Goal: Task Accomplishment & Management: Complete application form

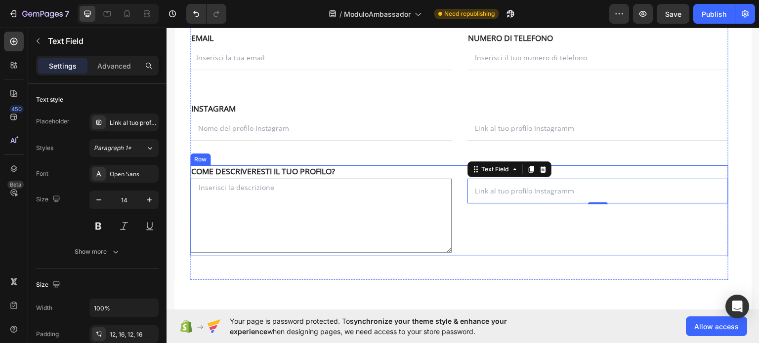
scroll to position [267, 0]
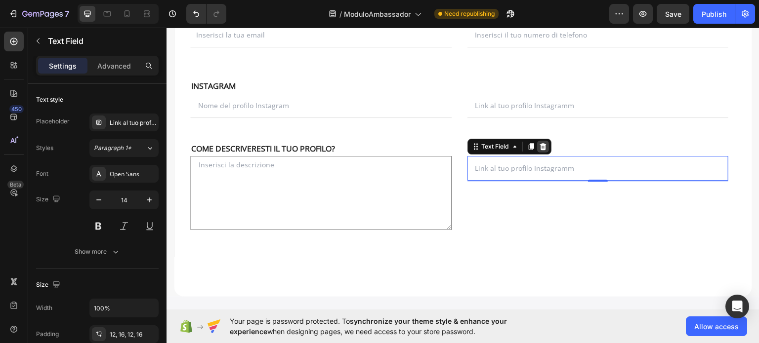
click at [540, 143] on icon at bounding box center [542, 146] width 6 height 7
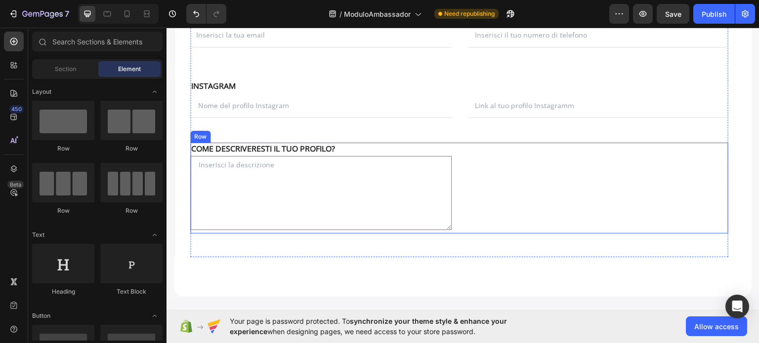
click at [460, 166] on div "NOME Text block COME DESCRIVERESTI IL TUO PROFILO? Text block Text Area EMAIL T…" at bounding box center [459, 187] width 538 height 91
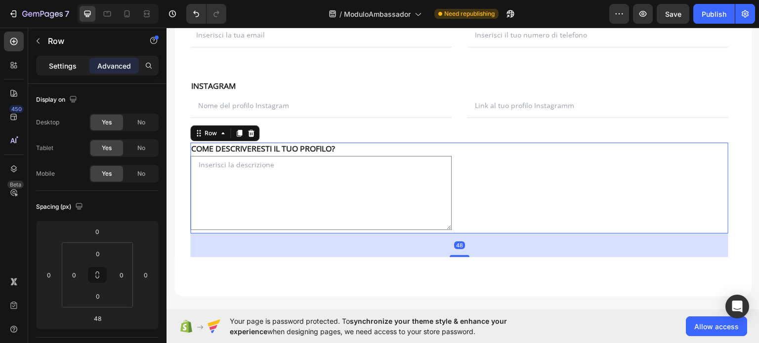
click at [61, 59] on div "Settings" at bounding box center [62, 66] width 49 height 16
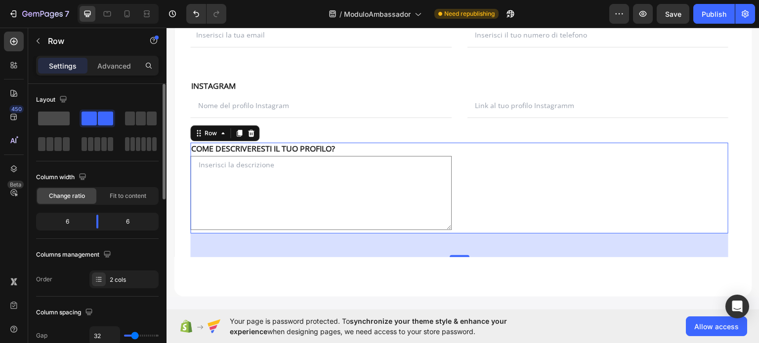
click at [57, 116] on span at bounding box center [54, 119] width 32 height 14
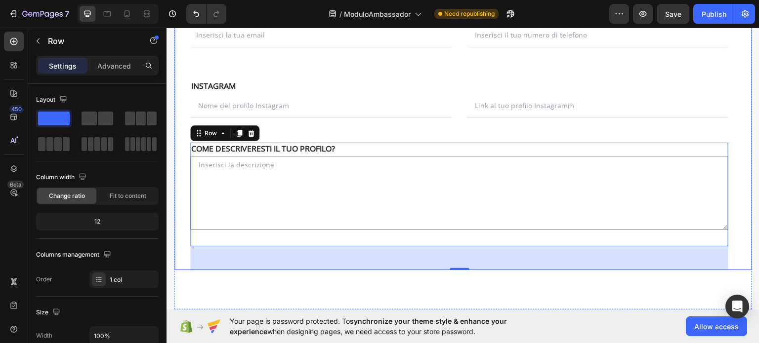
click at [185, 220] on div "NOME Text block NOME Text block Text Field EMAIL Text block COGNOME Text block …" at bounding box center [463, 87] width 578 height 367
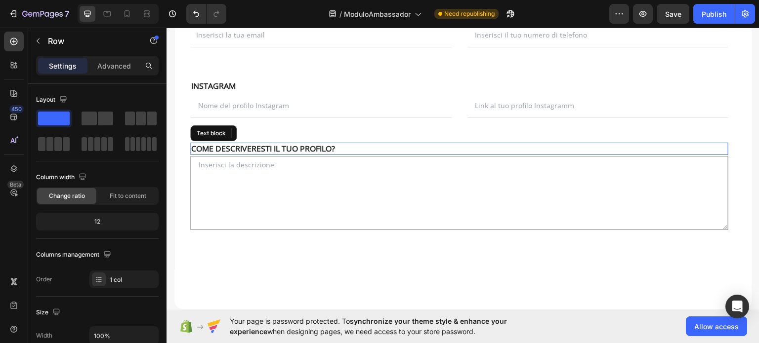
click at [400, 145] on p "COME DESCRIVERESTI IL TUO PROFILO?" at bounding box center [459, 148] width 536 height 10
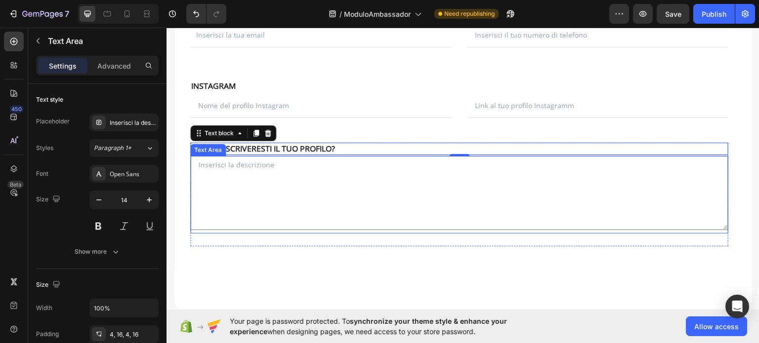
click at [256, 229] on textarea at bounding box center [459, 193] width 538 height 74
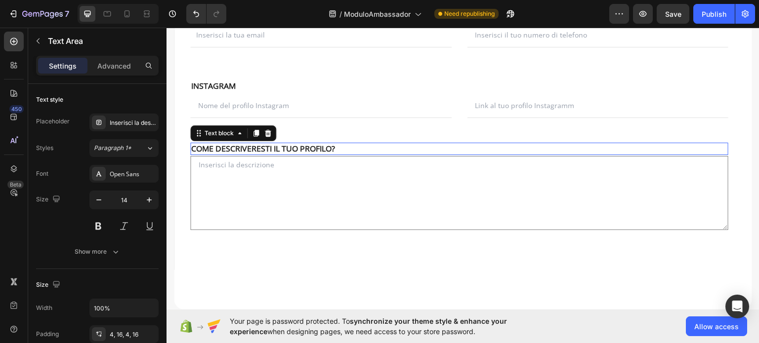
click at [377, 151] on p "COME DESCRIVERESTI IL TUO PROFILO?" at bounding box center [459, 148] width 536 height 10
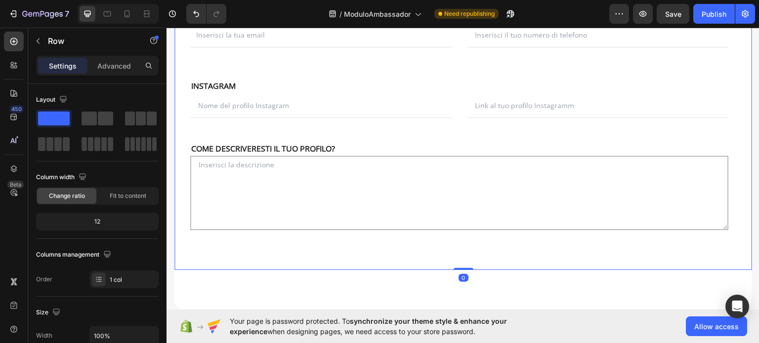
click at [189, 155] on div "NOME Text block NOME Text block Text Field EMAIL Text block COGNOME Text block …" at bounding box center [463, 87] width 578 height 367
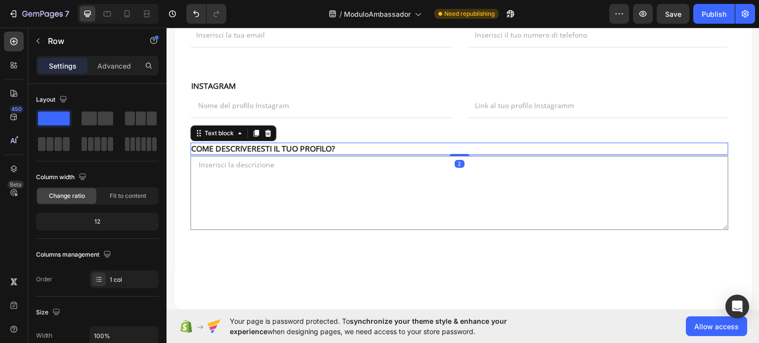
click at [193, 151] on p "COME DESCRIVERESTI IL TUO PROFILO?" at bounding box center [459, 148] width 536 height 10
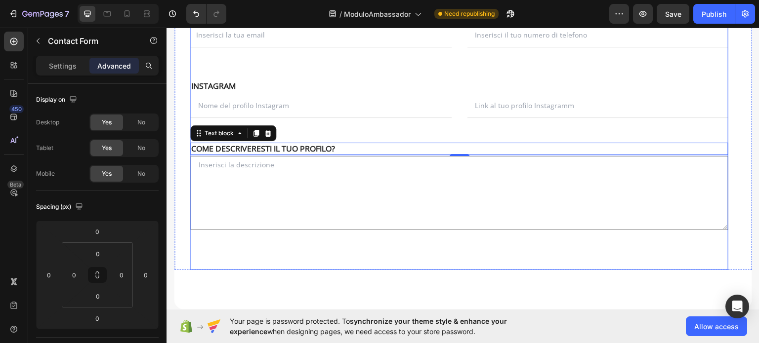
click at [382, 134] on div "NOME Text block NOME Text block Text Field EMAIL Text block COGNOME Text block …" at bounding box center [459, 104] width 538 height 332
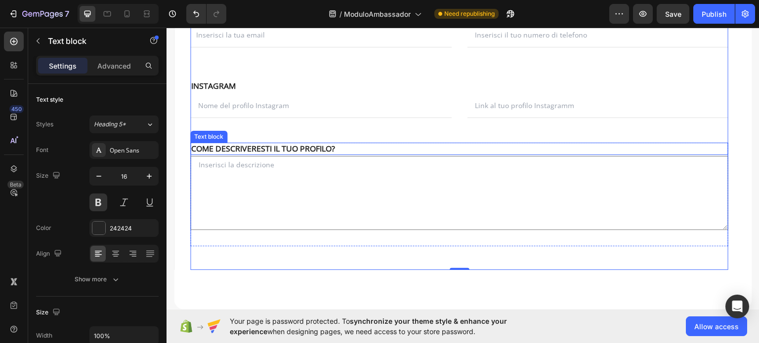
click at [199, 146] on p "COME DESCRIVERESTI IL TUO PROFILO?" at bounding box center [459, 148] width 536 height 10
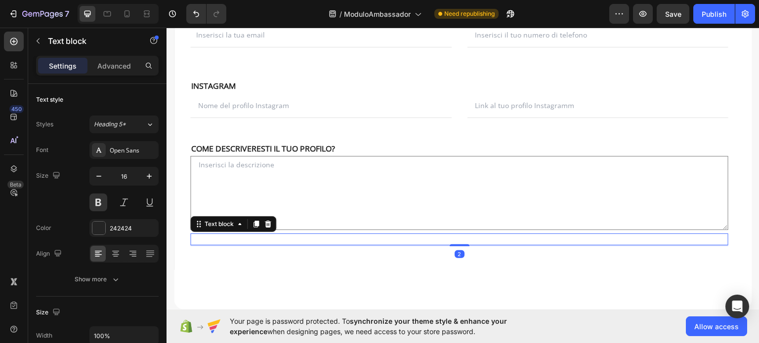
click at [716, 238] on p "." at bounding box center [459, 239] width 536 height 10
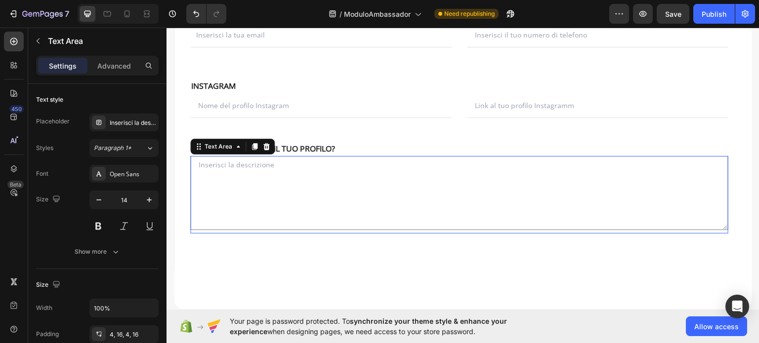
click at [718, 230] on div "Text Area 0" at bounding box center [459, 195] width 538 height 78
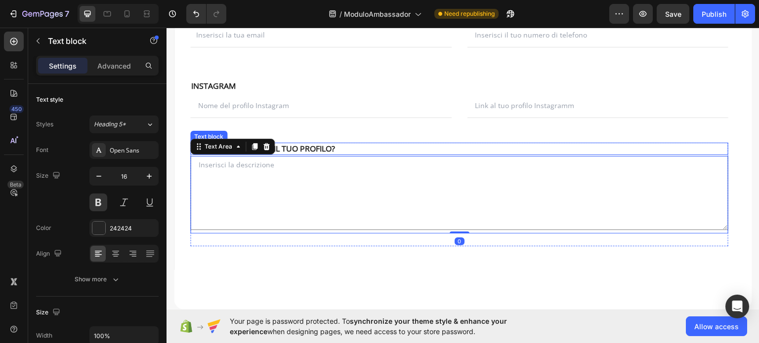
click at [719, 151] on p "COME DESCRIVERESTI IL TUO PROFILO?" at bounding box center [459, 148] width 536 height 10
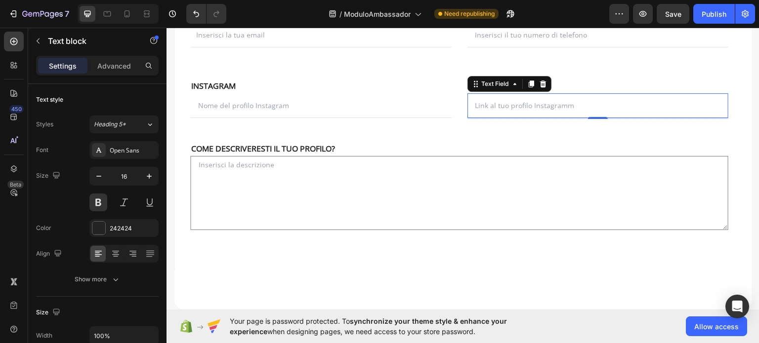
click at [695, 105] on input "text" at bounding box center [597, 105] width 261 height 25
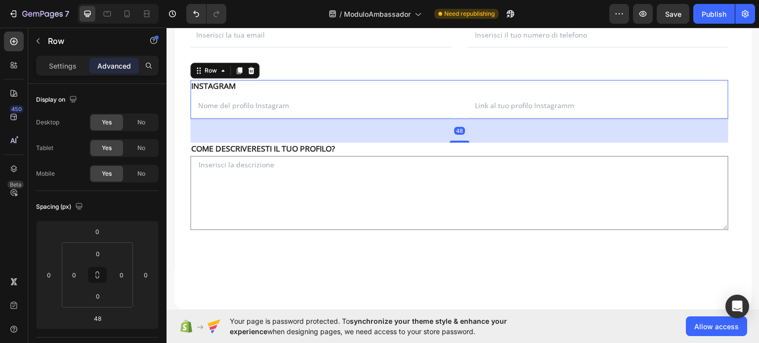
click at [458, 88] on div "NOME Text block INSTAGRAM Text block Text Field EMAIL Text block . Text block T…" at bounding box center [459, 99] width 538 height 39
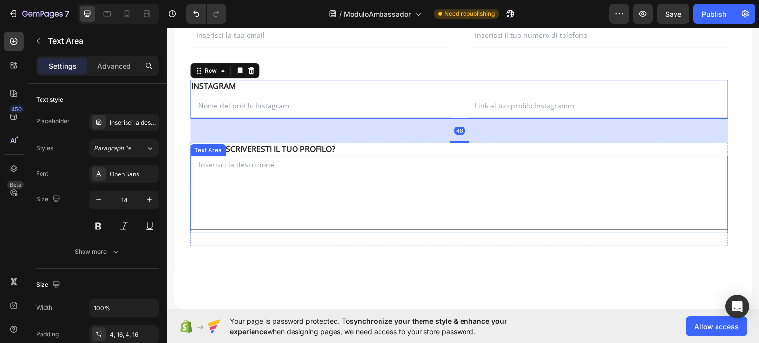
click at [440, 156] on textarea at bounding box center [459, 193] width 538 height 74
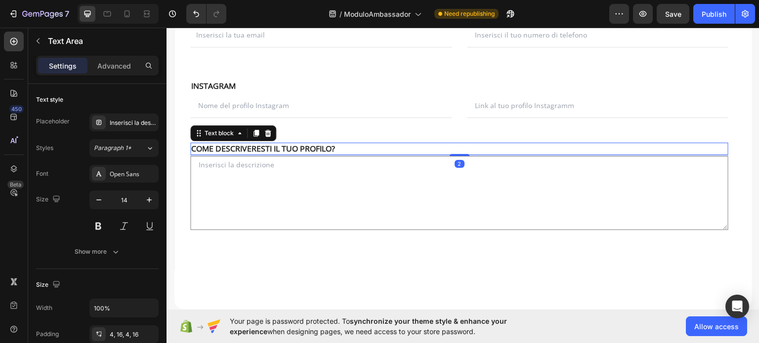
click at [440, 150] on p "COME DESCRIVERESTI IL TUO PROFILO?" at bounding box center [459, 148] width 536 height 10
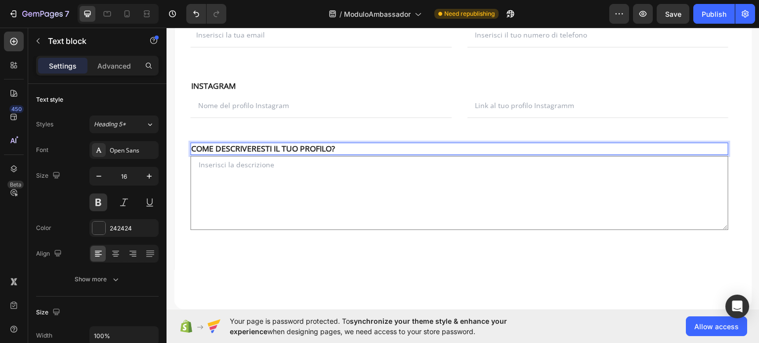
click at [439, 153] on div "COME DESCRIVERESTI IL TUO PROFILO?" at bounding box center [459, 148] width 538 height 12
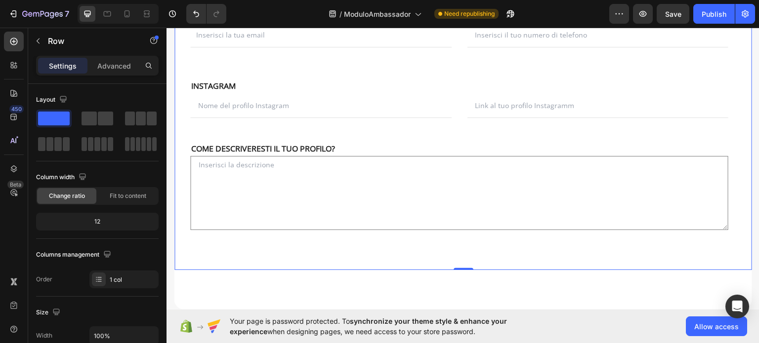
click at [189, 158] on div "NOME Text block NOME Text block Text Field EMAIL Text block COGNOME Text block …" at bounding box center [463, 87] width 578 height 367
click at [196, 17] on icon "Undo/Redo" at bounding box center [196, 14] width 6 height 6
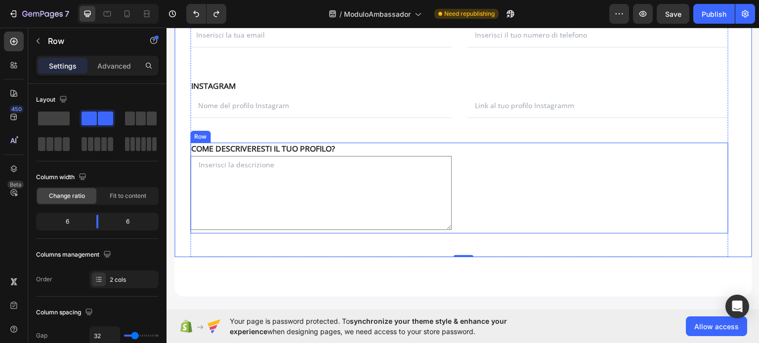
click at [467, 183] on div "EMAIL Text block . Text block" at bounding box center [597, 187] width 261 height 91
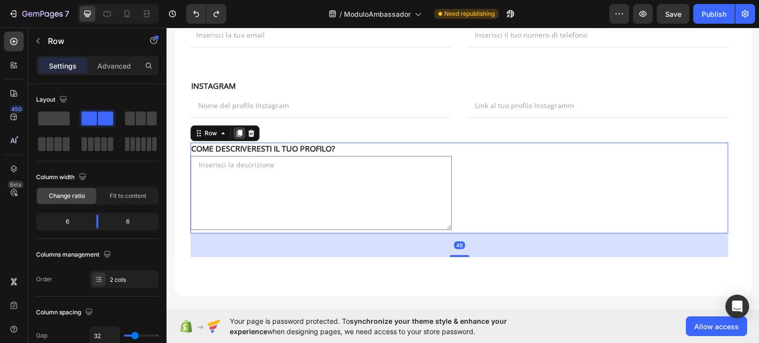
click at [242, 130] on icon at bounding box center [239, 133] width 8 height 8
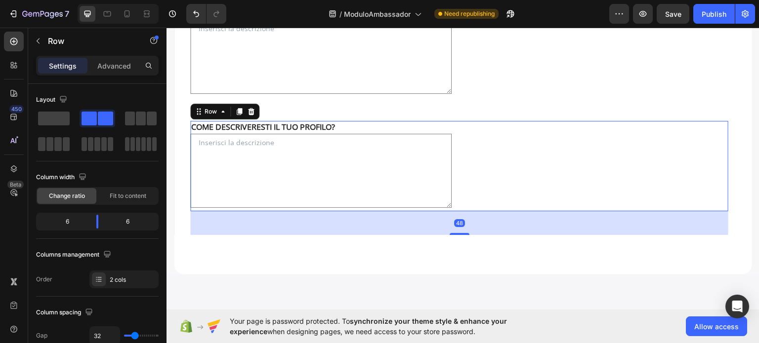
scroll to position [461, 0]
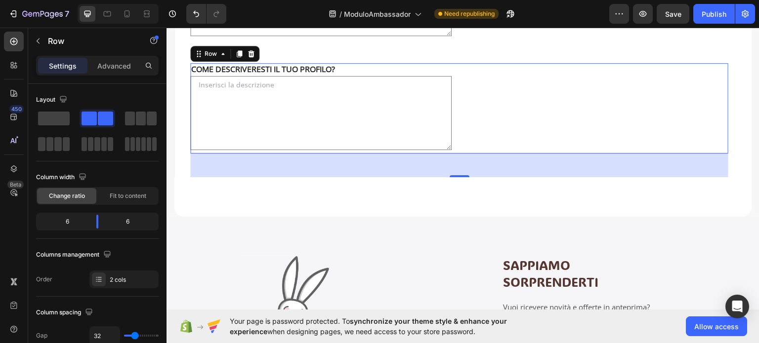
click at [251, 68] on p "COME DESCRIVERESTI IL TUO PROFILO?" at bounding box center [320, 69] width 259 height 10
click at [282, 65] on p "COME DESCRIVERESTI IL TUO PROFILO?" at bounding box center [320, 69] width 259 height 10
click at [297, 69] on p "COME DESCRIVERESTI IL TUO PROFILO?" at bounding box center [320, 69] width 259 height 10
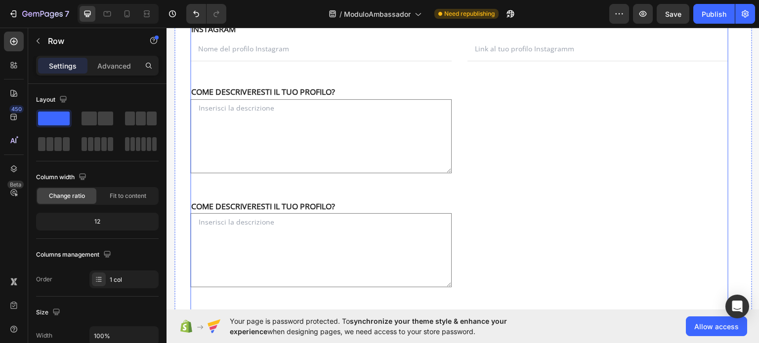
scroll to position [313, 0]
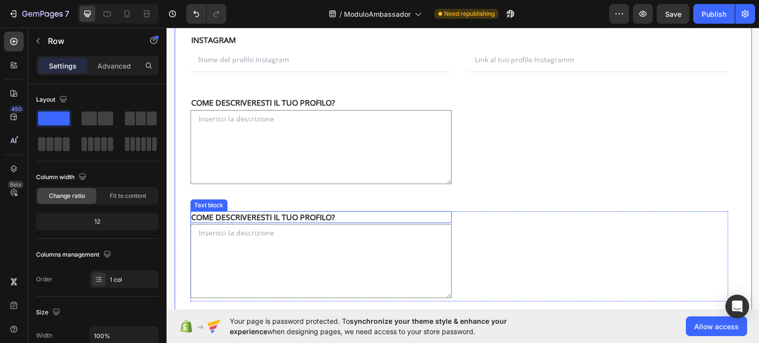
click at [236, 219] on p "COME DESCRIVERESTI IL TUO PROFILO?" at bounding box center [320, 217] width 259 height 10
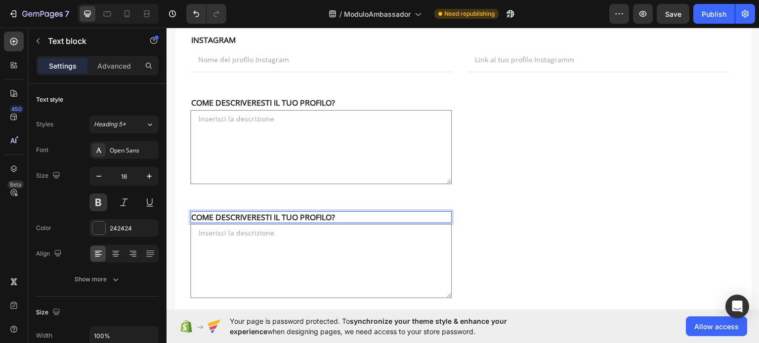
click at [339, 217] on p "COME DESCRIVERESTI IL TUO PROFILO?" at bounding box center [320, 217] width 259 height 10
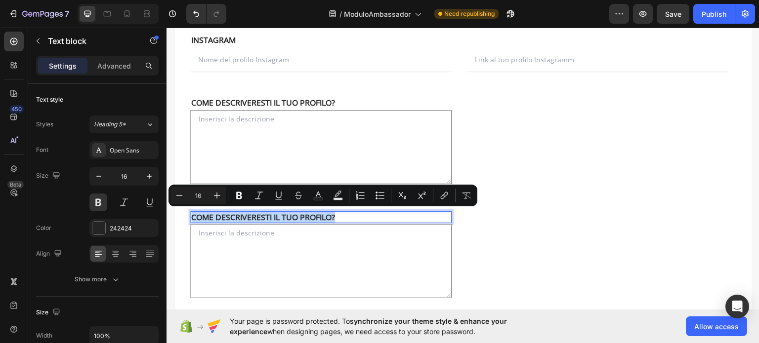
drag, startPoint x: 330, startPoint y: 214, endPoint x: 193, endPoint y: 213, distance: 137.3
click at [193, 213] on p "COME DESCRIVERESTI IL TUO PROFILO?" at bounding box center [320, 217] width 259 height 10
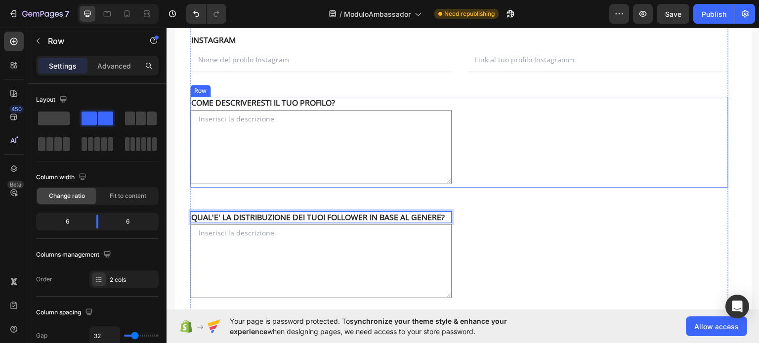
click at [565, 115] on div "EMAIL Text block . Text block" at bounding box center [597, 141] width 261 height 91
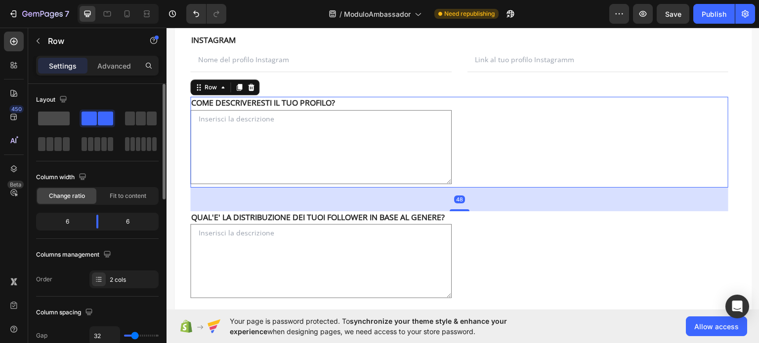
click at [59, 117] on span at bounding box center [54, 119] width 32 height 14
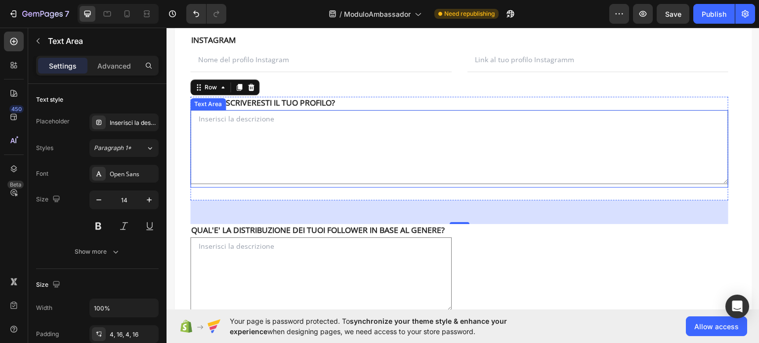
click at [503, 166] on textarea at bounding box center [459, 147] width 538 height 74
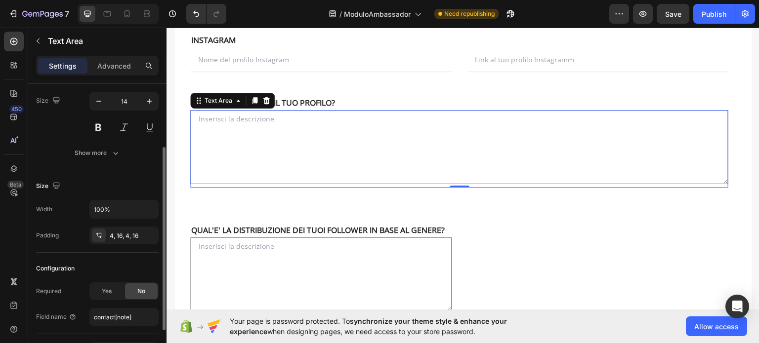
scroll to position [148, 0]
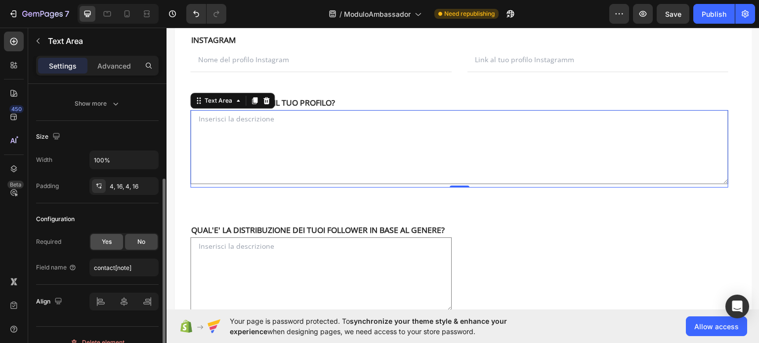
click at [108, 238] on span "Yes" at bounding box center [107, 242] width 10 height 9
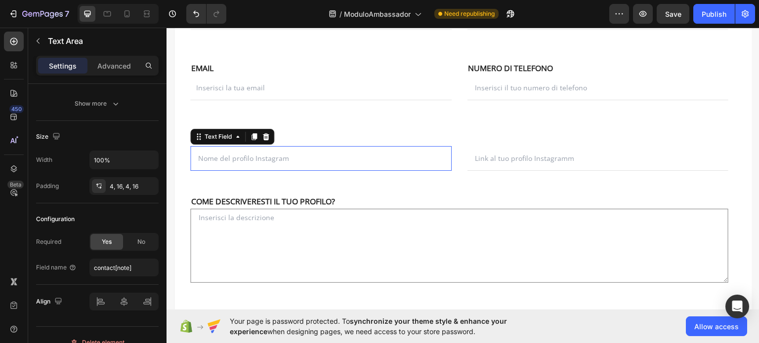
click at [299, 156] on input "text" at bounding box center [320, 158] width 261 height 25
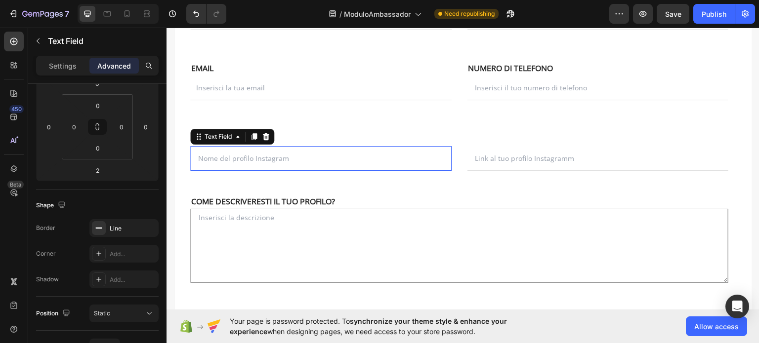
scroll to position [0, 0]
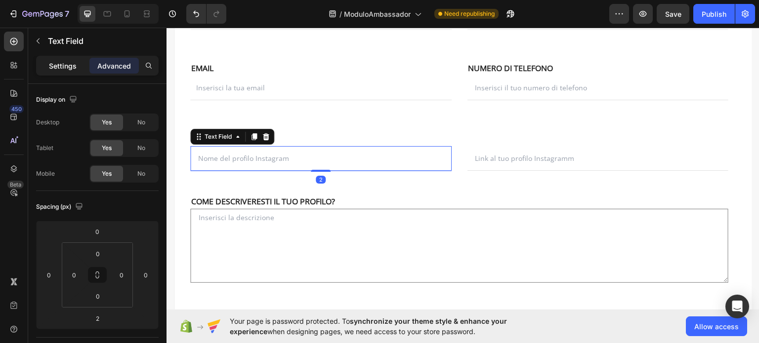
click at [72, 69] on p "Settings" at bounding box center [63, 66] width 28 height 10
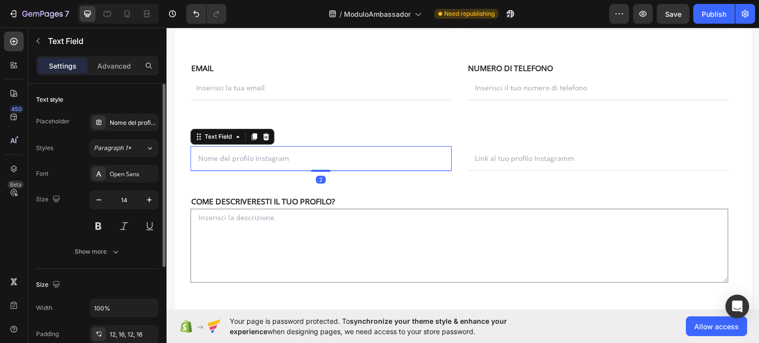
scroll to position [162, 0]
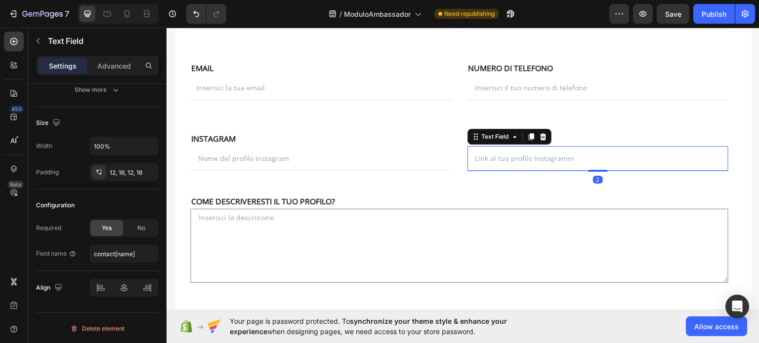
click at [511, 159] on input "text" at bounding box center [597, 158] width 261 height 25
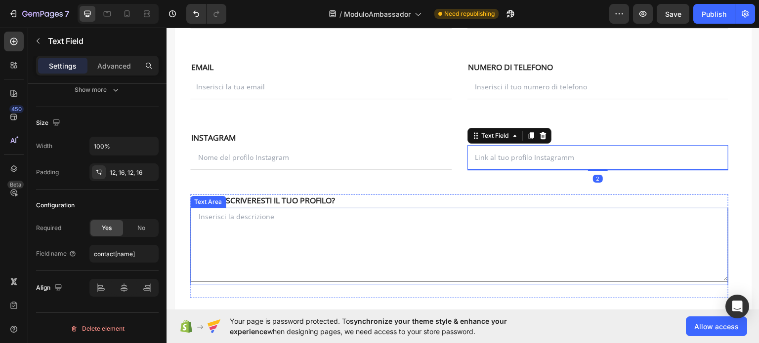
scroll to position [313, 0]
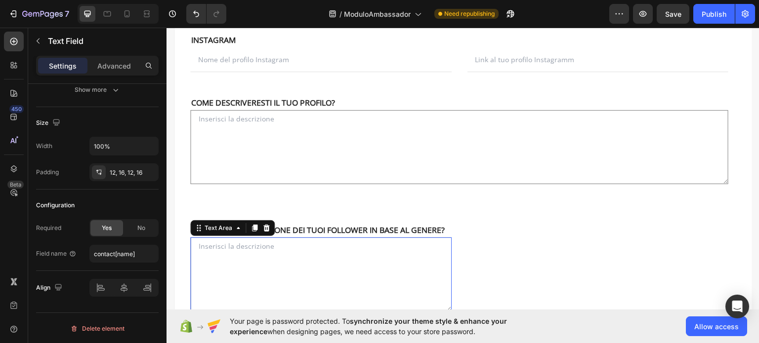
click at [309, 267] on textarea at bounding box center [320, 274] width 261 height 74
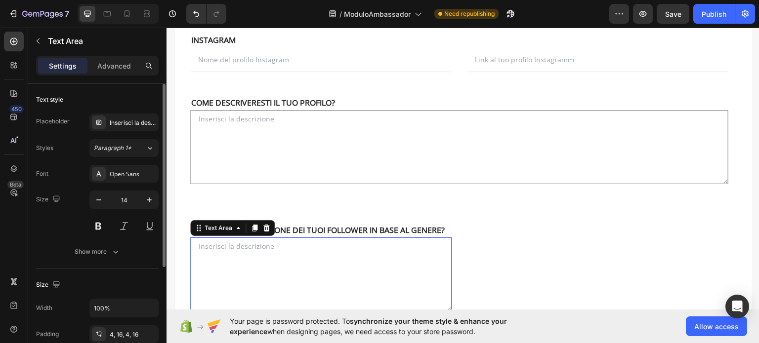
scroll to position [162, 0]
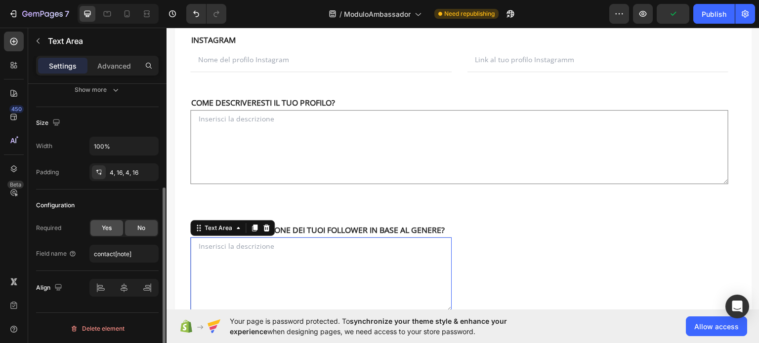
click at [105, 225] on span "Yes" at bounding box center [107, 228] width 10 height 9
click at [245, 255] on textarea at bounding box center [320, 274] width 261 height 74
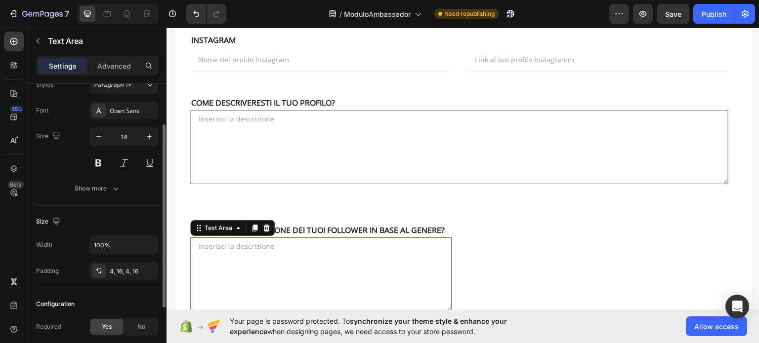
scroll to position [0, 0]
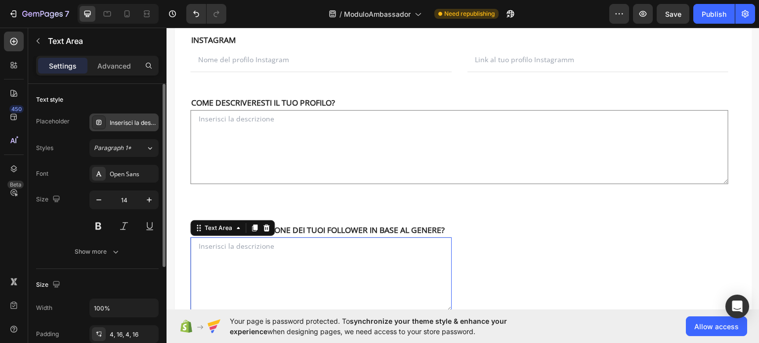
click at [124, 119] on div "Inserisci la descrizione" at bounding box center [133, 123] width 46 height 9
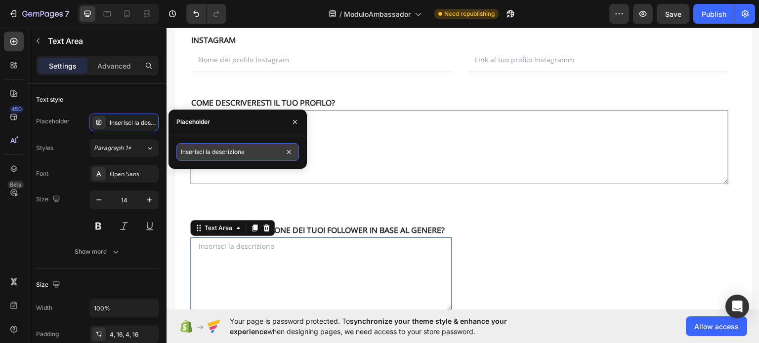
click at [265, 154] on input "Inserisci la descrizione" at bounding box center [237, 152] width 122 height 18
paste input "Percentuale dagli Instagram Insight: % Uomini, % Donne, % altro"
type input "Percentuale dagli Instagram Insight: % Uomini, % Donne, % altro"
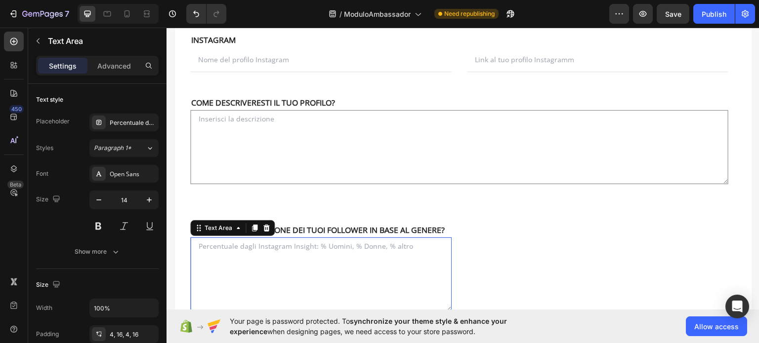
click at [420, 264] on textarea at bounding box center [320, 274] width 261 height 74
click at [293, 209] on div "NOME Text block NOME Text block Text Field EMAIL Text block COGNOME Text block …" at bounding box center [459, 115] width 538 height 446
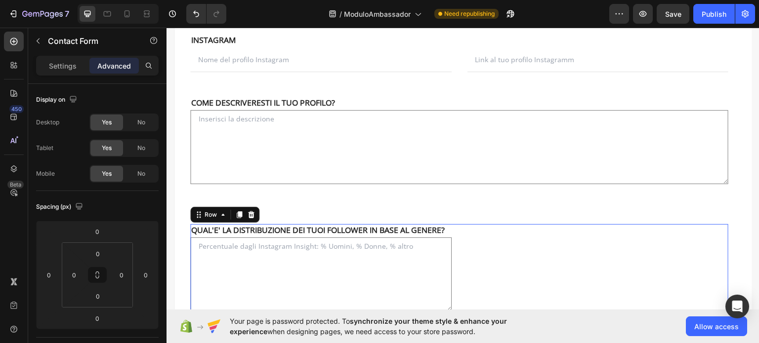
click at [457, 225] on div "NOME Text block QUAL'E' LA DISTRIBUZIONE DEI TUOI FOLLOWER IN BASE AL GENERE? T…" at bounding box center [459, 269] width 538 height 91
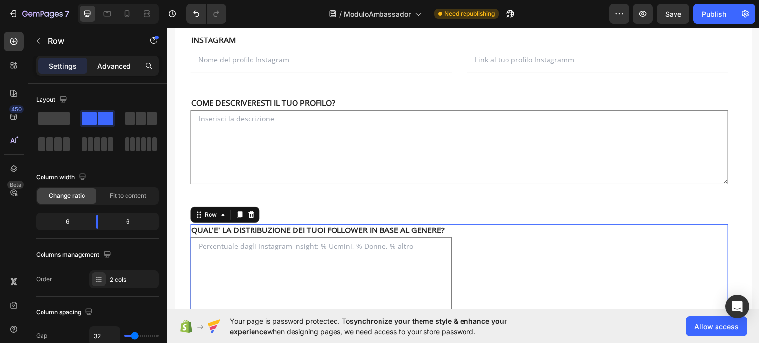
click at [103, 66] on p "Advanced" at bounding box center [114, 66] width 34 height 10
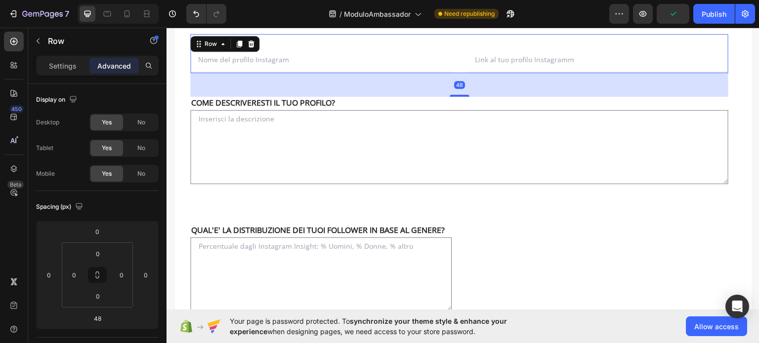
click at [453, 50] on div "NOME Text block INSTAGRAM Text block Text Field EMAIL Text block . Text block T…" at bounding box center [459, 53] width 538 height 39
click at [228, 82] on div "48" at bounding box center [459, 85] width 538 height 24
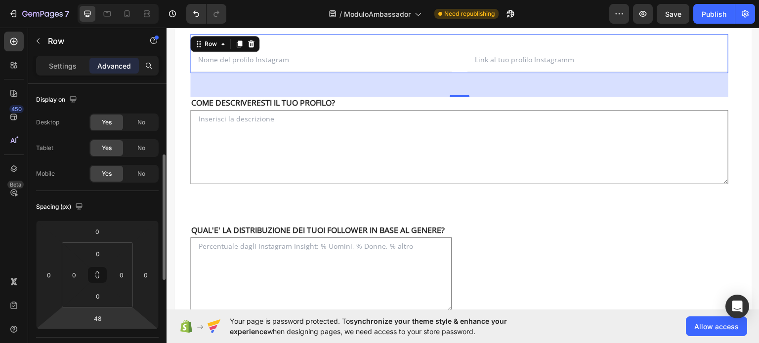
scroll to position [49, 0]
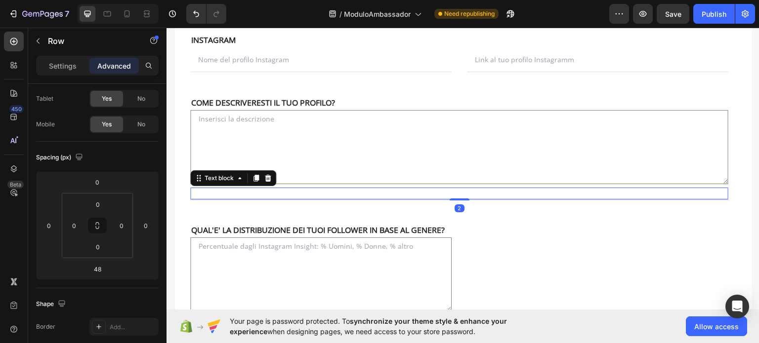
click at [293, 189] on p "." at bounding box center [459, 193] width 536 height 10
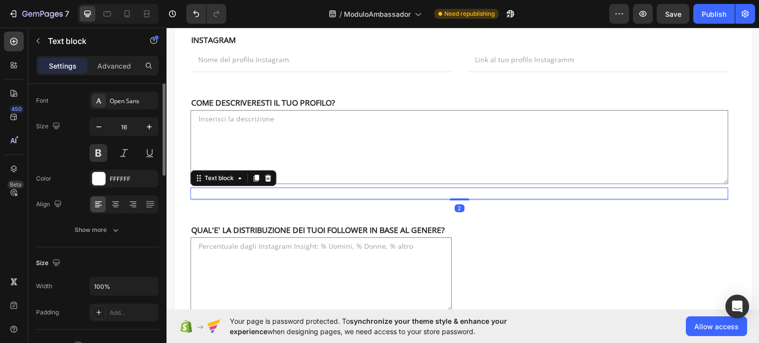
scroll to position [0, 0]
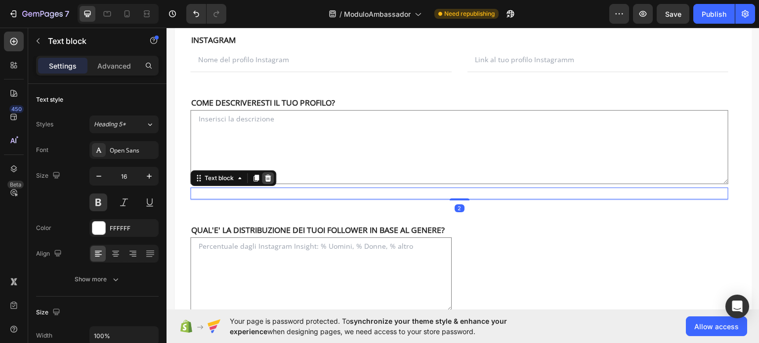
click at [269, 174] on icon at bounding box center [268, 178] width 8 height 8
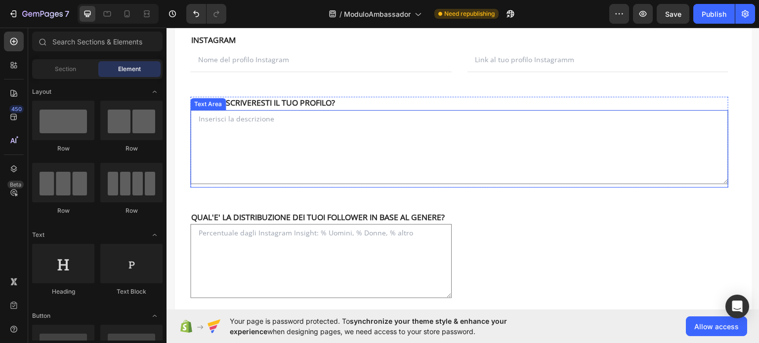
click at [248, 181] on textarea at bounding box center [459, 147] width 538 height 74
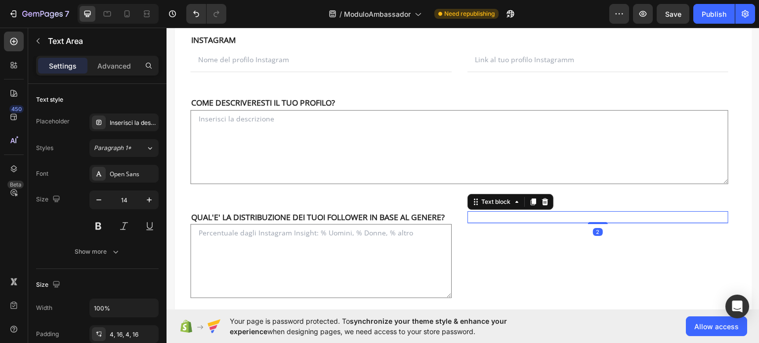
click at [482, 216] on p "." at bounding box center [597, 217] width 259 height 10
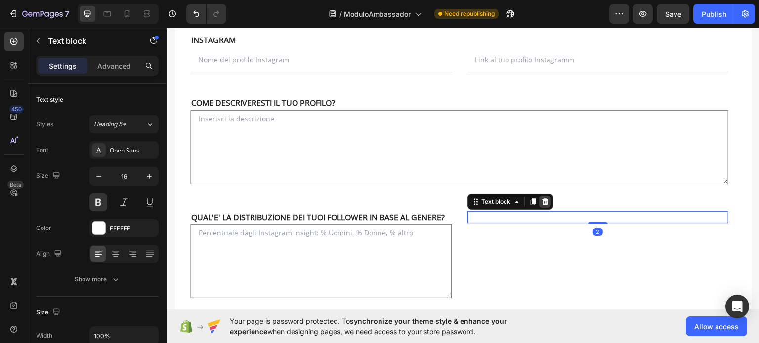
click at [542, 198] on icon at bounding box center [545, 202] width 8 height 8
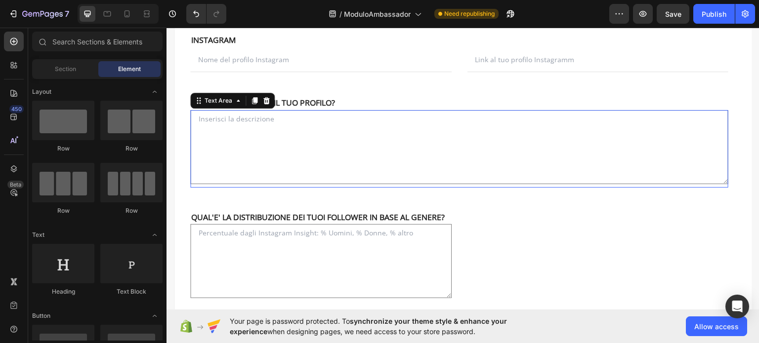
click at [339, 146] on textarea at bounding box center [459, 147] width 538 height 74
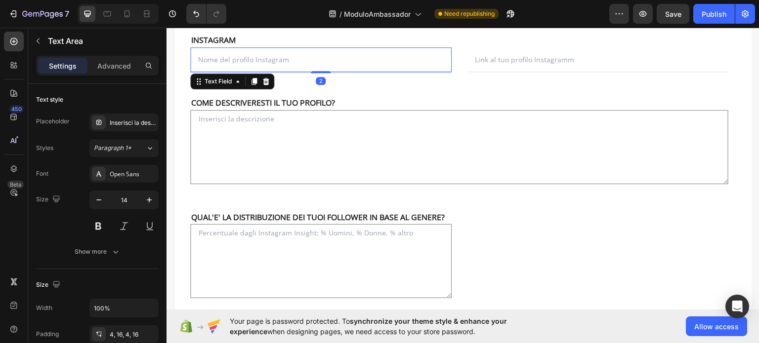
click at [289, 61] on input "text" at bounding box center [320, 59] width 261 height 25
click at [126, 65] on p "Advanced" at bounding box center [114, 66] width 34 height 10
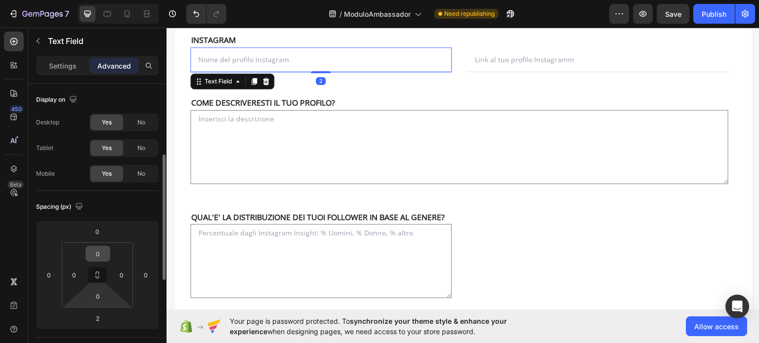
scroll to position [99, 0]
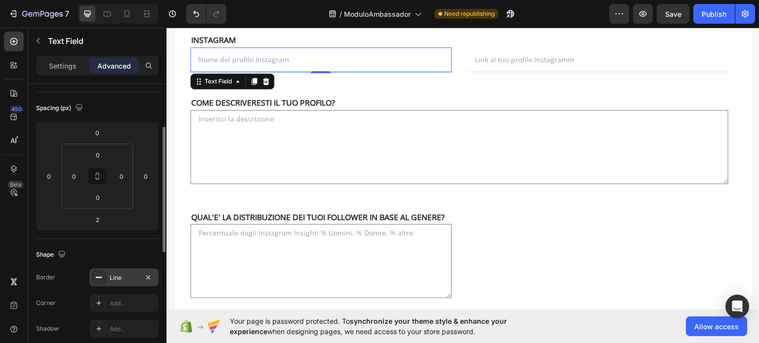
click at [122, 274] on div "Line" at bounding box center [124, 278] width 29 height 9
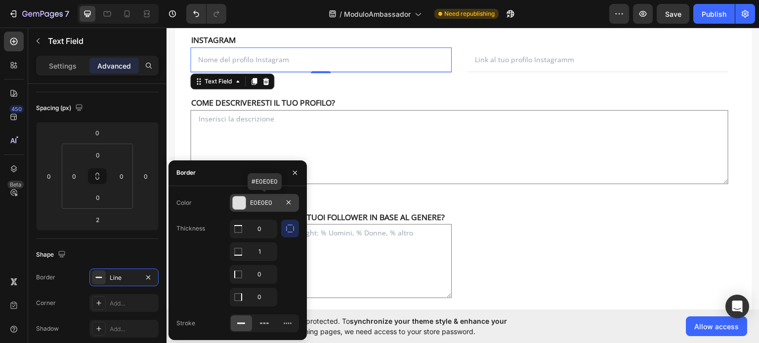
click at [263, 198] on div "E0E0E0" at bounding box center [264, 203] width 69 height 18
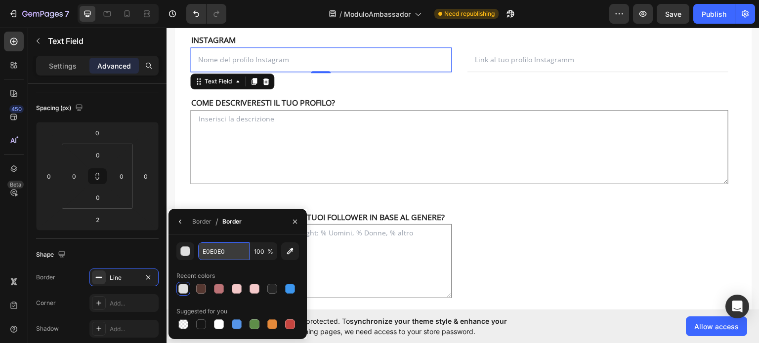
click at [225, 252] on input "E0E0E0" at bounding box center [223, 252] width 51 height 18
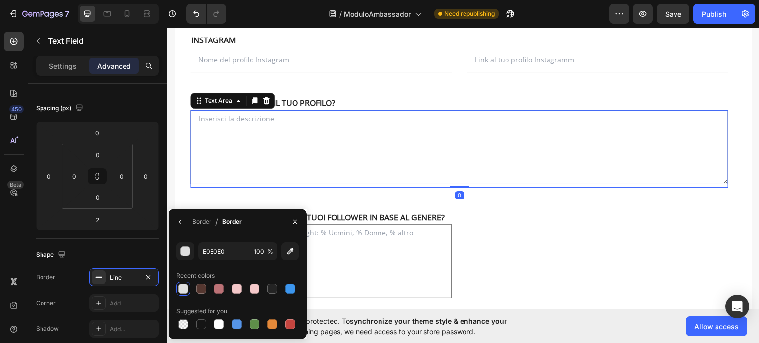
click at [346, 172] on textarea at bounding box center [459, 147] width 538 height 74
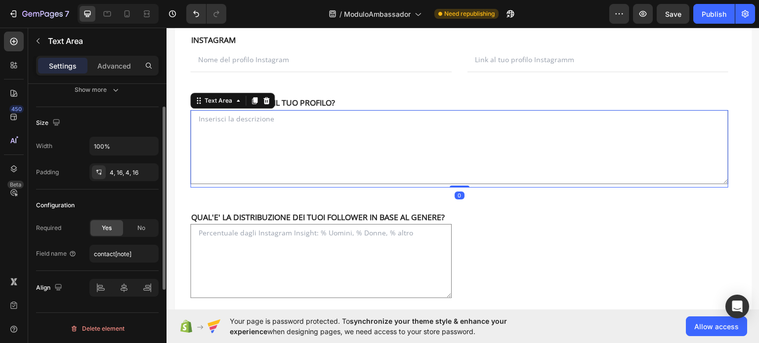
scroll to position [0, 0]
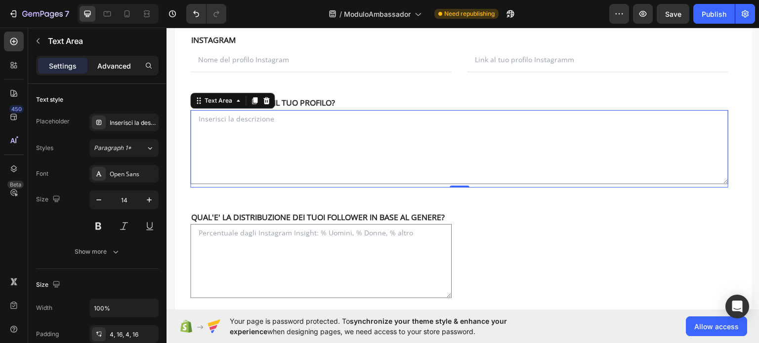
click at [123, 70] on p "Advanced" at bounding box center [114, 66] width 34 height 10
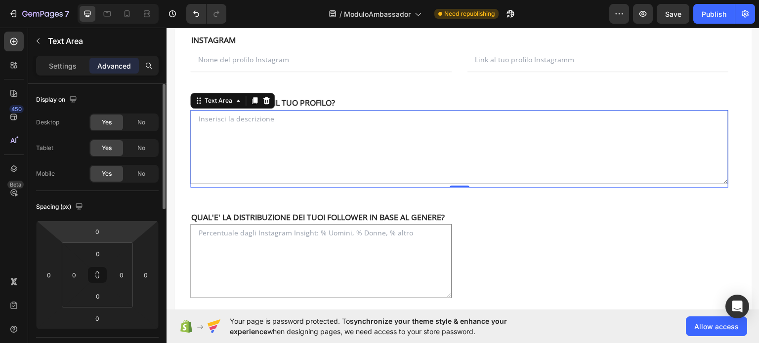
scroll to position [148, 0]
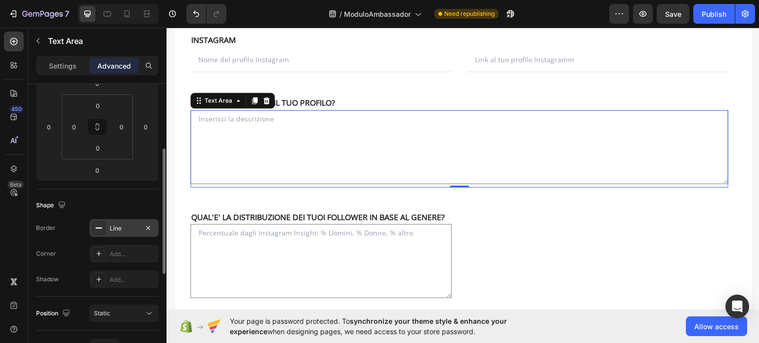
click at [126, 224] on div "Line" at bounding box center [124, 228] width 29 height 9
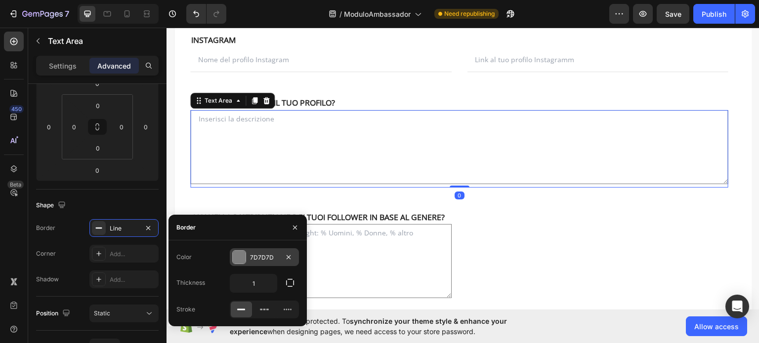
click at [253, 255] on div "7D7D7D" at bounding box center [264, 257] width 29 height 9
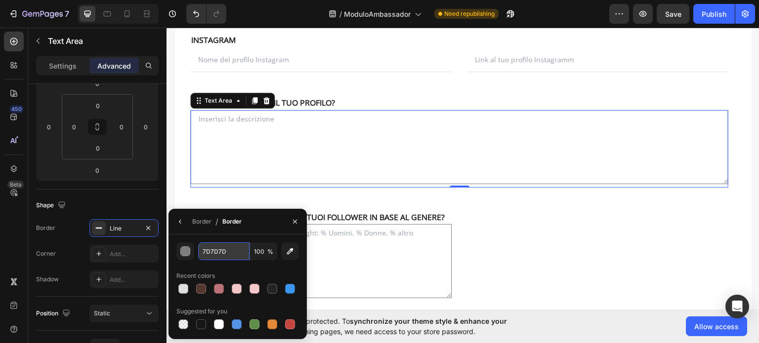
click at [228, 250] on input "7D7D7D" at bounding box center [223, 252] width 51 height 18
paste input "E0E0E0"
type input "E0E0E0"
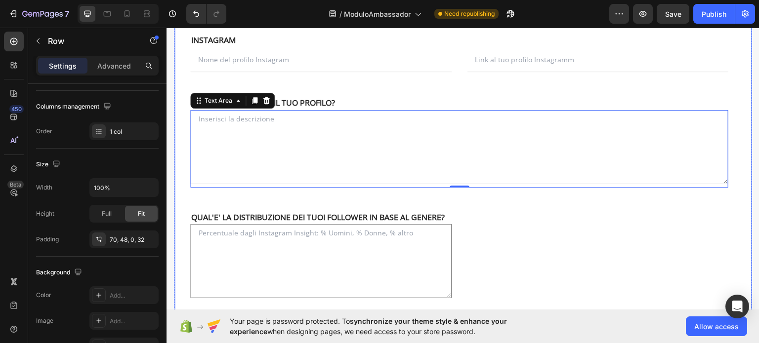
click at [183, 153] on div "NOME Text block NOME Text block Text Field EMAIL Text block COGNOME Text block …" at bounding box center [463, 92] width 578 height 468
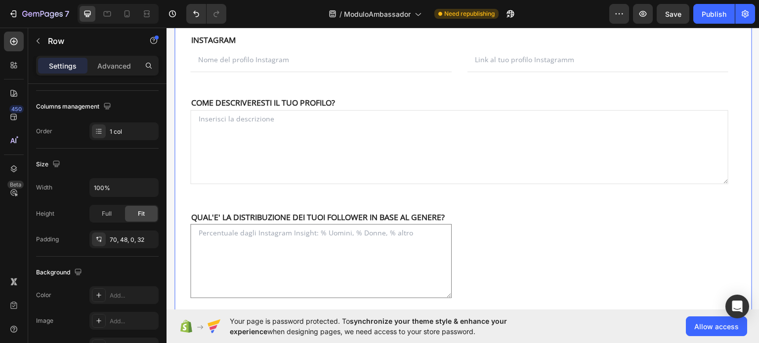
scroll to position [0, 0]
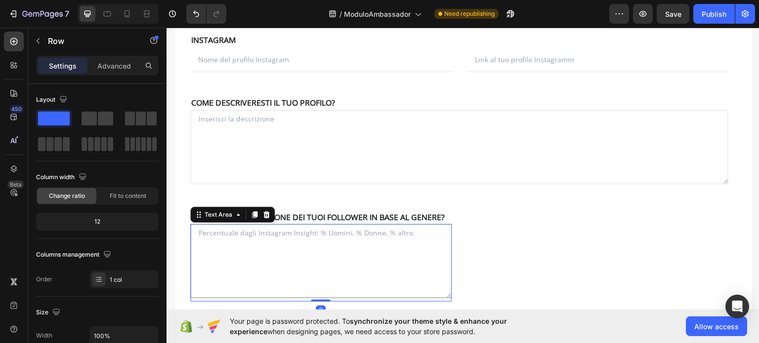
click at [424, 267] on textarea at bounding box center [320, 261] width 261 height 74
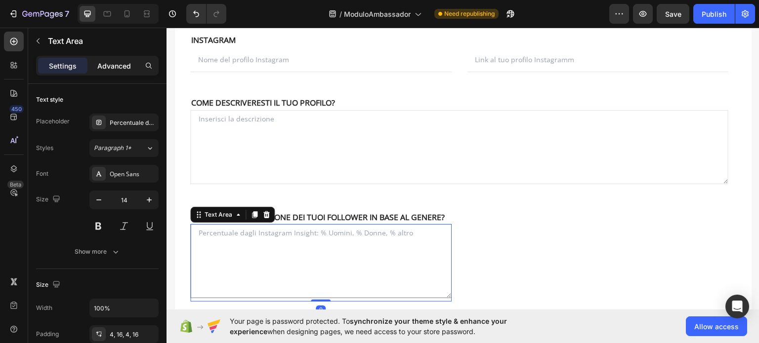
click at [121, 63] on p "Advanced" at bounding box center [114, 66] width 34 height 10
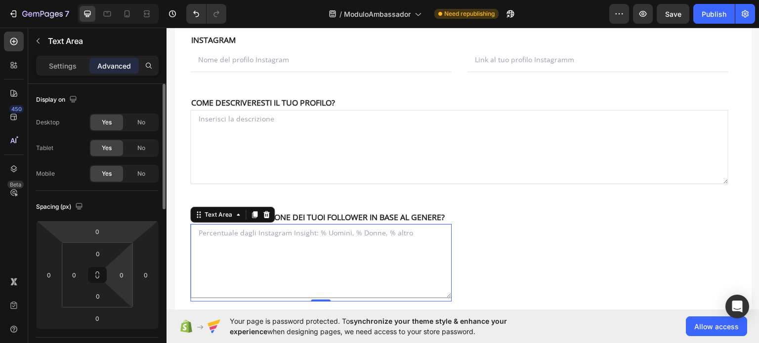
scroll to position [99, 0]
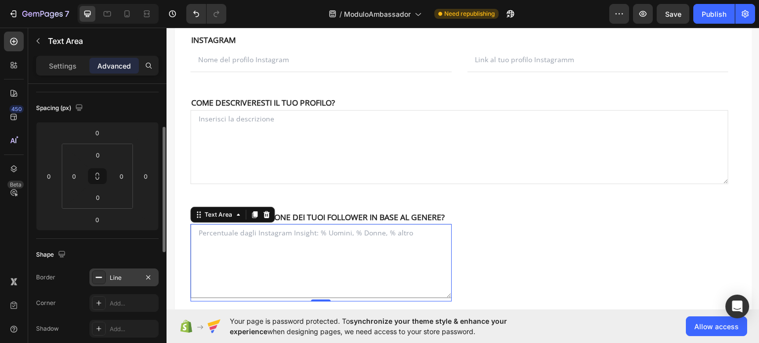
click at [119, 278] on div "Line" at bounding box center [124, 278] width 29 height 9
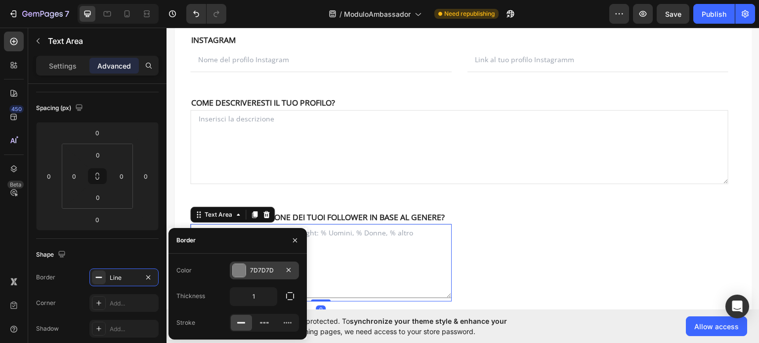
click at [255, 269] on div "7D7D7D" at bounding box center [264, 270] width 29 height 9
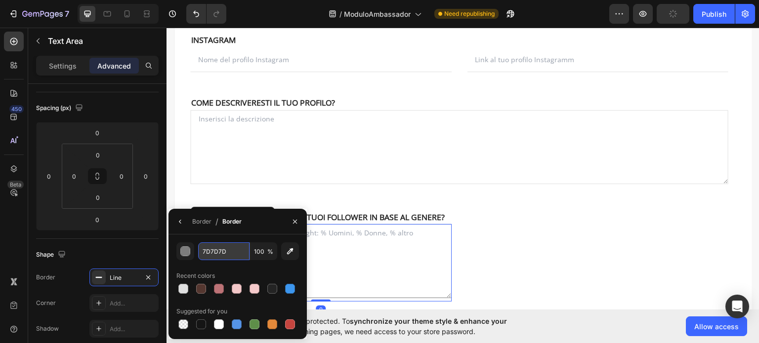
click at [215, 245] on input "7D7D7D" at bounding box center [223, 252] width 51 height 18
paste input "E0E0E0"
type input "E0E0E0"
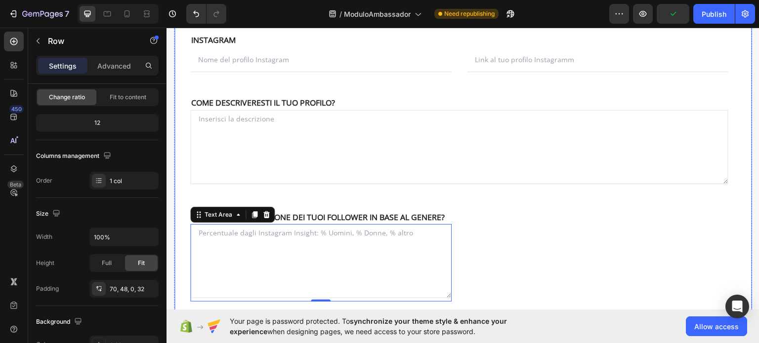
click at [180, 184] on div "NOME Text block NOME Text block Text Field EMAIL Text block COGNOME Text block …" at bounding box center [463, 92] width 578 height 468
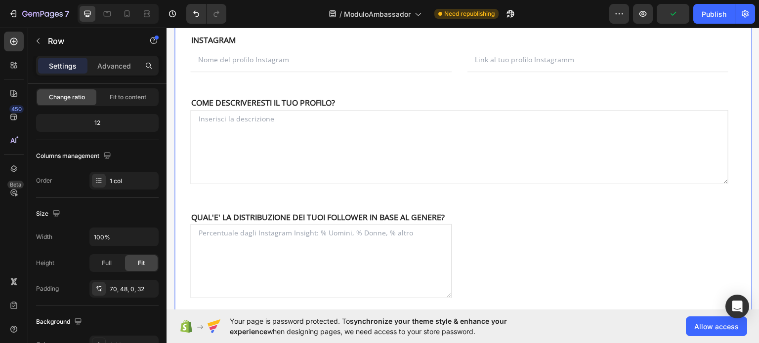
scroll to position [0, 0]
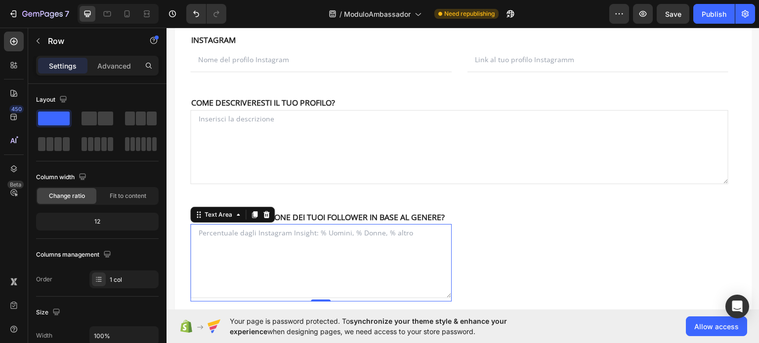
click at [345, 246] on textarea at bounding box center [320, 261] width 261 height 74
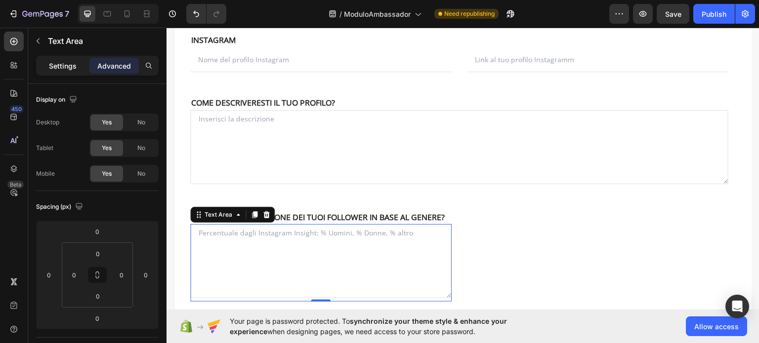
click at [72, 66] on p "Settings" at bounding box center [63, 66] width 28 height 10
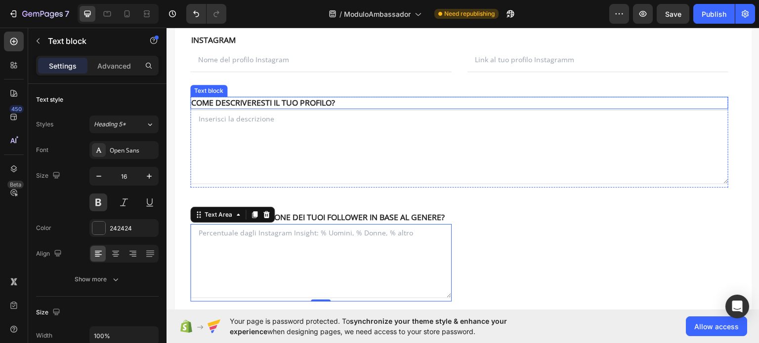
click at [255, 98] on p "COME DESCRIVERESTI IL TUO PROFILO?" at bounding box center [459, 102] width 536 height 10
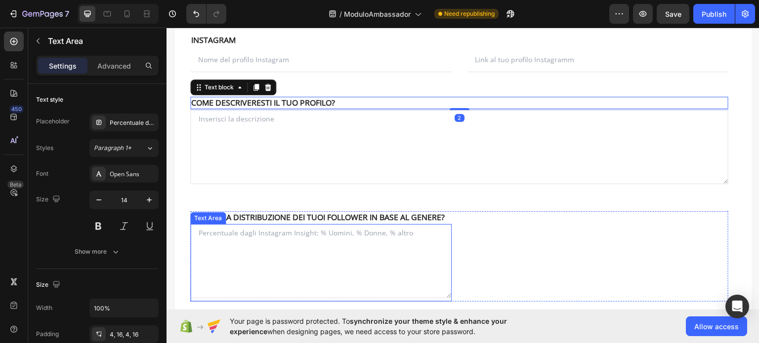
click at [307, 241] on textarea at bounding box center [320, 261] width 261 height 74
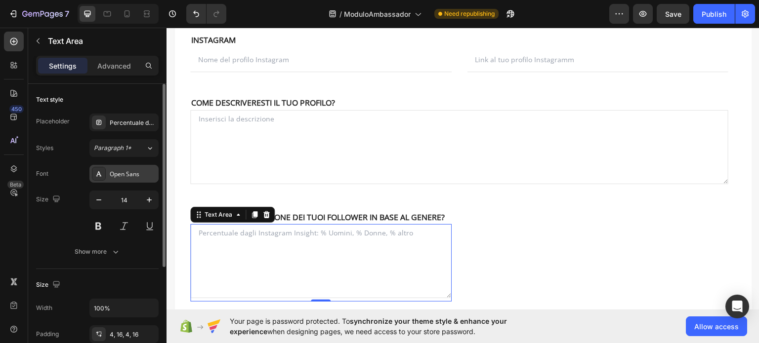
click at [142, 175] on div "Open Sans" at bounding box center [133, 174] width 46 height 9
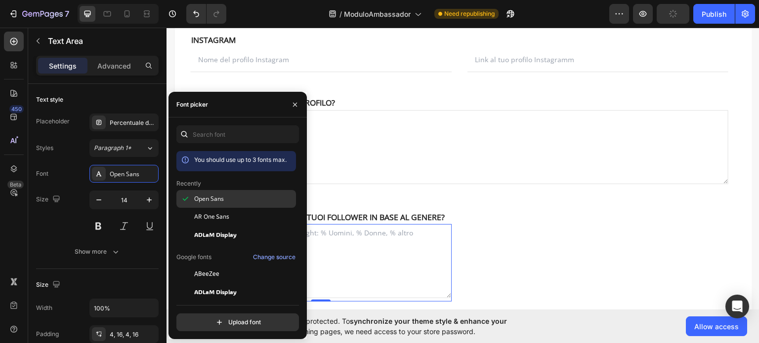
click at [198, 265] on div "Open Sans" at bounding box center [236, 274] width 120 height 18
click at [374, 256] on textarea at bounding box center [320, 261] width 261 height 74
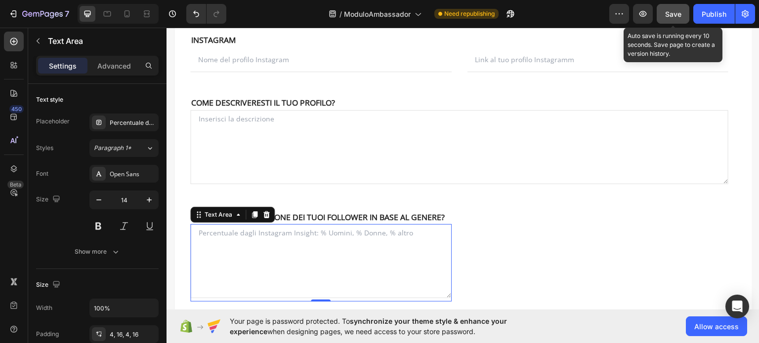
click at [665, 12] on span "Save" at bounding box center [673, 14] width 16 height 8
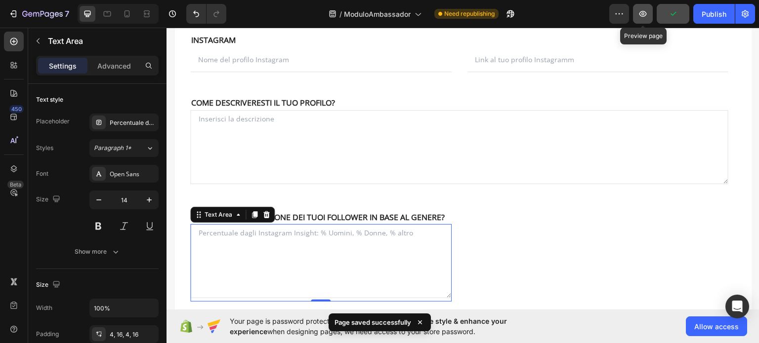
click at [644, 16] on icon "button" at bounding box center [642, 14] width 7 height 6
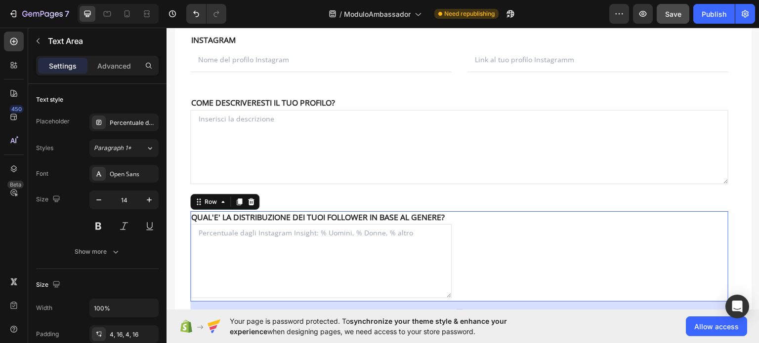
click at [497, 215] on div "EMAIL Text block" at bounding box center [597, 256] width 261 height 91
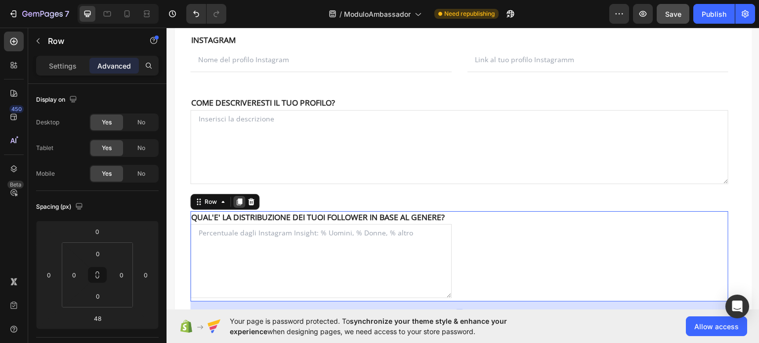
click at [243, 197] on div at bounding box center [239, 202] width 12 height 12
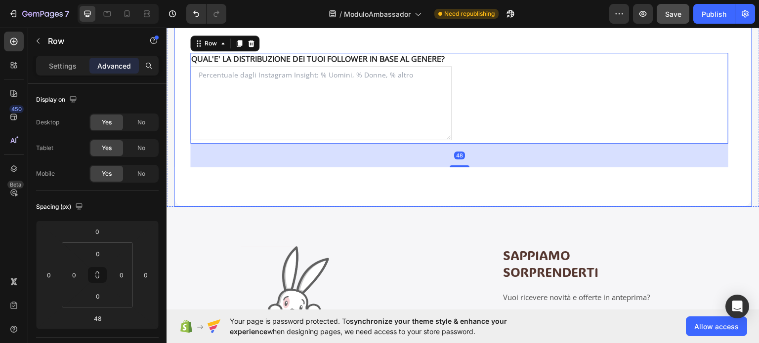
scroll to position [438, 0]
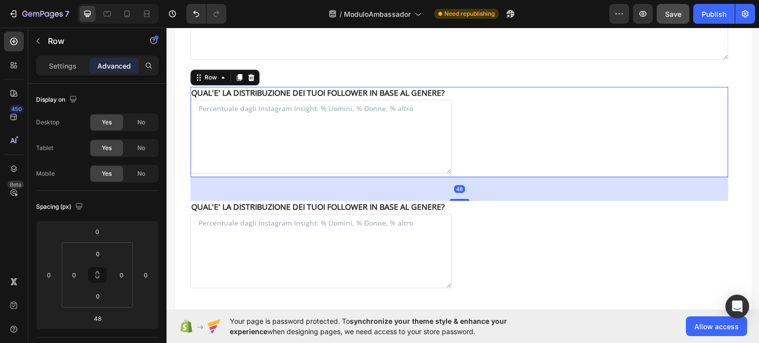
click at [471, 98] on div "EMAIL Text block" at bounding box center [597, 131] width 261 height 91
click at [43, 38] on button "button" at bounding box center [38, 41] width 16 height 16
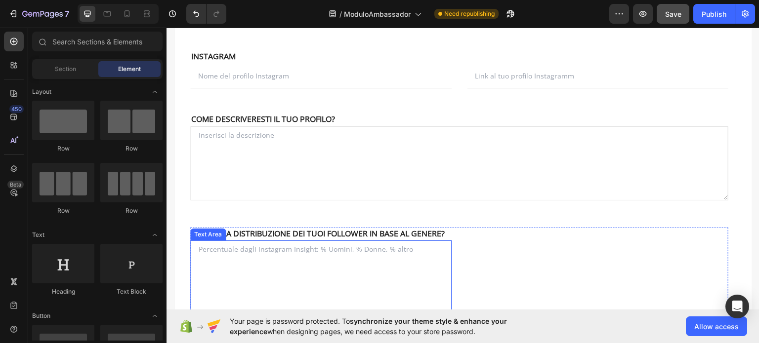
scroll to position [289, 0]
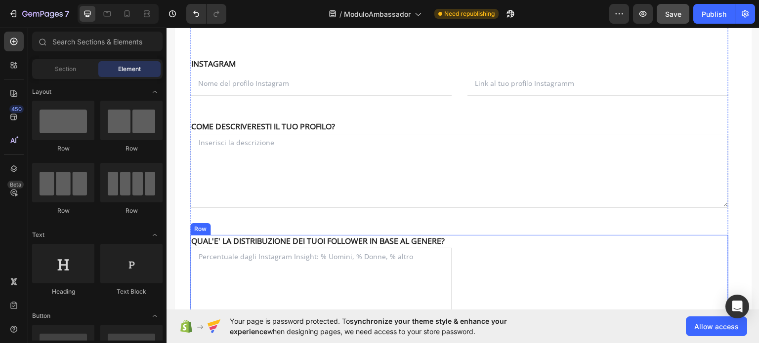
click at [482, 247] on div "EMAIL Text block" at bounding box center [597, 280] width 261 height 91
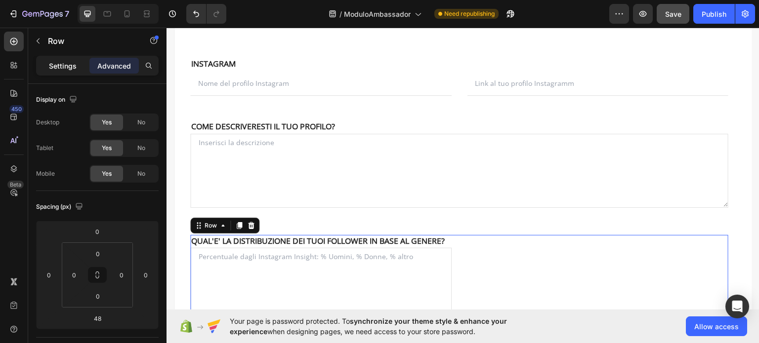
click at [67, 67] on p "Settings" at bounding box center [63, 66] width 28 height 10
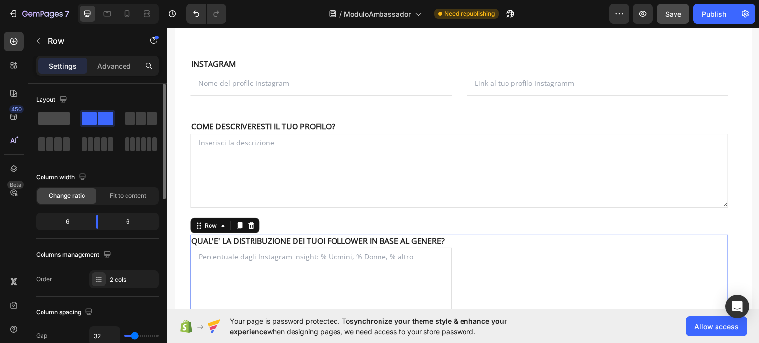
click at [57, 117] on span at bounding box center [54, 119] width 32 height 14
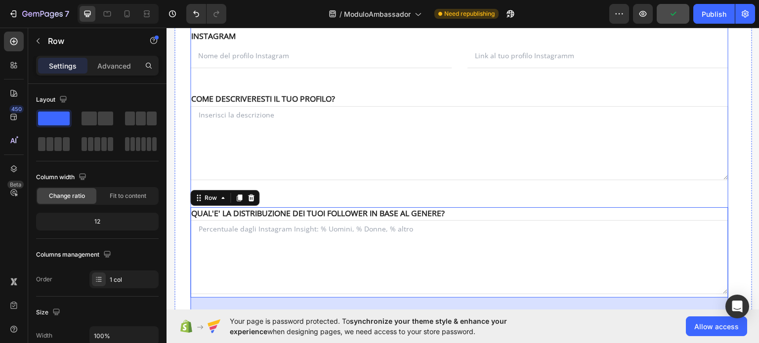
scroll to position [339, 0]
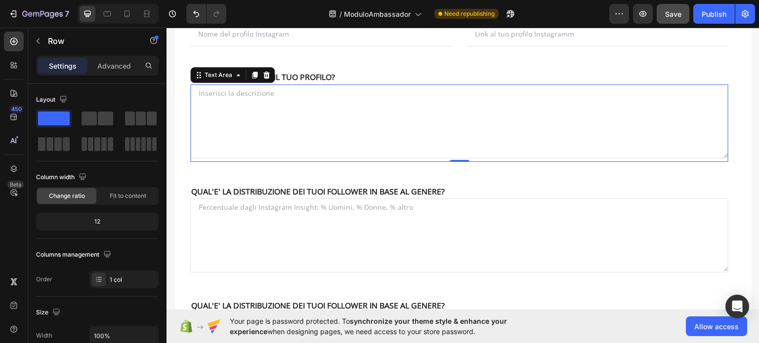
click at [434, 123] on textarea at bounding box center [459, 121] width 538 height 74
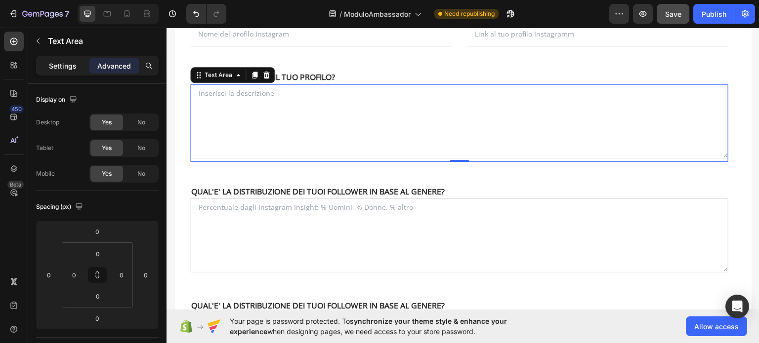
click at [59, 65] on p "Settings" at bounding box center [63, 66] width 28 height 10
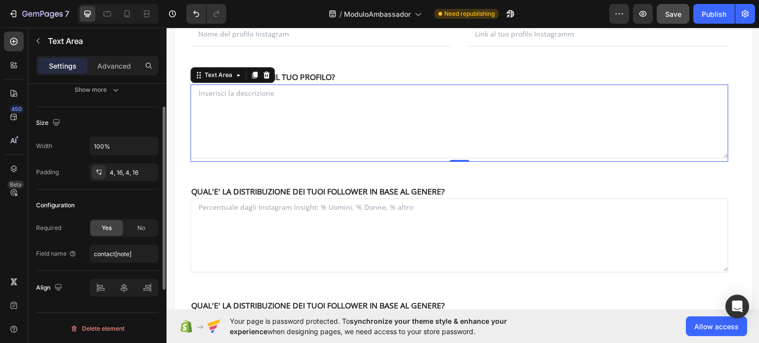
scroll to position [63, 0]
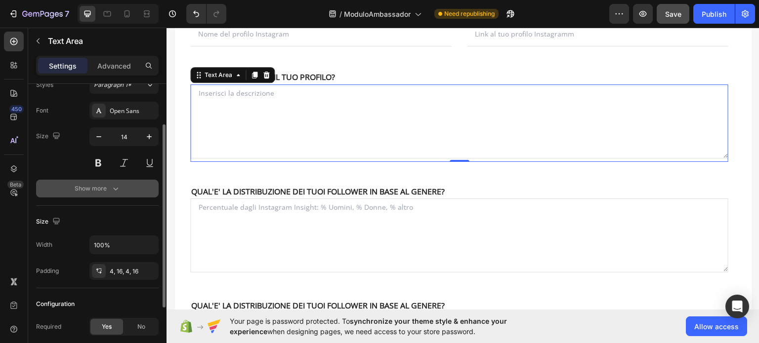
click at [110, 185] on div "Show more" at bounding box center [98, 189] width 46 height 10
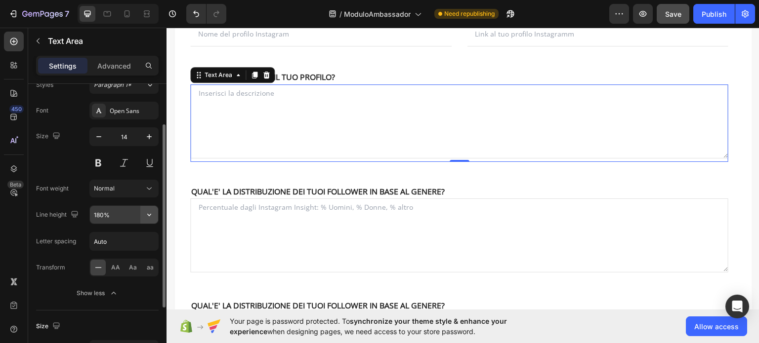
click at [151, 214] on icon "button" at bounding box center [149, 215] width 10 height 10
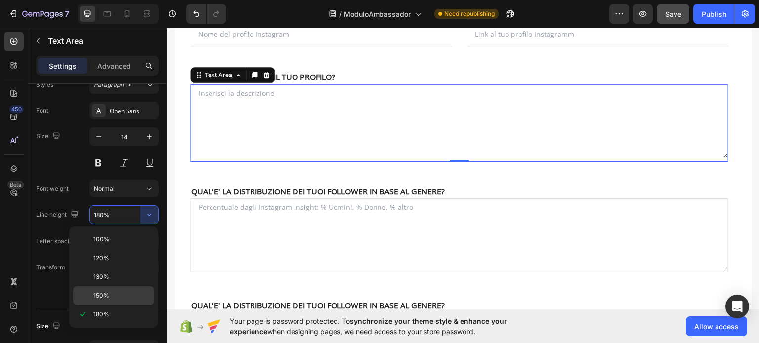
click at [113, 292] on p "150%" at bounding box center [121, 295] width 56 height 9
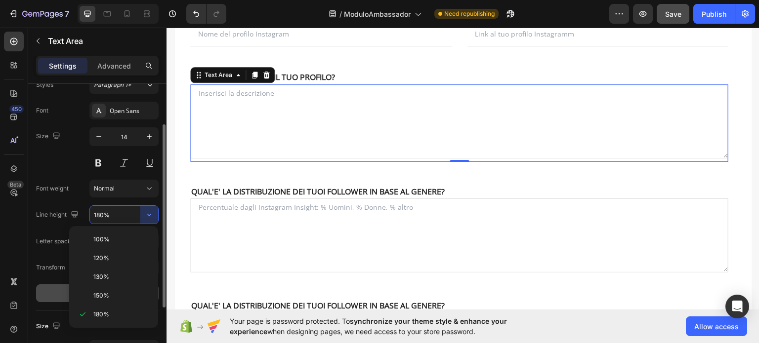
type input "150%"
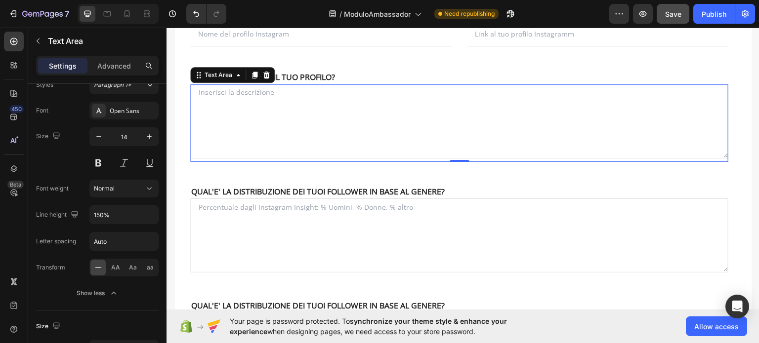
click at [233, 127] on textarea at bounding box center [459, 121] width 538 height 74
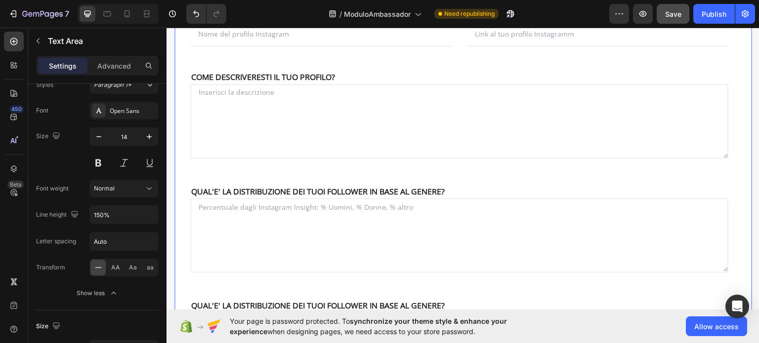
click at [184, 137] on div "NOME Text block NOME Text block Text Field EMAIL Text block COGNOME Text block …" at bounding box center [463, 123] width 578 height 582
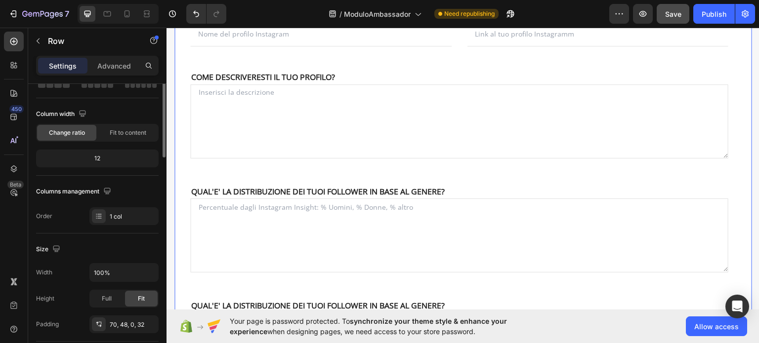
scroll to position [0, 0]
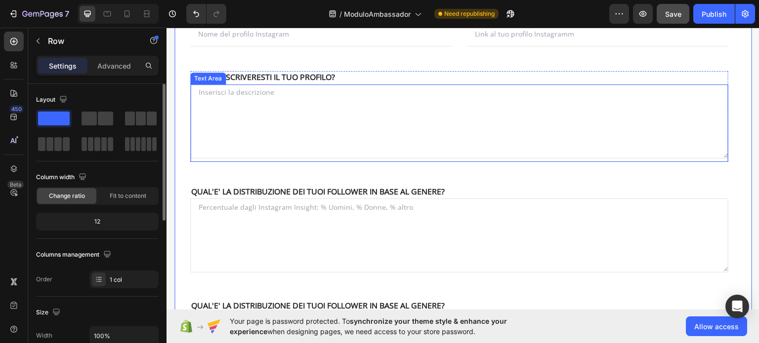
click at [209, 130] on textarea at bounding box center [459, 121] width 538 height 74
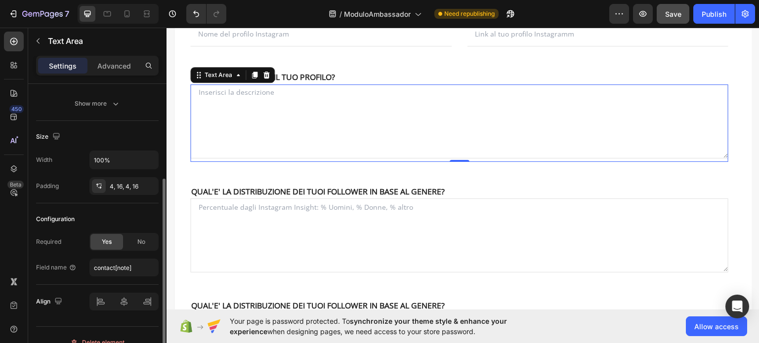
scroll to position [99, 0]
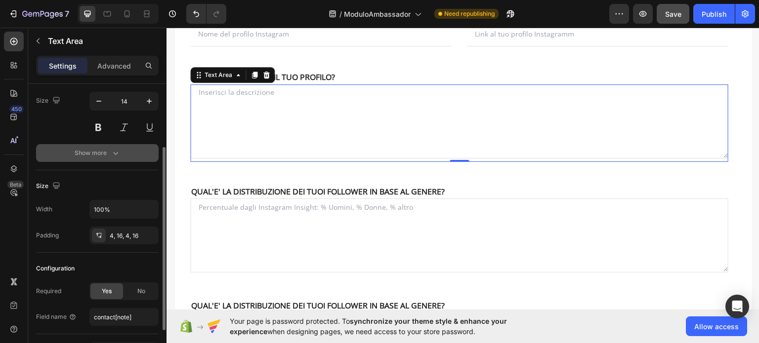
click at [102, 152] on div "Show more" at bounding box center [98, 153] width 46 height 10
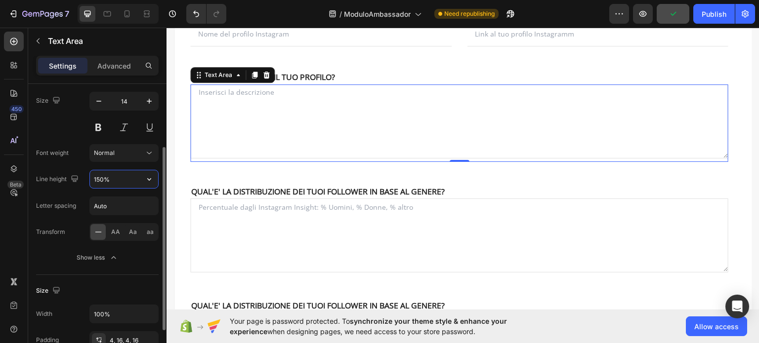
click at [118, 178] on input "150%" at bounding box center [124, 179] width 68 height 18
click at [151, 171] on button "button" at bounding box center [149, 179] width 18 height 18
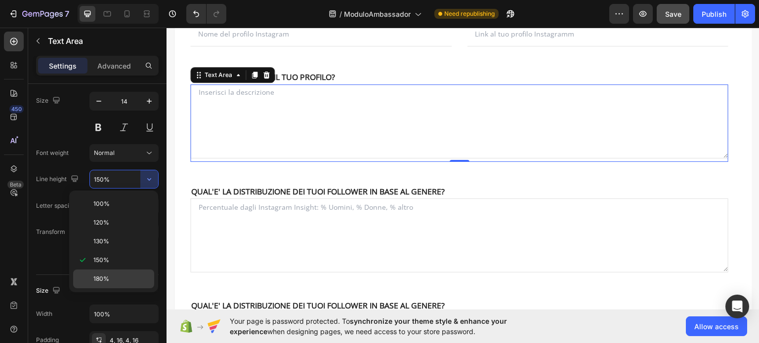
click at [107, 275] on span "180%" at bounding box center [101, 279] width 16 height 9
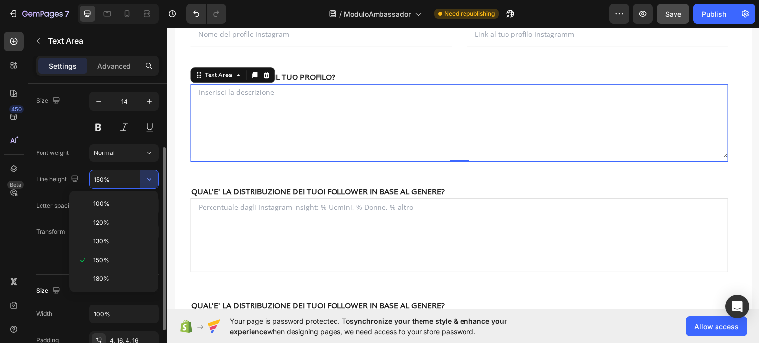
type input "180%"
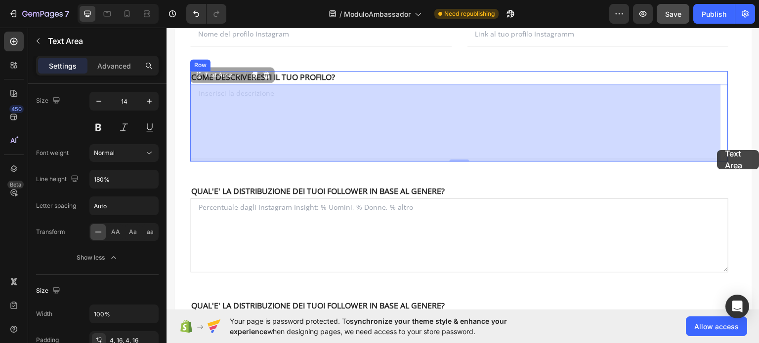
drag, startPoint x: 717, startPoint y: 156, endPoint x: 717, endPoint y: 150, distance: 5.9
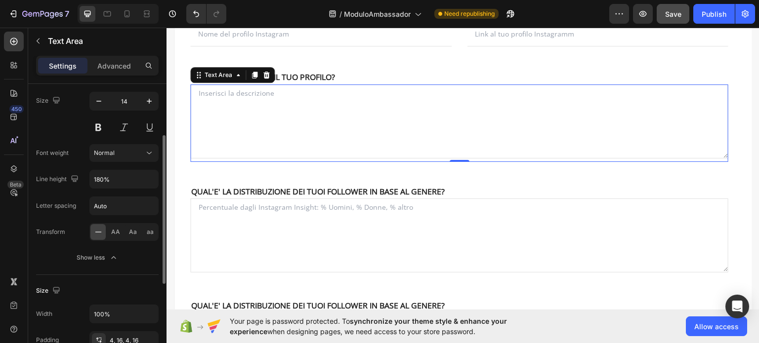
scroll to position [0, 0]
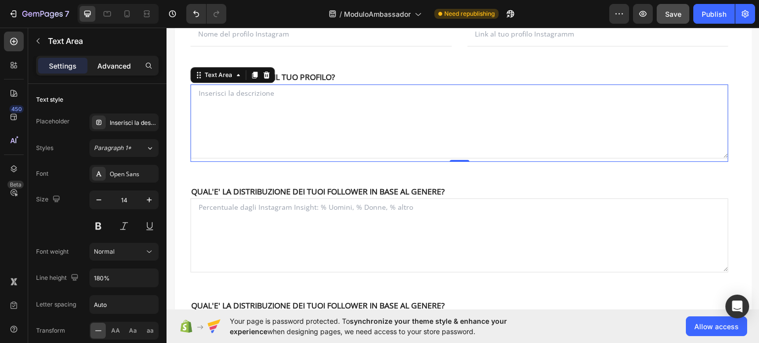
click at [127, 67] on p "Advanced" at bounding box center [114, 66] width 34 height 10
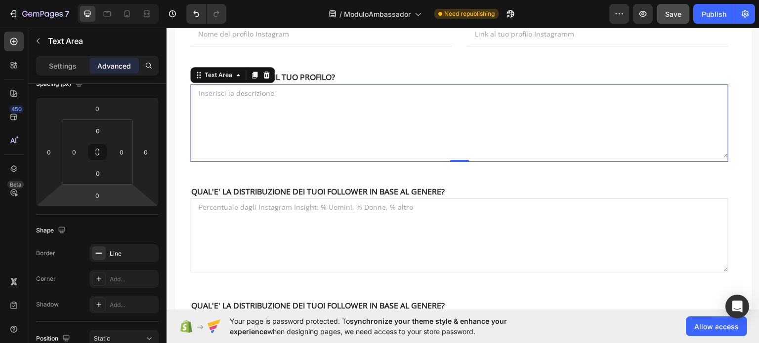
scroll to position [74, 0]
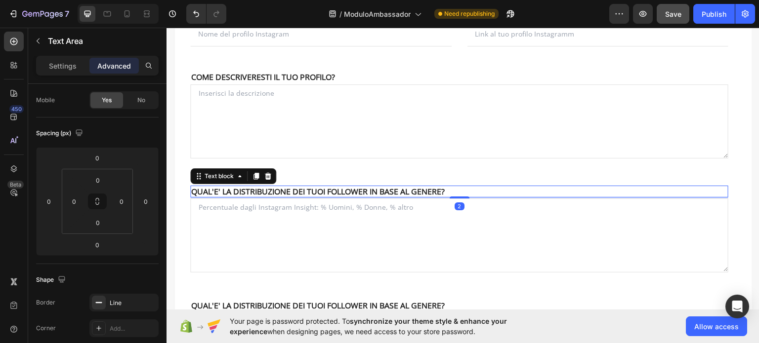
click at [394, 190] on p "QUAL'E' LA DISTRIBUZIONE DEI TUOI FOLLOWER IN BASE AL GENERE?" at bounding box center [459, 191] width 536 height 10
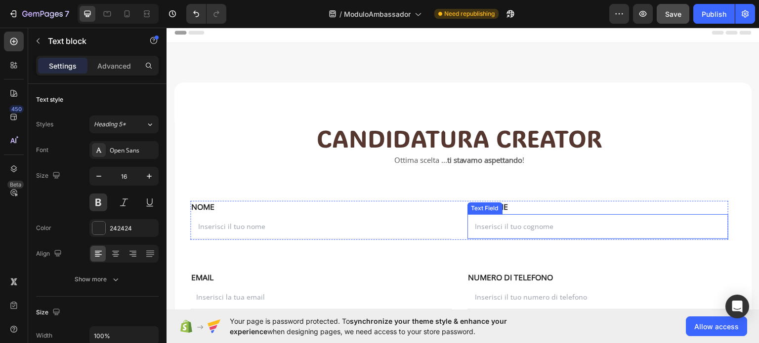
scroll to position [0, 0]
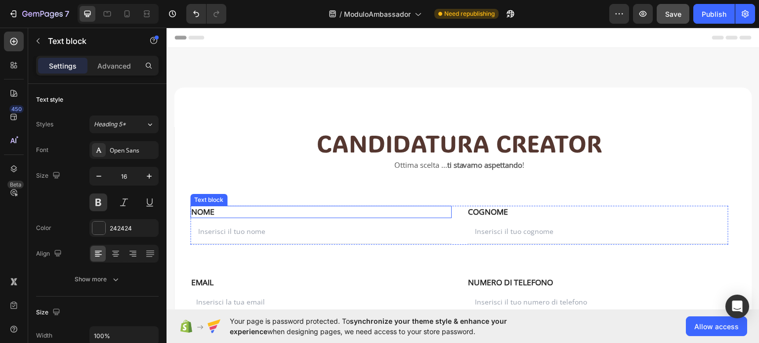
click at [229, 209] on p "NOME" at bounding box center [320, 211] width 259 height 10
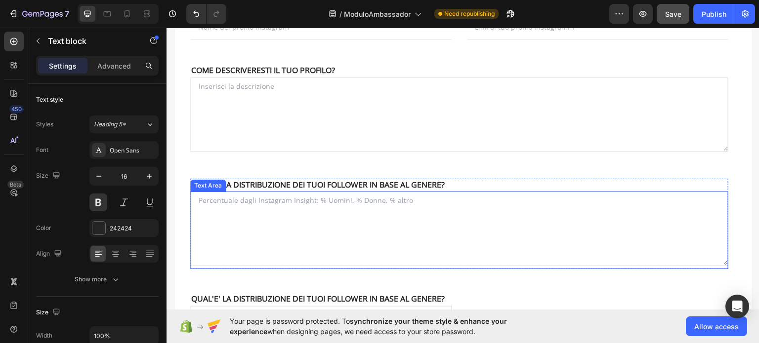
scroll to position [395, 0]
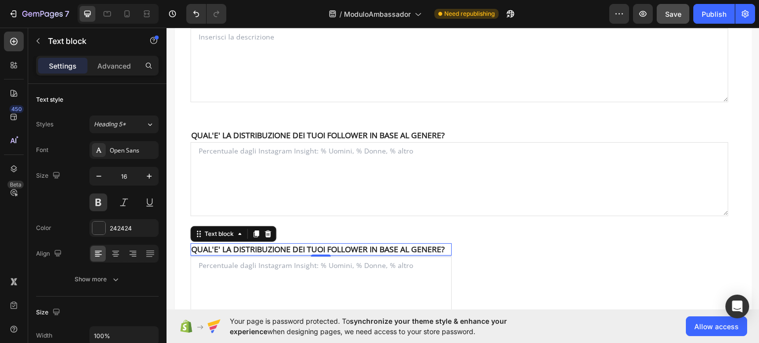
click at [229, 254] on p "QUAL'E' LA DISTRIBUZIONE DEI TUOI FOLLOWER IN BASE AL GENERE?" at bounding box center [320, 249] width 259 height 10
click at [224, 254] on p "QUAL'E' LA DISTRIBUZIONE DEI TUOI FOLLOWER IN BASE AL GENERE?" at bounding box center [320, 249] width 259 height 10
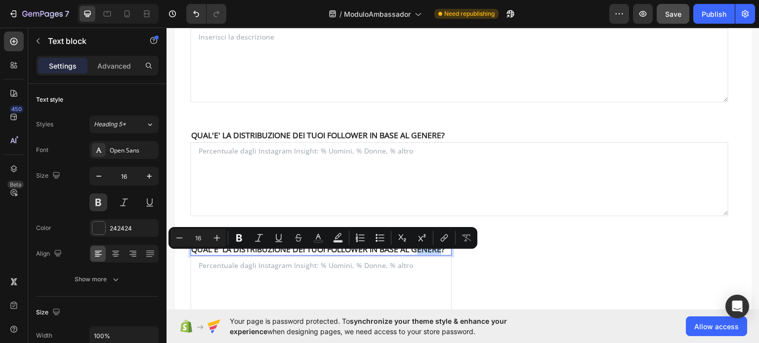
drag, startPoint x: 221, startPoint y: 258, endPoint x: 197, endPoint y: 257, distance: 24.2
click at [196, 254] on p "QUAL'E' LA DISTRIBUZIONE DEI TUOI FOLLOWER IN BASE AL GENERE?" at bounding box center [320, 249] width 259 height 10
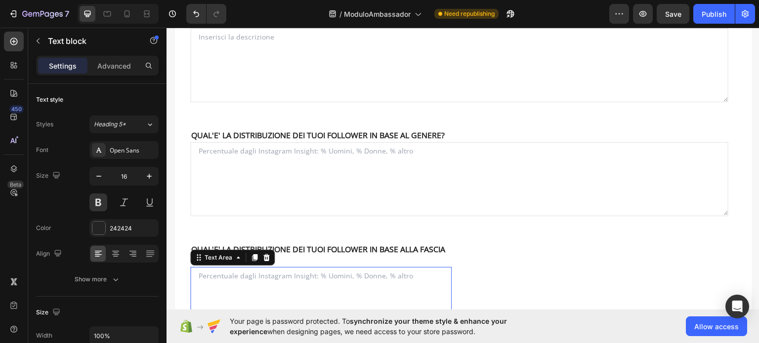
click at [247, 280] on textarea at bounding box center [320, 304] width 261 height 74
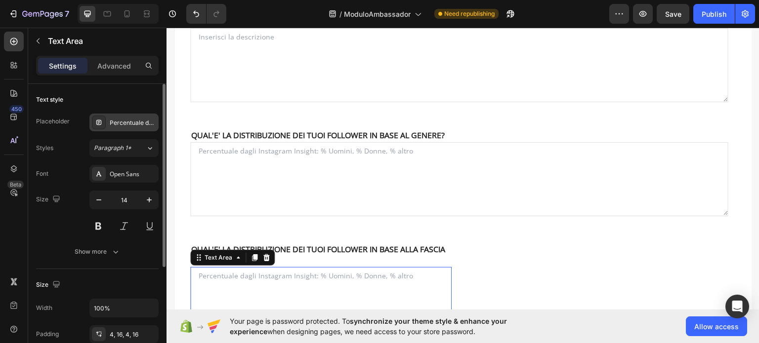
click at [118, 124] on div "Percentuale dagli Instagram Insight: % Uomini, % Donne, % altro" at bounding box center [133, 123] width 46 height 9
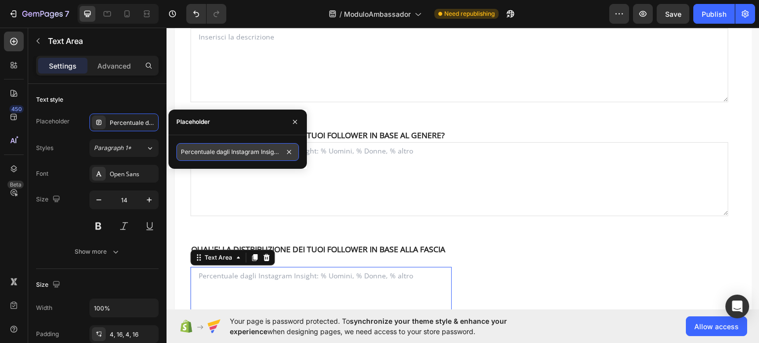
click at [276, 150] on input "Percentuale dagli Instagram Insight: % Uomini, % Donne, % altro" at bounding box center [237, 152] width 122 height 18
click at [280, 151] on input "Percentuale dagli Instagram Insight: % Uomini, % Donne, % altro" at bounding box center [237, 152] width 122 height 18
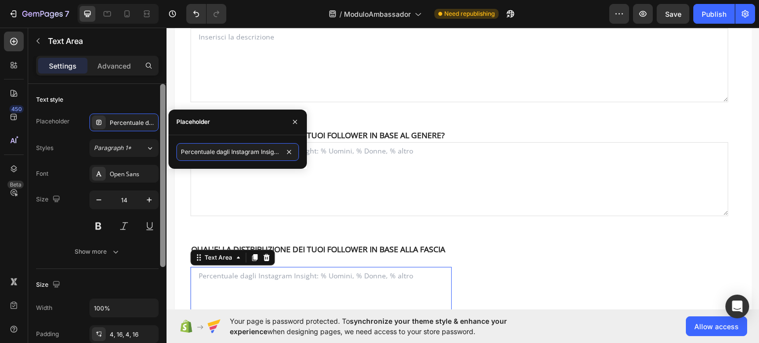
drag, startPoint x: 280, startPoint y: 151, endPoint x: 160, endPoint y: 145, distance: 120.2
click at [160, 145] on div "450 Beta Sections(18) Elements(83) Section Element Hero Section Product Detail …" at bounding box center [83, 186] width 166 height 316
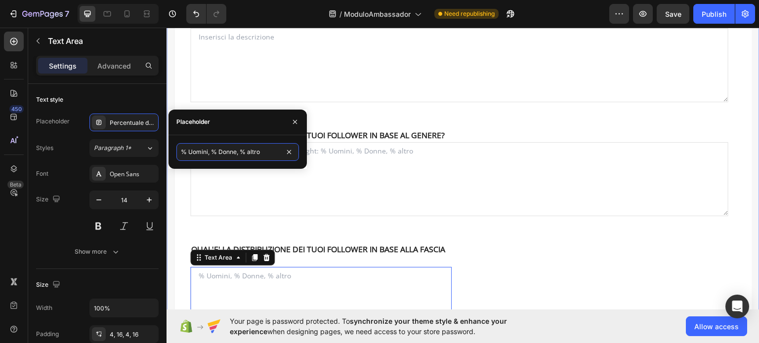
drag, startPoint x: 433, startPoint y: 181, endPoint x: 167, endPoint y: 152, distance: 267.9
paste input "Percentuale dagli Instagram Insight (esempio: 25-34=34%, 35-44=27%, ecc.)"
type input "Percentuale dagli Instagram Insight (esempio: 25-34=34%, 35-44=27%, ecc.)"
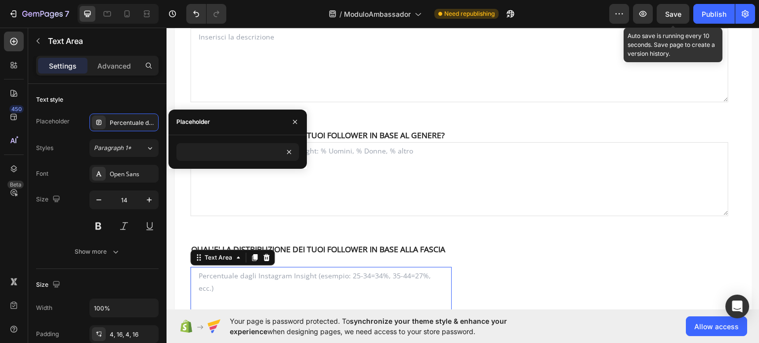
click at [672, 11] on span "Save" at bounding box center [673, 14] width 16 height 8
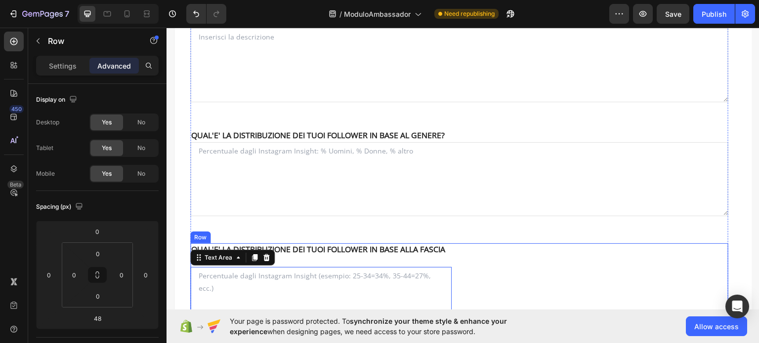
click at [460, 259] on div "NOME Text block QUAL'E' LA DISTRIBUZIONE DEI TUOI FOLLOWER IN BASE ALLA FASCIA …" at bounding box center [459, 293] width 538 height 101
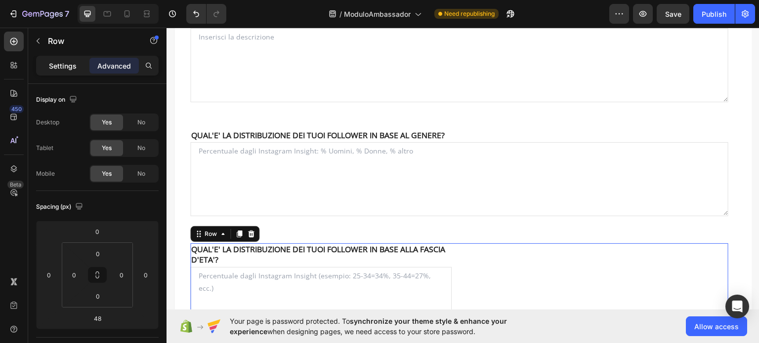
click at [53, 58] on div "Settings" at bounding box center [62, 66] width 49 height 16
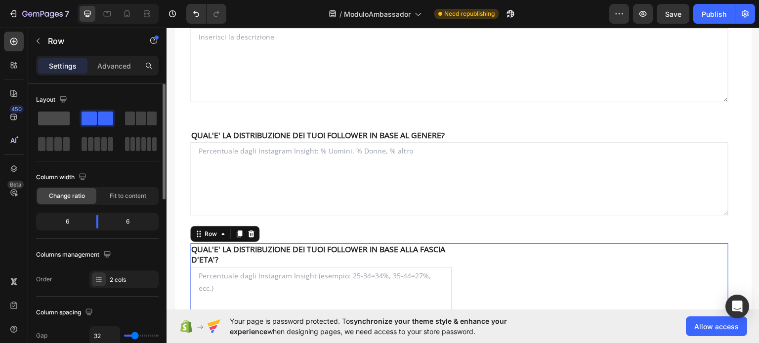
click at [67, 116] on span at bounding box center [54, 119] width 32 height 14
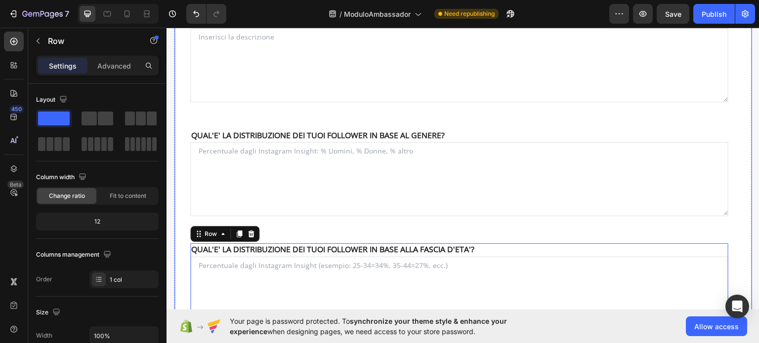
click at [738, 243] on div "NOME Text block NOME Text block Text Field EMAIL Text block COGNOME Text block …" at bounding box center [463, 67] width 578 height 582
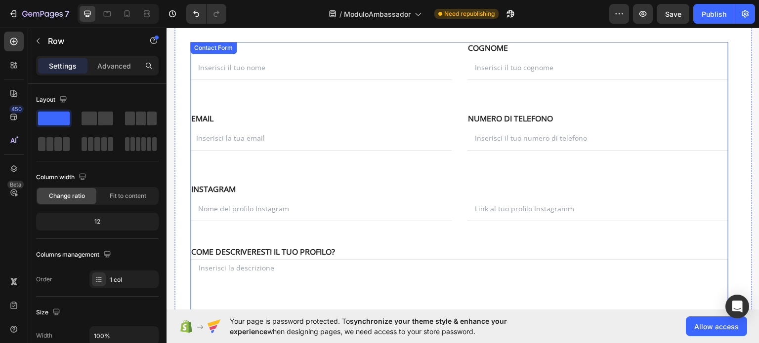
scroll to position [99, 0]
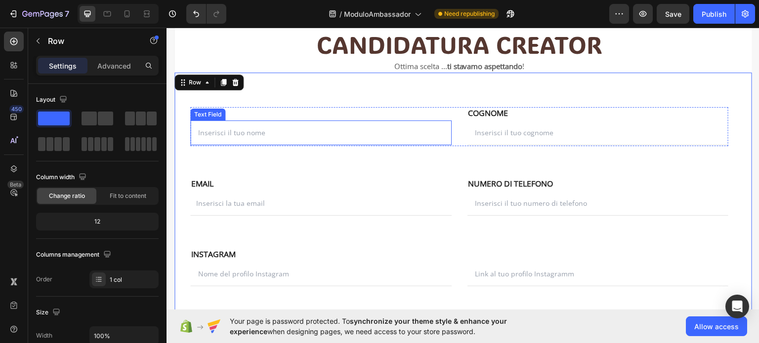
click at [276, 136] on input "text" at bounding box center [320, 132] width 261 height 25
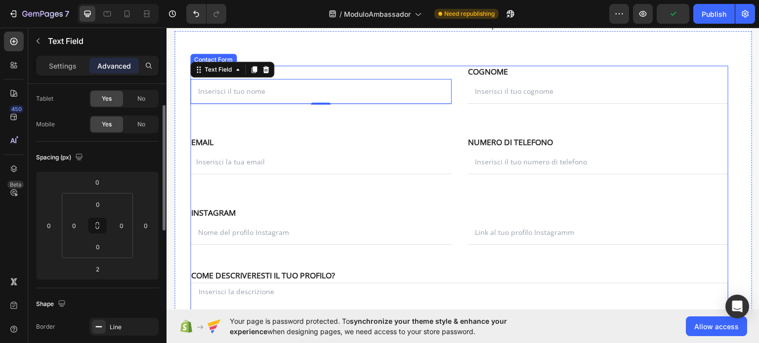
scroll to position [198, 0]
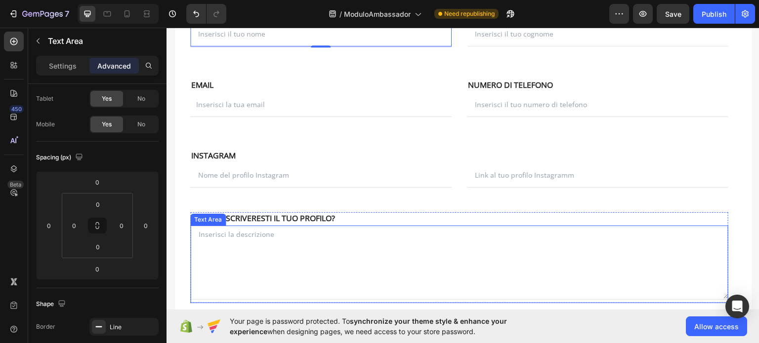
click at [198, 235] on textarea at bounding box center [459, 262] width 538 height 74
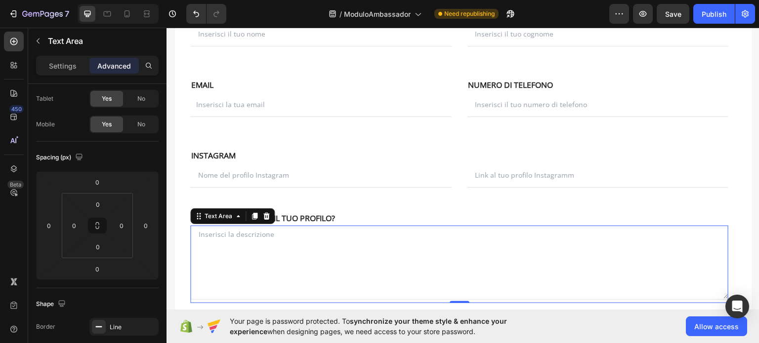
scroll to position [0, 0]
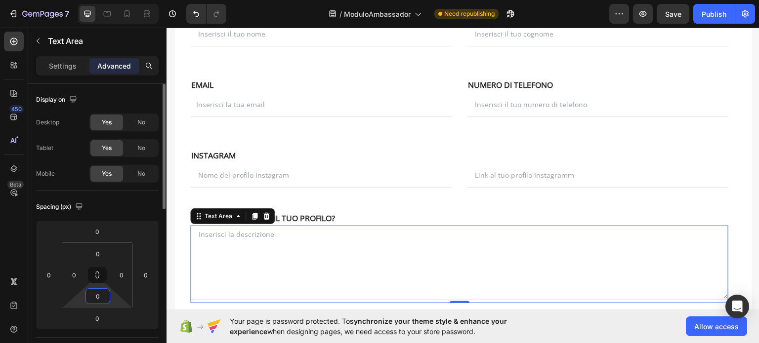
click at [101, 299] on input "0" at bounding box center [98, 296] width 20 height 15
click at [95, 252] on input "0" at bounding box center [98, 253] width 20 height 15
type input "10"
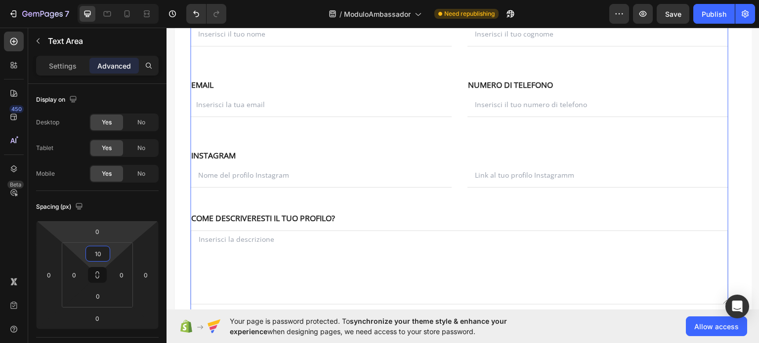
click at [389, 205] on div "NOME Text block NOME Text block Text Field EMAIL Text block COGNOME Text block …" at bounding box center [459, 284] width 538 height 552
click at [401, 199] on div "NOME Text block NOME Text block Text Field EMAIL Text block COGNOME Text block …" at bounding box center [459, 284] width 538 height 552
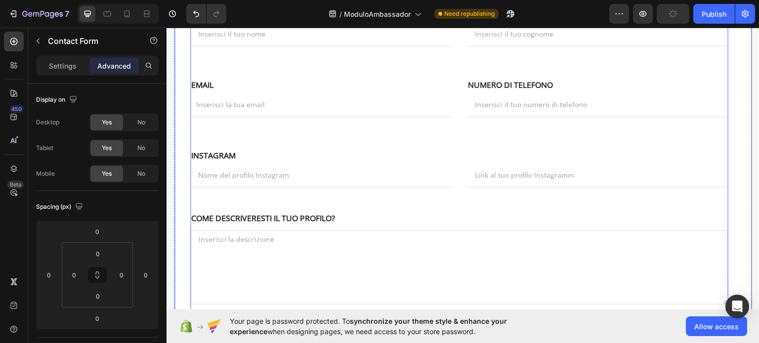
click at [729, 193] on div "NOME Text block NOME Text block Text Field EMAIL Text block COGNOME Text block …" at bounding box center [463, 266] width 578 height 587
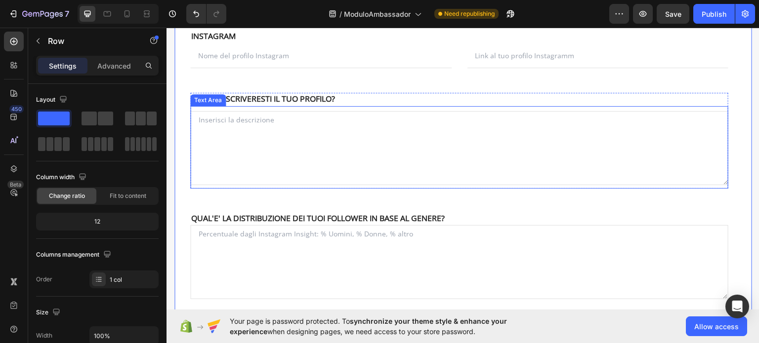
scroll to position [346, 0]
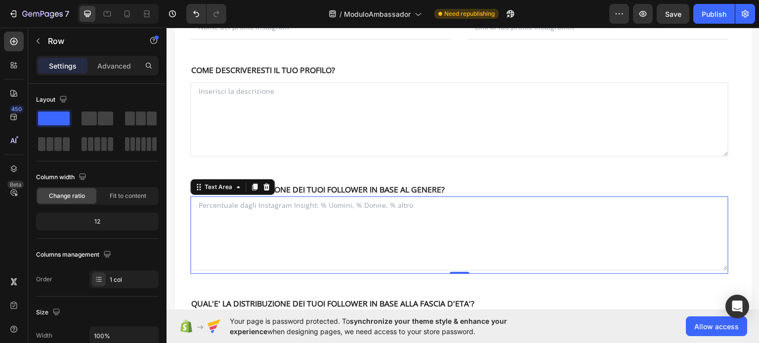
click at [308, 202] on textarea at bounding box center [459, 233] width 538 height 74
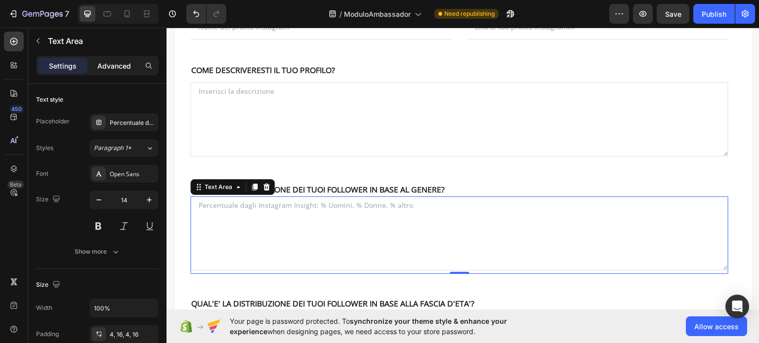
click at [111, 67] on p "Advanced" at bounding box center [114, 66] width 34 height 10
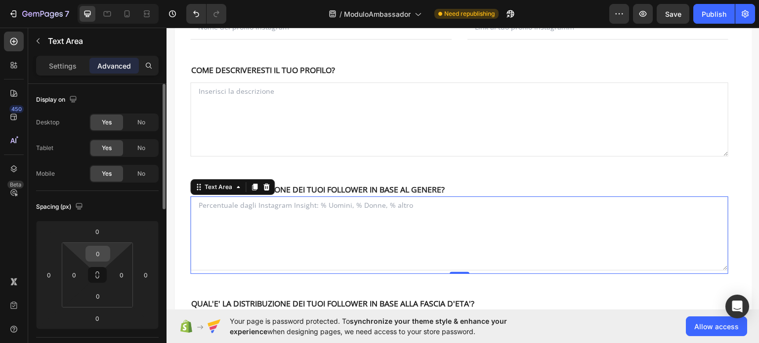
click at [103, 256] on input "0" at bounding box center [98, 253] width 20 height 15
type input "10"
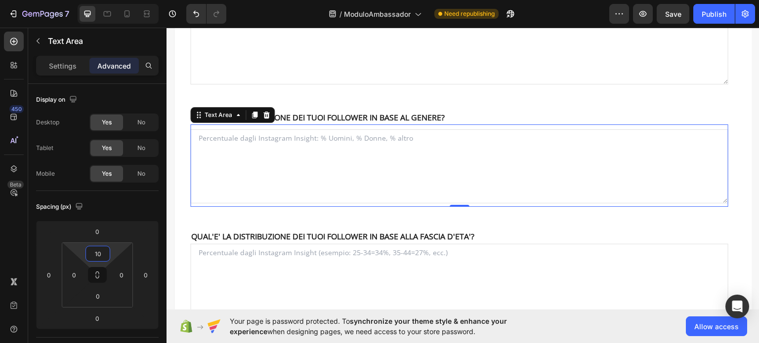
scroll to position [494, 0]
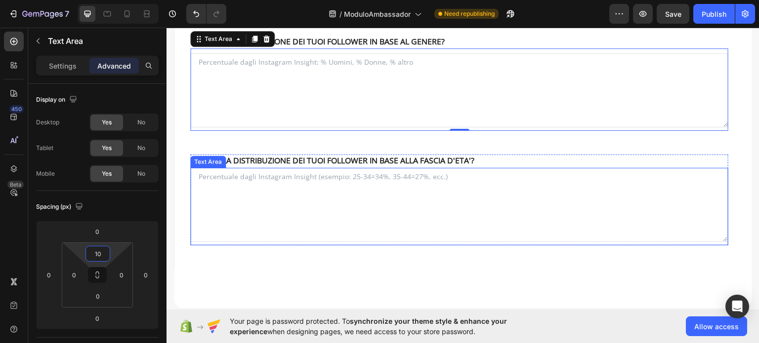
click at [253, 173] on textarea at bounding box center [459, 204] width 538 height 74
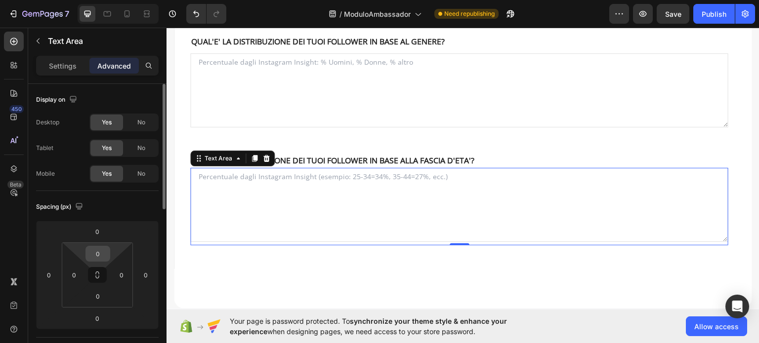
click at [105, 251] on input "0" at bounding box center [98, 253] width 20 height 15
type input "10"
click at [317, 180] on textarea at bounding box center [459, 209] width 538 height 74
click at [315, 179] on textarea at bounding box center [459, 209] width 538 height 74
click at [317, 180] on textarea at bounding box center [459, 209] width 538 height 74
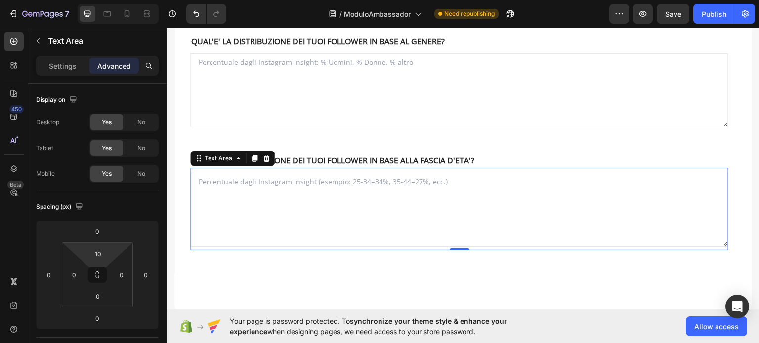
click at [316, 180] on textarea at bounding box center [459, 209] width 538 height 74
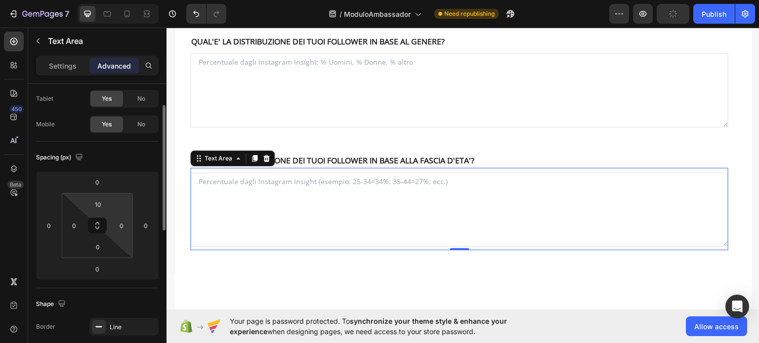
scroll to position [0, 0]
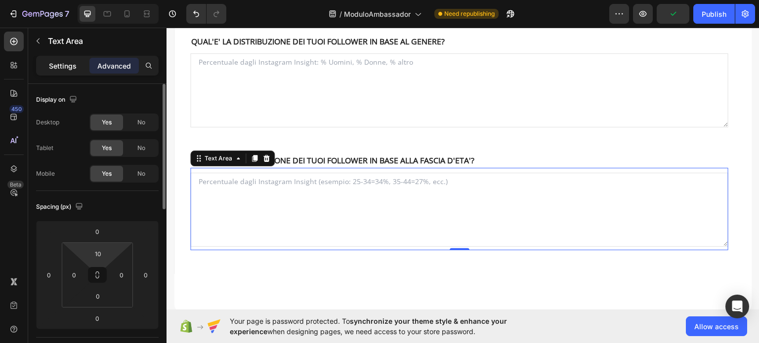
click at [46, 70] on div "Settings" at bounding box center [62, 66] width 49 height 16
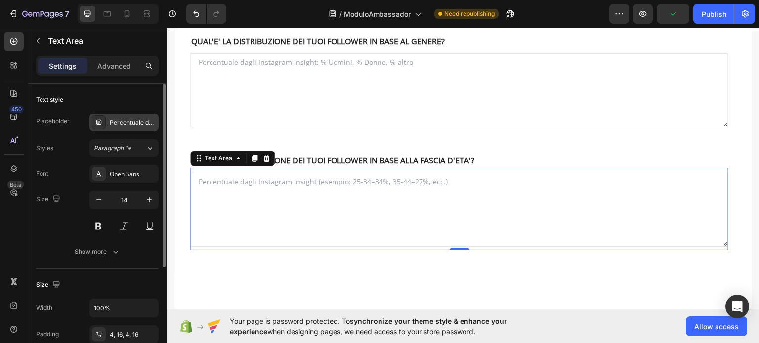
click at [126, 122] on div "Percentuale dagli Instagram Insight (esempio: 25-34=34%, 35-44=27%, ecc.)" at bounding box center [133, 123] width 46 height 9
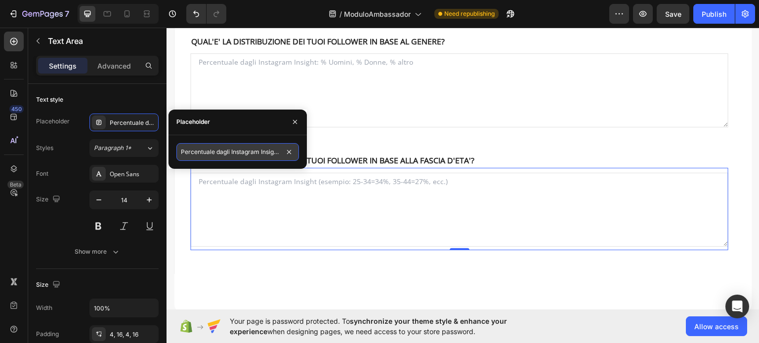
click at [261, 149] on input "Percentuale dagli Instagram Insight (esempio: 25-34=34%, 35-44=27%, ecc.)" at bounding box center [237, 152] width 122 height 18
drag, startPoint x: 273, startPoint y: 150, endPoint x: 284, endPoint y: 150, distance: 10.9
click at [284, 150] on div "Percentuale dagli Instagram Insight (esempio: 25-34=34%, 35-44=27%, ecc.)" at bounding box center [237, 152] width 122 height 18
click at [279, 152] on input "Percentuale dagli Instagram Insight (esempio: 25-34=34%, 35-44=27%, ecc.)" at bounding box center [237, 152] width 122 height 18
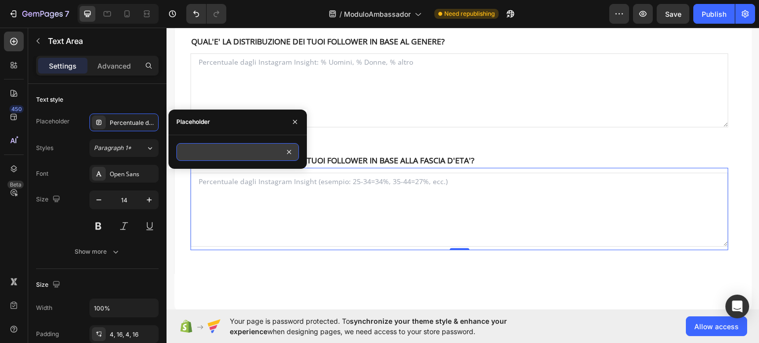
scroll to position [0, 119]
click at [197, 154] on input "Percentuale dagli Instagram Insight (esempio: 25-34=34%, 35-44=27%, ecc." at bounding box center [237, 152] width 122 height 18
drag, startPoint x: 190, startPoint y: 150, endPoint x: 180, endPoint y: 152, distance: 9.6
click at [180, 152] on input "Percentuale dagli Instagram Insight (esempio: 25-34=34%, 35-44=27%, ecc." at bounding box center [237, 152] width 122 height 18
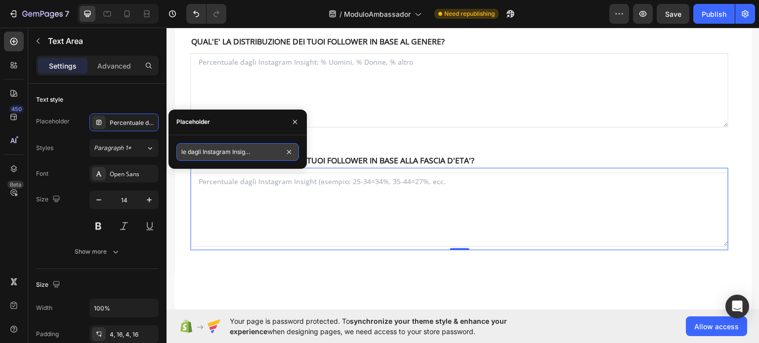
click at [253, 153] on input "Percentuale dagli Instagram Insight (esempio: 25-34=34%, 35-44=27%, ecc." at bounding box center [237, 152] width 122 height 18
drag, startPoint x: 271, startPoint y: 151, endPoint x: 283, endPoint y: 149, distance: 12.5
click at [283, 149] on div "Percentuale dagli Instagram Insight ... ad esempio: 25-34=34%, 35-44=27%, ecc." at bounding box center [237, 152] width 122 height 18
click at [279, 154] on input "Percentuale dagli Instagram Insight ... ad esempio: 25-34=34%, 35-44=27%, ecc." at bounding box center [237, 152] width 122 height 18
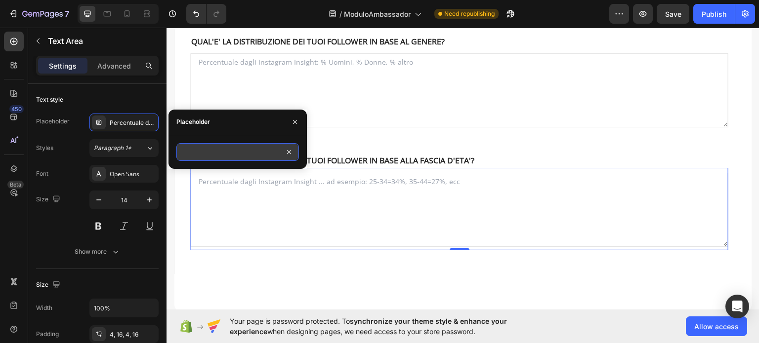
scroll to position [0, 130]
type input "Percentuale dagli Instagram Insight ... ad esempio: 25-34=34%, 35-44=27%, ecc."
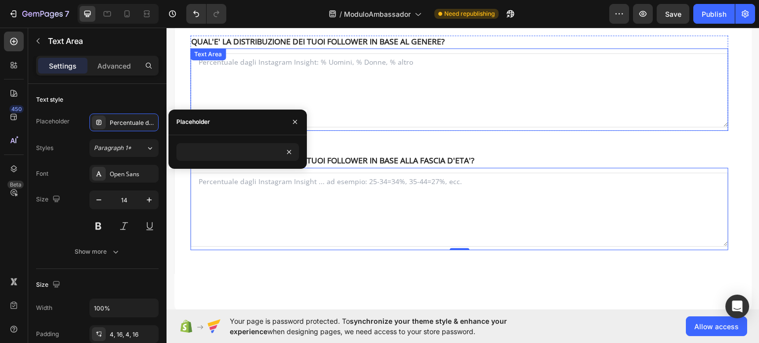
click at [349, 92] on textarea at bounding box center [459, 90] width 538 height 74
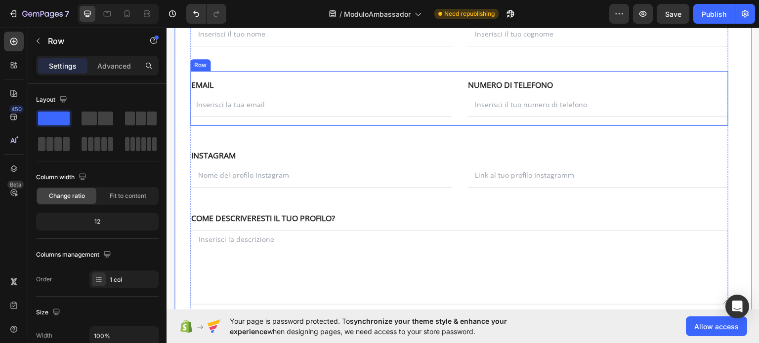
scroll to position [247, 0]
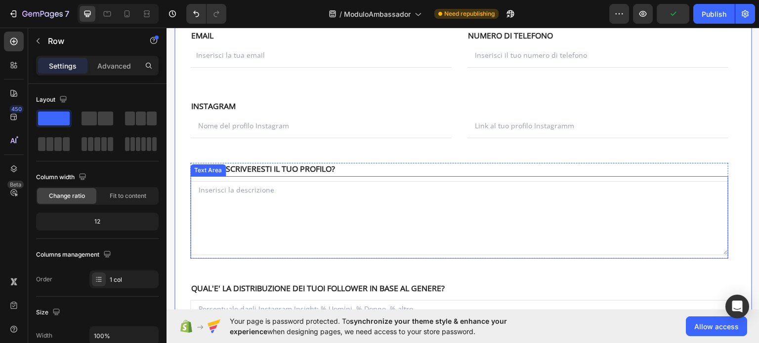
click at [243, 184] on textarea at bounding box center [459, 218] width 538 height 74
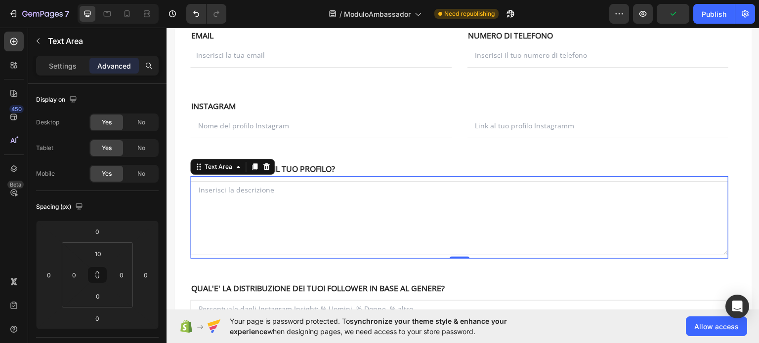
click at [244, 187] on textarea at bounding box center [459, 218] width 538 height 74
click at [60, 58] on div "Settings" at bounding box center [62, 66] width 49 height 16
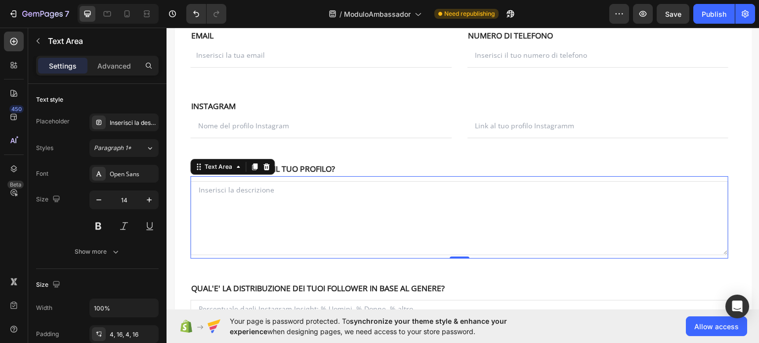
click at [229, 189] on textarea at bounding box center [459, 218] width 538 height 74
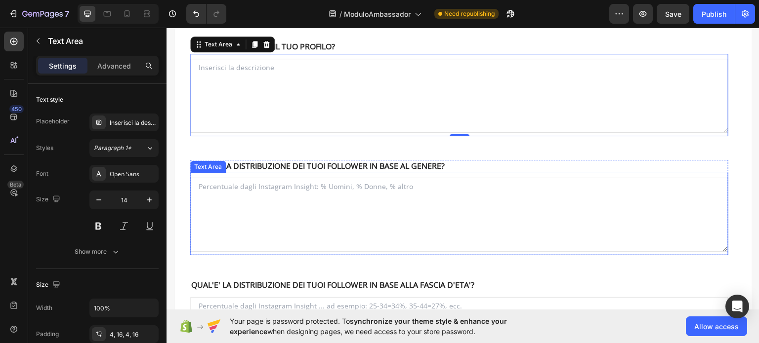
scroll to position [395, 0]
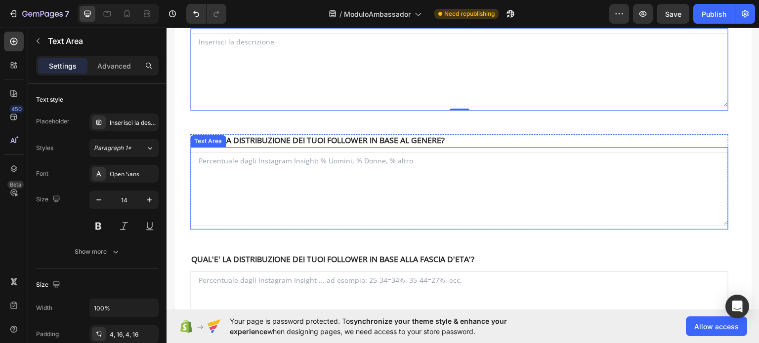
click at [248, 160] on textarea at bounding box center [459, 189] width 538 height 74
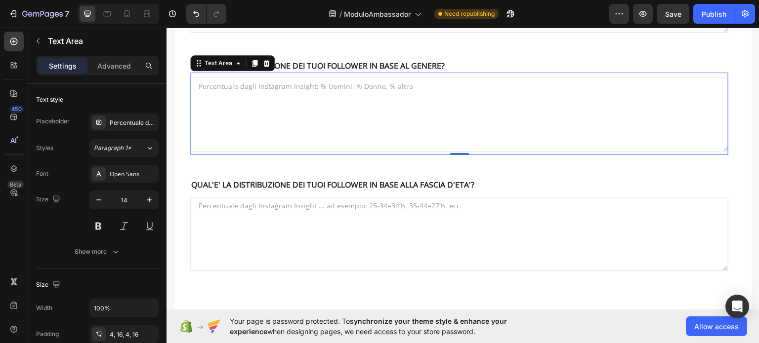
scroll to position [494, 0]
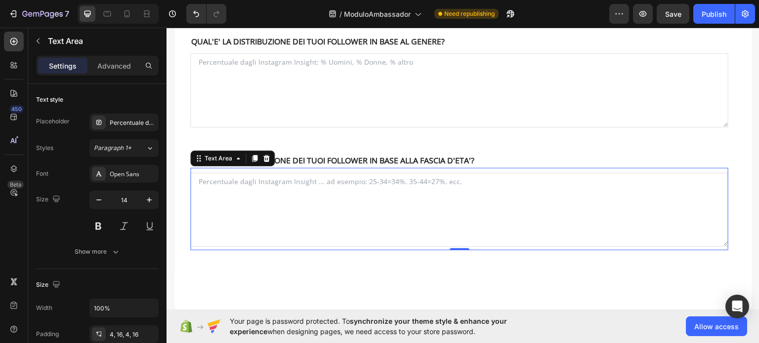
click at [256, 186] on textarea at bounding box center [459, 209] width 538 height 74
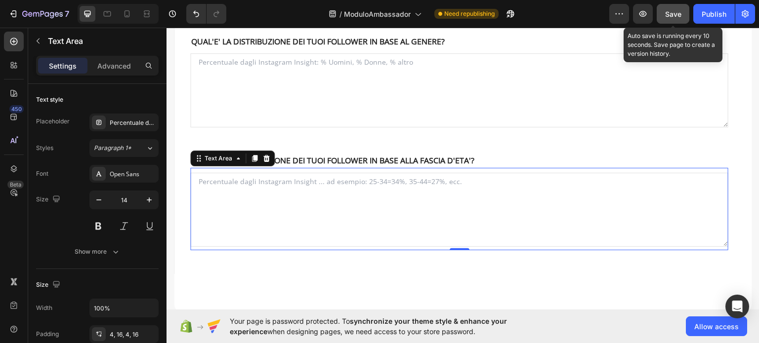
click at [686, 10] on button "Save" at bounding box center [672, 14] width 33 height 20
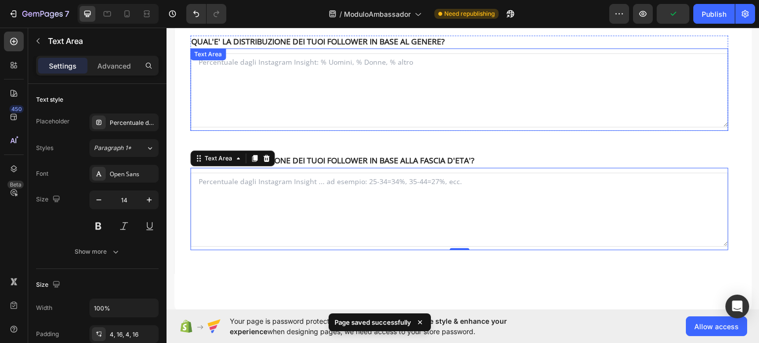
click at [259, 127] on div "Text Area" at bounding box center [459, 89] width 538 height 82
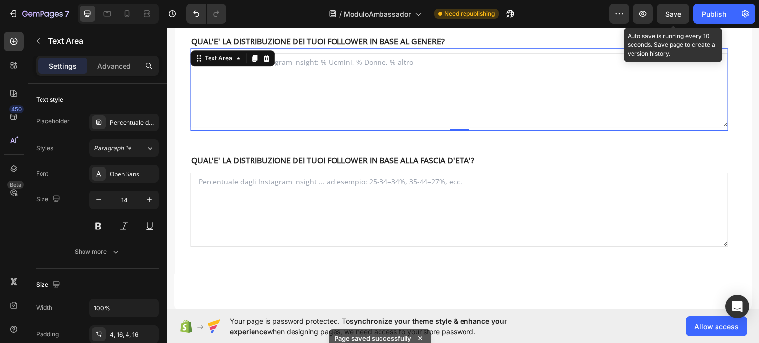
click at [676, 13] on span "Save" at bounding box center [673, 14] width 16 height 8
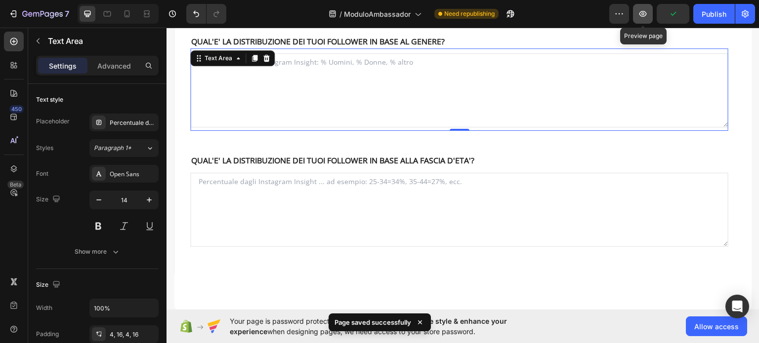
click at [646, 15] on icon "button" at bounding box center [642, 14] width 7 height 6
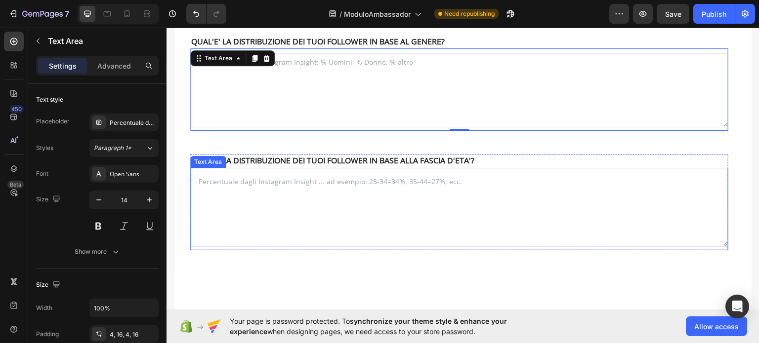
scroll to position [543, 0]
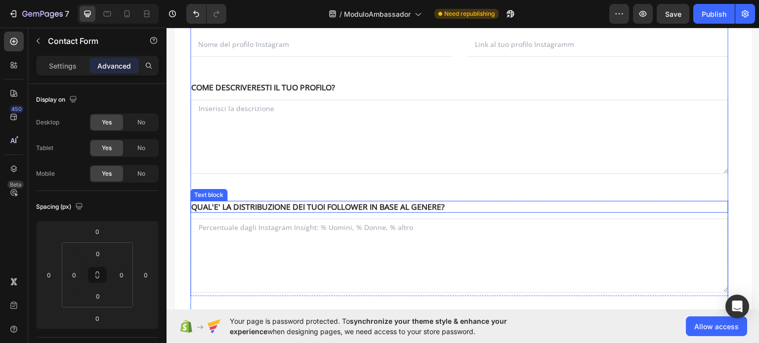
scroll to position [346, 0]
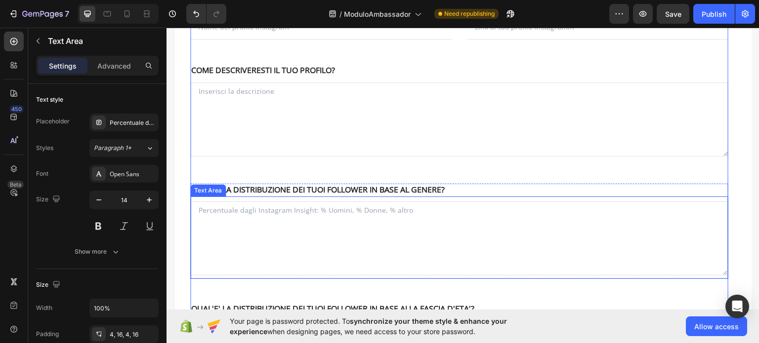
click at [505, 278] on div "Text Area" at bounding box center [459, 237] width 538 height 82
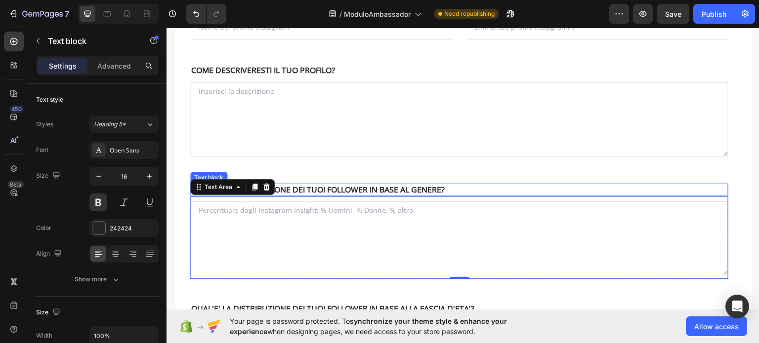
click at [463, 187] on p "QUAL'E' LA DISTRIBUZIONE DEI TUOI FOLLOWER IN BASE AL GENERE?" at bounding box center [459, 189] width 536 height 10
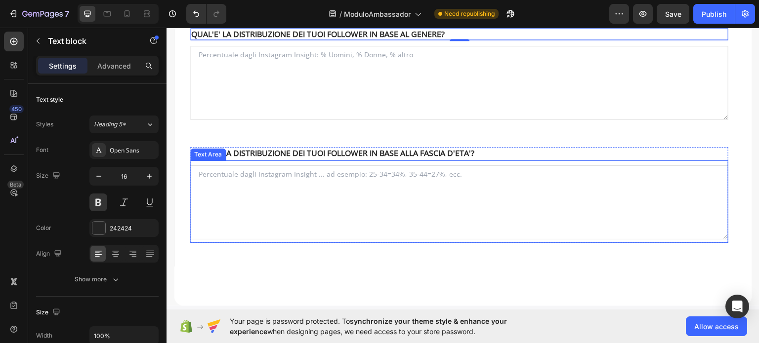
scroll to position [494, 0]
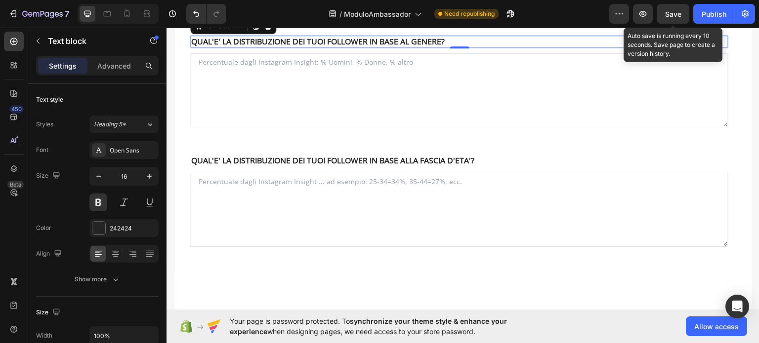
click at [666, 11] on span "Save" at bounding box center [673, 14] width 16 height 8
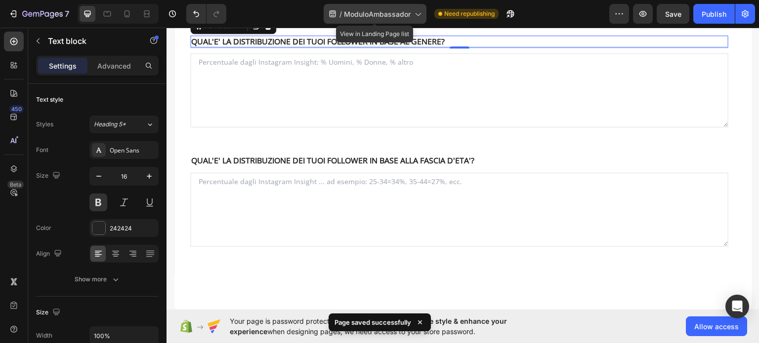
click at [397, 11] on span "ModuloAmbassador" at bounding box center [377, 14] width 67 height 10
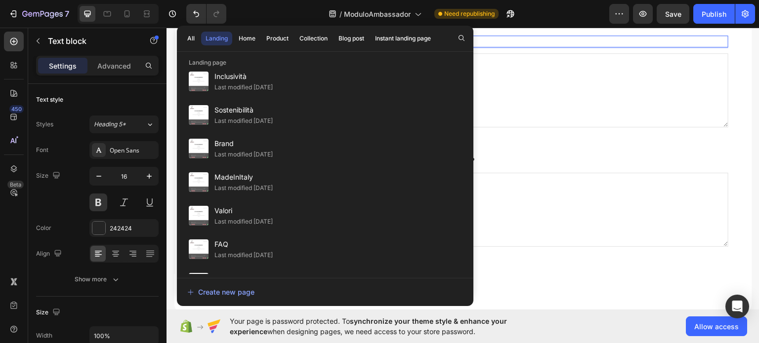
scroll to position [409, 0]
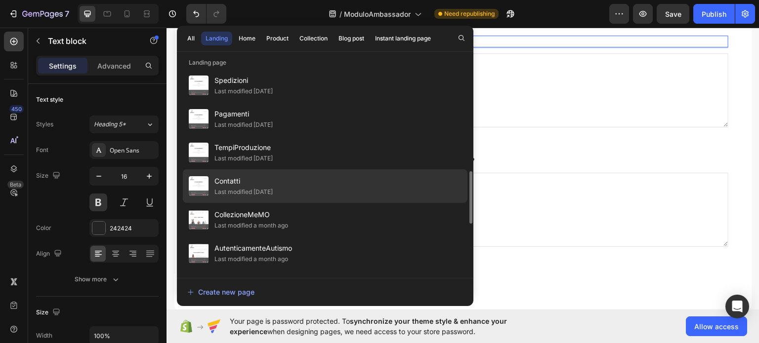
click at [265, 183] on span "Contatti" at bounding box center [243, 181] width 58 height 12
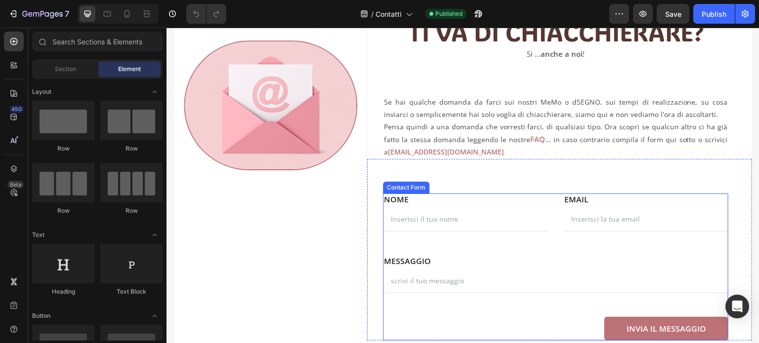
scroll to position [296, 0]
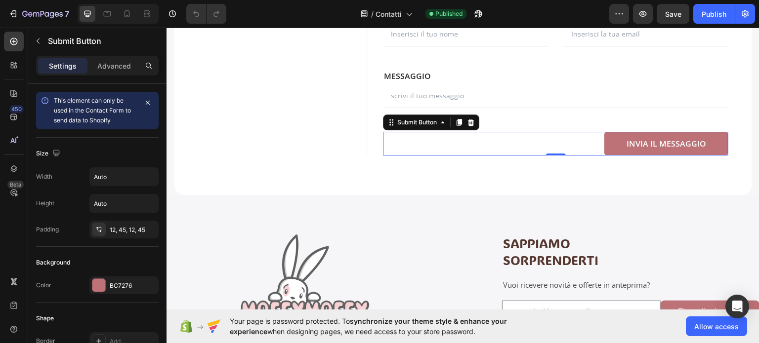
click at [580, 137] on div "INVIA IL MESSAGGIO Submit Button 0" at bounding box center [555, 143] width 345 height 24
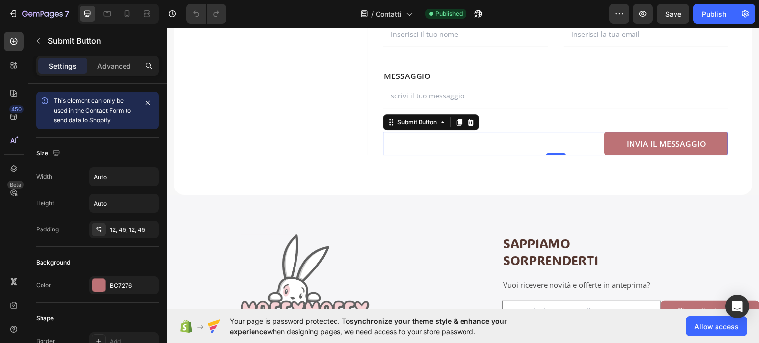
click at [477, 142] on div "INVIA IL MESSAGGIO Submit Button 0" at bounding box center [555, 143] width 345 height 24
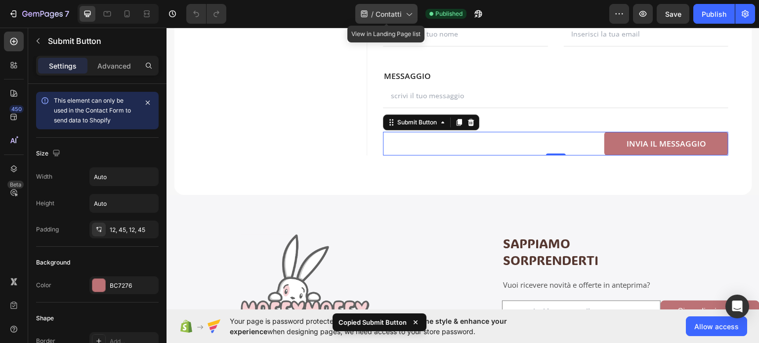
click at [405, 12] on icon at bounding box center [409, 14] width 10 height 10
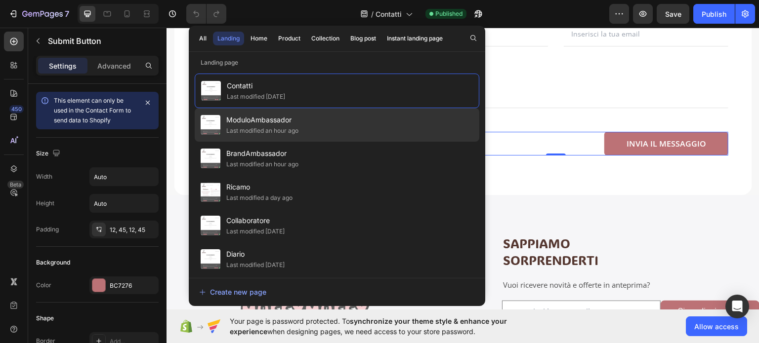
click at [255, 125] on span "ModuloAmbassador" at bounding box center [262, 120] width 72 height 12
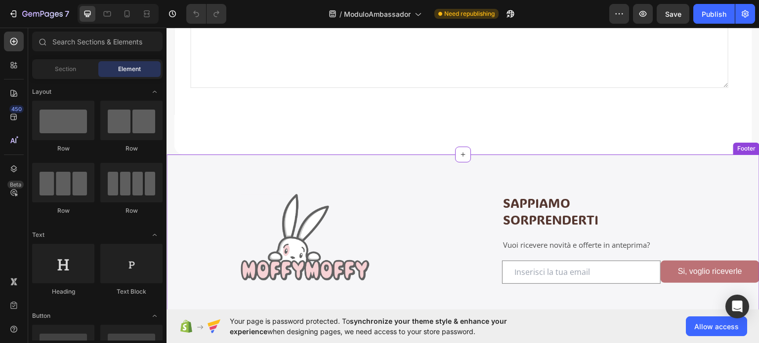
scroll to position [593, 0]
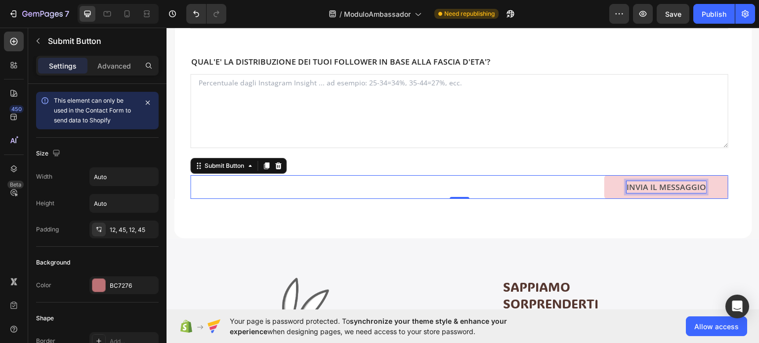
click at [678, 184] on div "INVIA IL MESSAGGIO" at bounding box center [666, 187] width 80 height 12
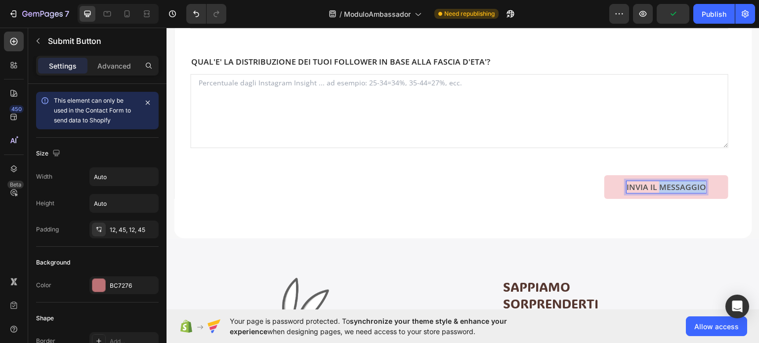
drag, startPoint x: 654, startPoint y: 183, endPoint x: 697, endPoint y: 189, distance: 43.3
click at [697, 189] on p "INVIA IL MESSAGGIO" at bounding box center [666, 187] width 80 height 12
click at [650, 175] on button "INVIA LA" at bounding box center [689, 187] width 78 height 24
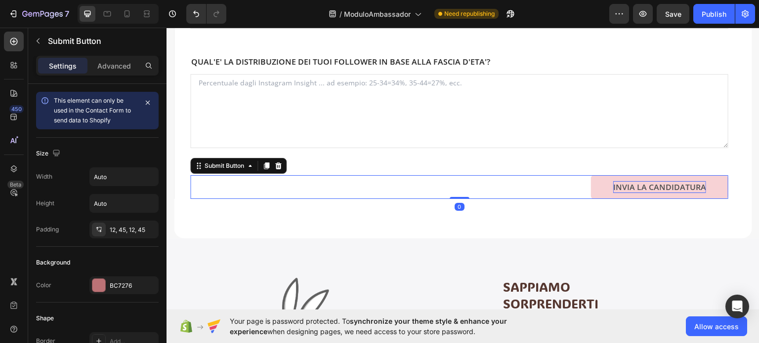
click at [583, 183] on div "INVIA LA CANDIDATURA Submit Button 0" at bounding box center [459, 187] width 538 height 24
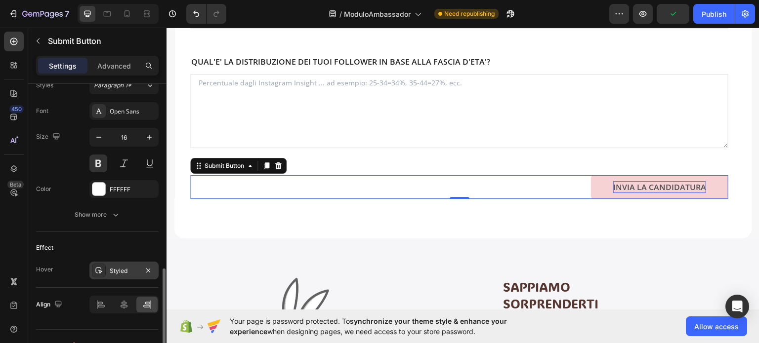
scroll to position [411, 0]
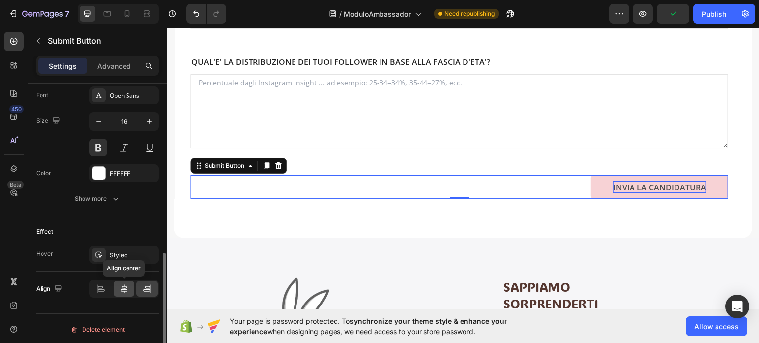
click at [124, 281] on div at bounding box center [124, 289] width 21 height 16
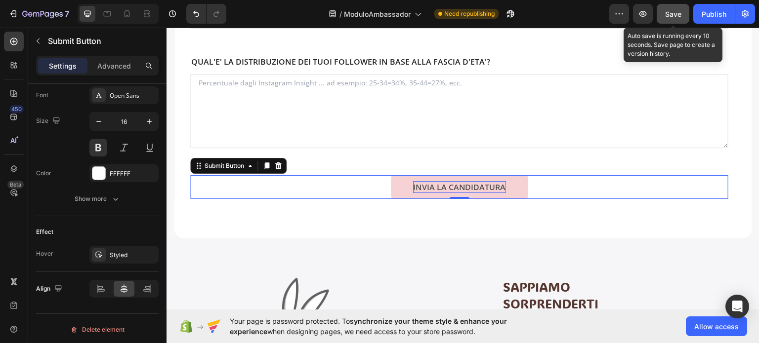
click at [678, 13] on span "Save" at bounding box center [673, 14] width 16 height 8
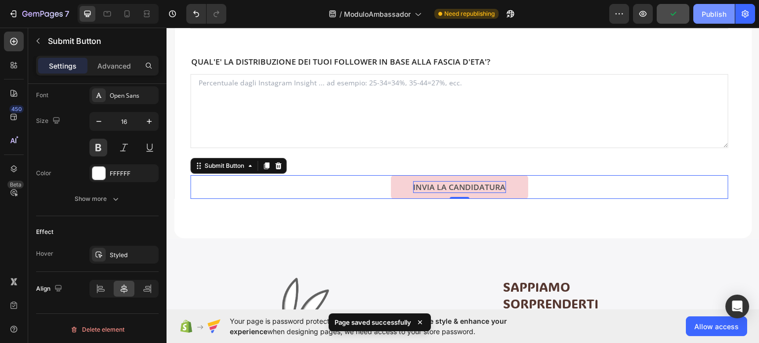
click at [707, 13] on div "Publish" at bounding box center [713, 14] width 25 height 10
click at [649, 12] on button "button" at bounding box center [643, 14] width 20 height 20
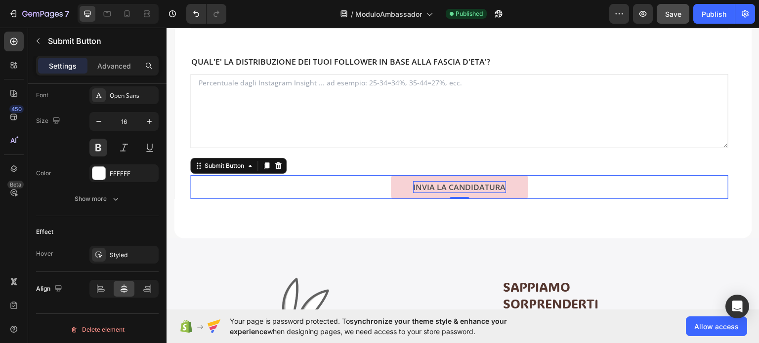
click at [311, 181] on div "INVIA LA CANDIDATURA Submit Button 0" at bounding box center [459, 187] width 538 height 24
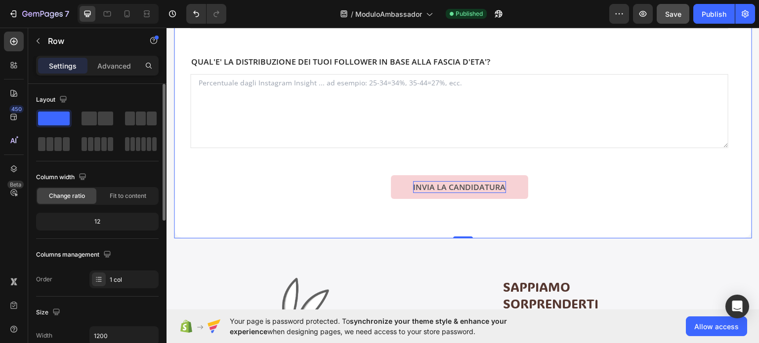
scroll to position [0, 0]
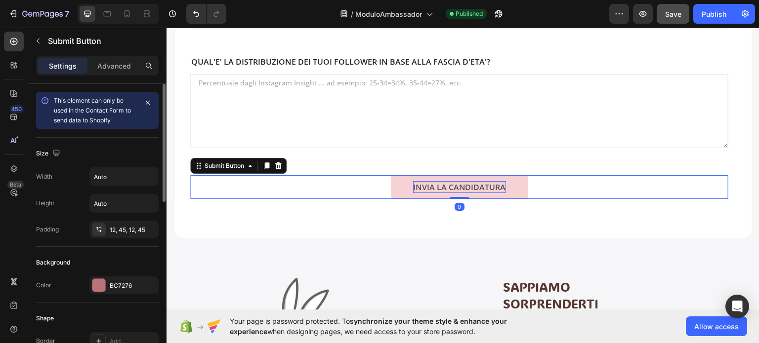
click at [374, 179] on div "INVIA LA CANDIDATURA Submit Button 0" at bounding box center [459, 187] width 538 height 24
click at [281, 163] on icon at bounding box center [278, 166] width 8 height 8
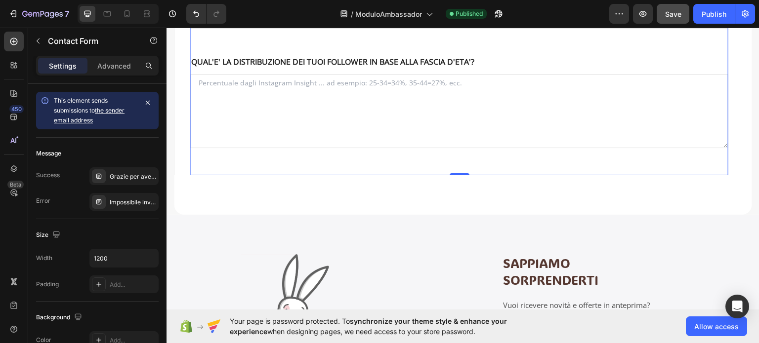
click at [38, 39] on icon "button" at bounding box center [38, 41] width 3 height 5
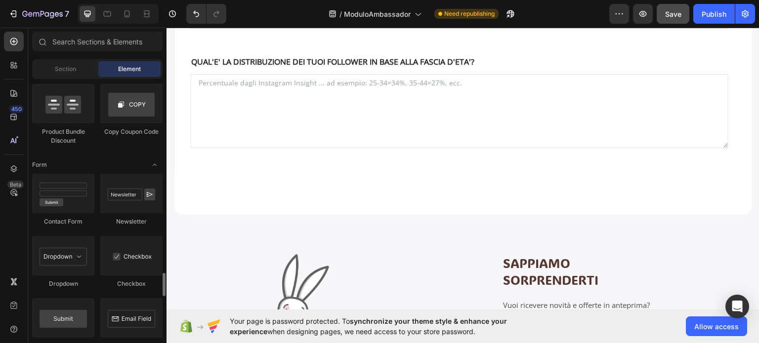
scroll to position [2223, 0]
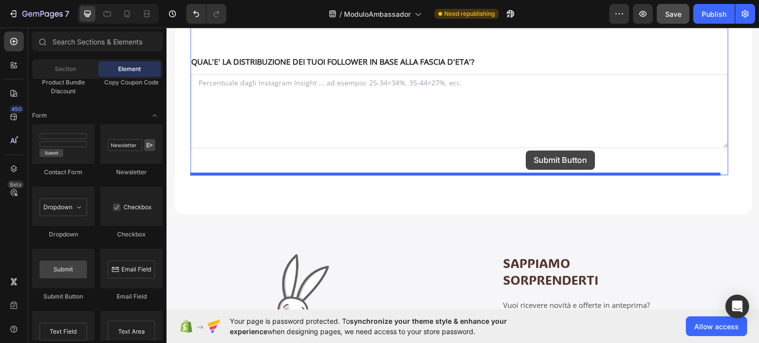
drag, startPoint x: 233, startPoint y: 305, endPoint x: 526, endPoint y: 150, distance: 331.9
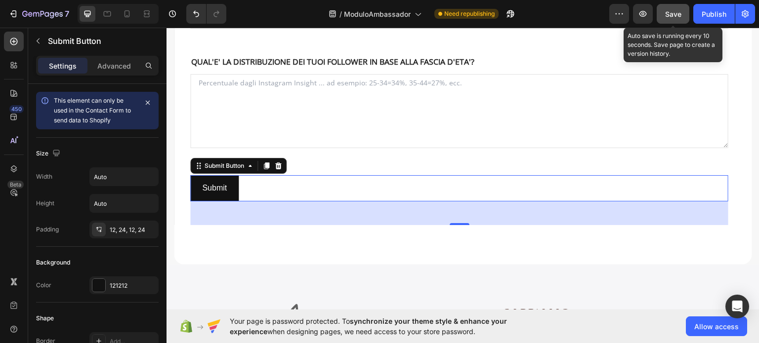
click at [676, 9] on div "Save" at bounding box center [673, 14] width 16 height 10
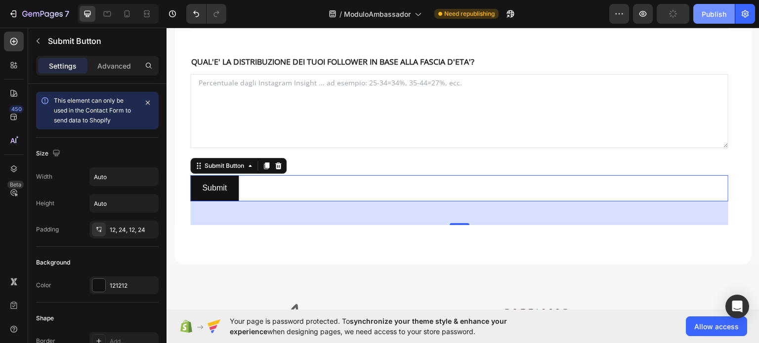
click at [718, 13] on div "Publish" at bounding box center [713, 14] width 25 height 10
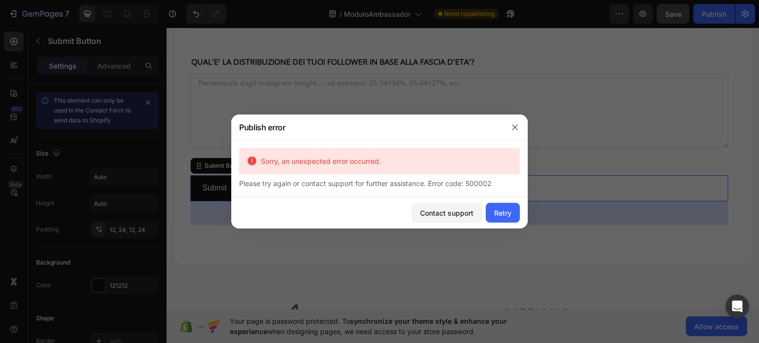
click at [520, 213] on div "Contact support Retry" at bounding box center [379, 213] width 296 height 32
click at [509, 213] on div "Retry" at bounding box center [502, 213] width 17 height 10
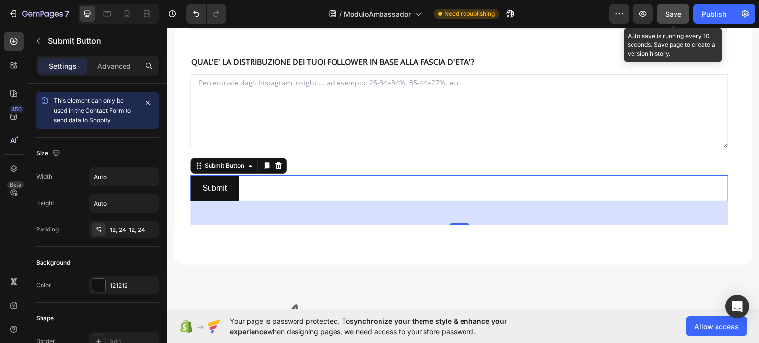
click at [672, 19] on button "Save" at bounding box center [672, 14] width 33 height 20
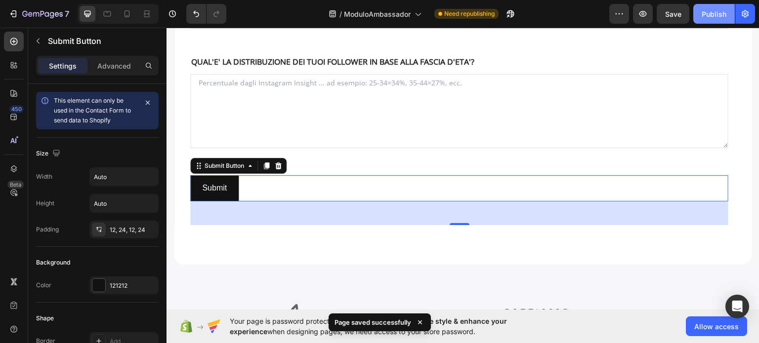
click at [709, 19] on button "Publish" at bounding box center [713, 14] width 41 height 20
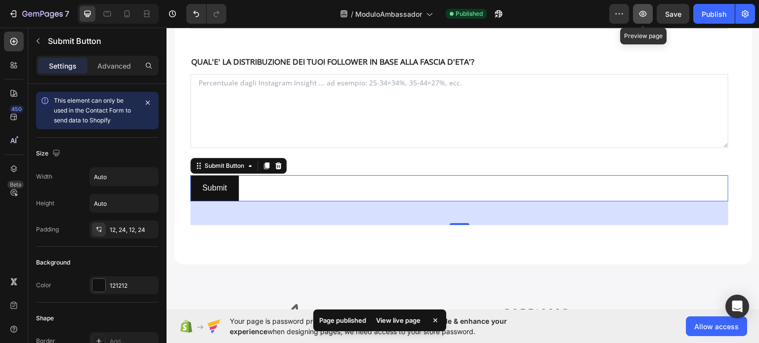
click at [648, 15] on icon "button" at bounding box center [643, 14] width 10 height 10
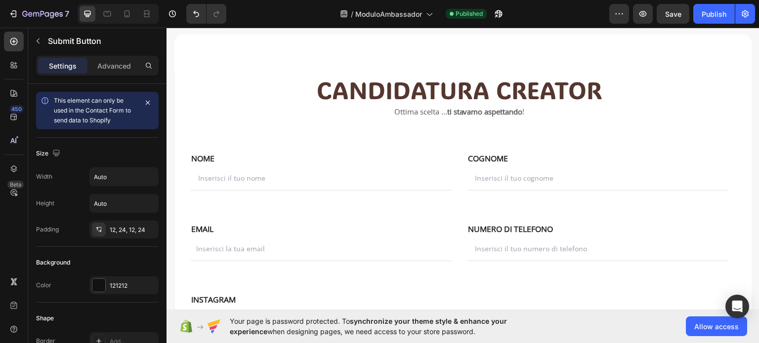
scroll to position [49, 0]
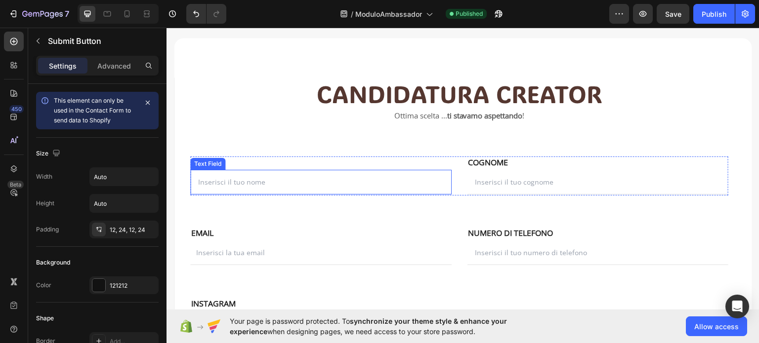
click at [311, 177] on input "text" at bounding box center [320, 181] width 261 height 25
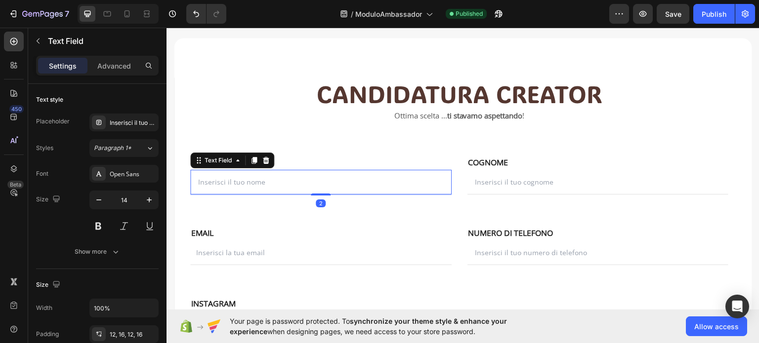
type input "Milano"
type input "info@flamamilano.com"
type input "3713338167"
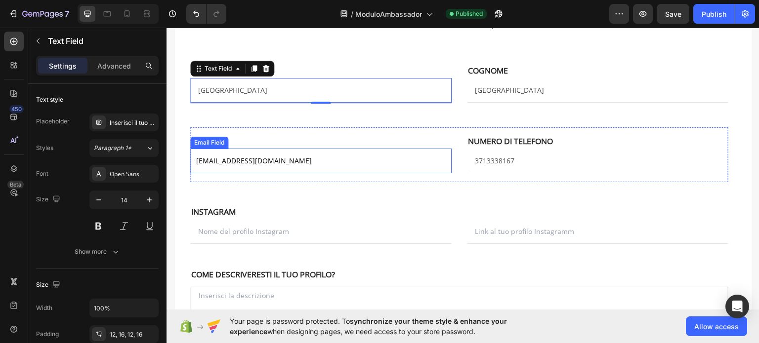
scroll to position [148, 0]
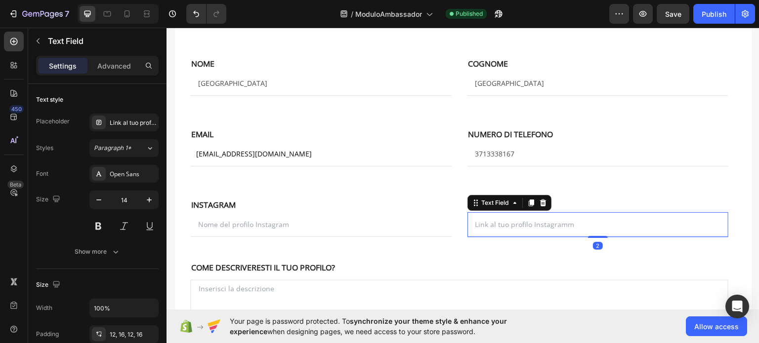
click at [506, 220] on input "text" at bounding box center [597, 224] width 261 height 25
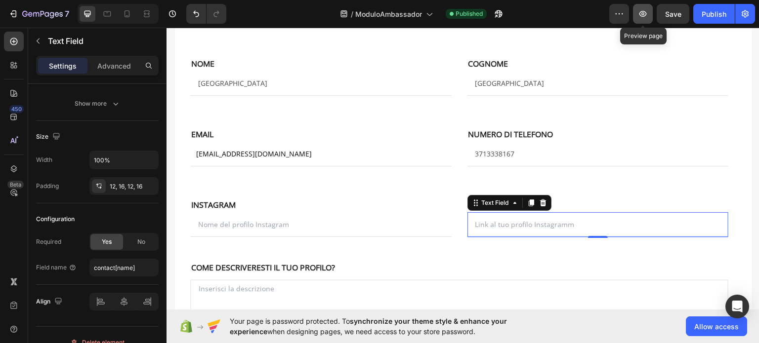
click at [646, 9] on icon "button" at bounding box center [643, 14] width 10 height 10
click at [521, 231] on input "text" at bounding box center [597, 224] width 261 height 25
paste input "https://www.instagram.com/govoninicolo/"
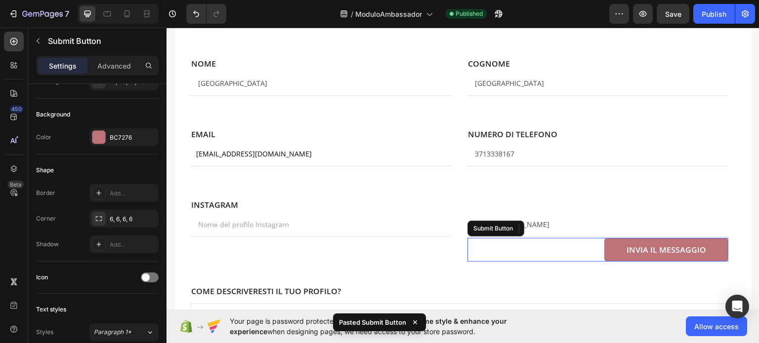
scroll to position [0, 0]
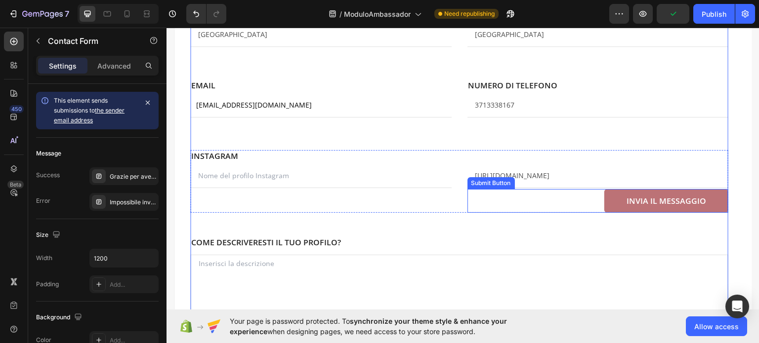
scroll to position [198, 0]
click at [595, 196] on div "INVIA IL MESSAGGIO Submit Button" at bounding box center [597, 200] width 261 height 24
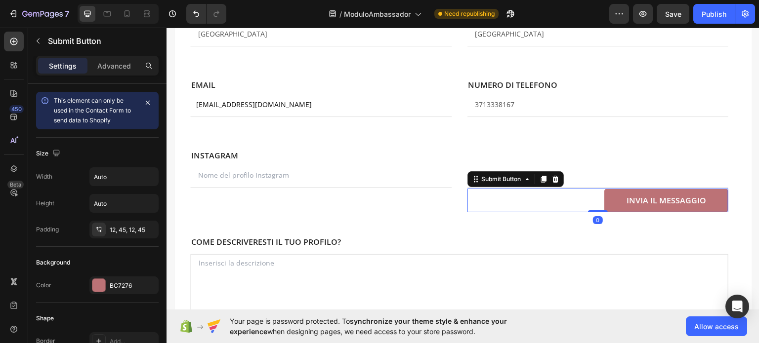
click at [554, 176] on icon at bounding box center [555, 179] width 8 height 8
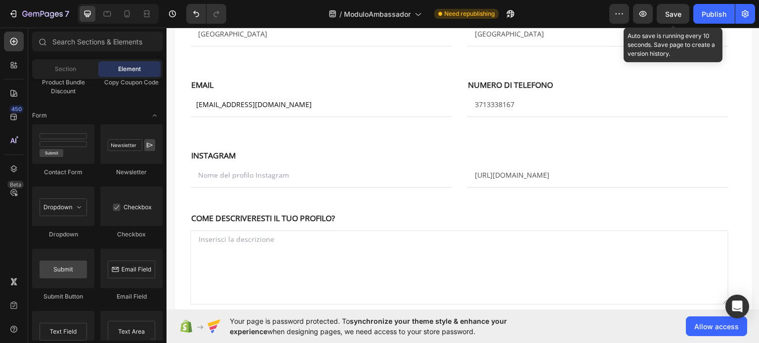
click at [673, 13] on span "Save" at bounding box center [673, 14] width 16 height 8
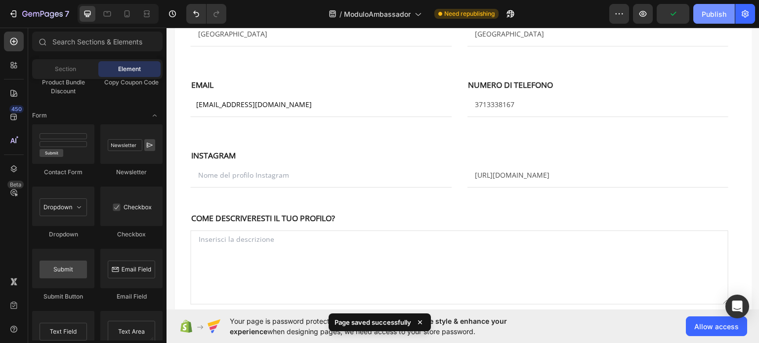
click at [707, 9] on div "Publish" at bounding box center [713, 14] width 25 height 10
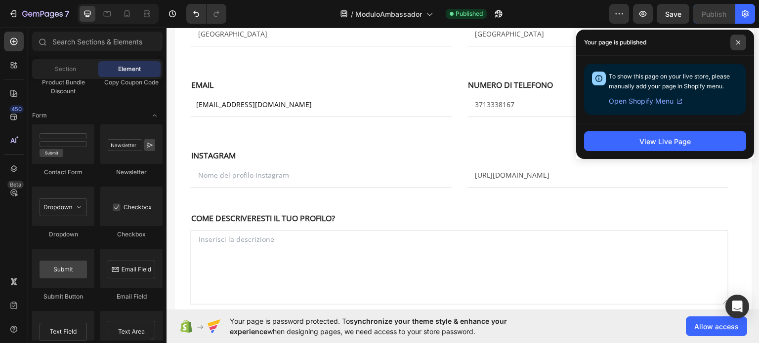
click at [739, 39] on span at bounding box center [738, 43] width 16 height 16
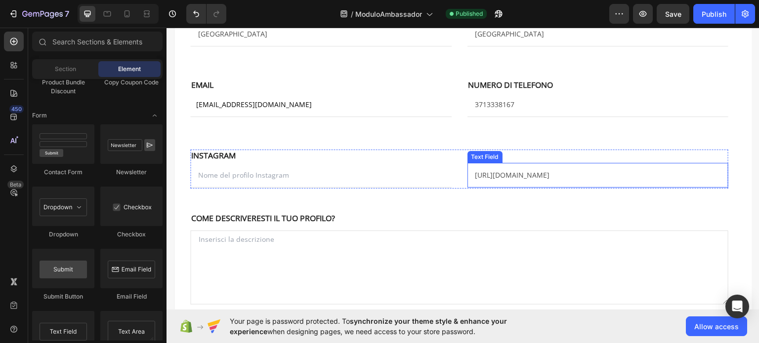
click at [469, 182] on input "https://www.instagram.com/govoninicolo/" at bounding box center [597, 175] width 261 height 25
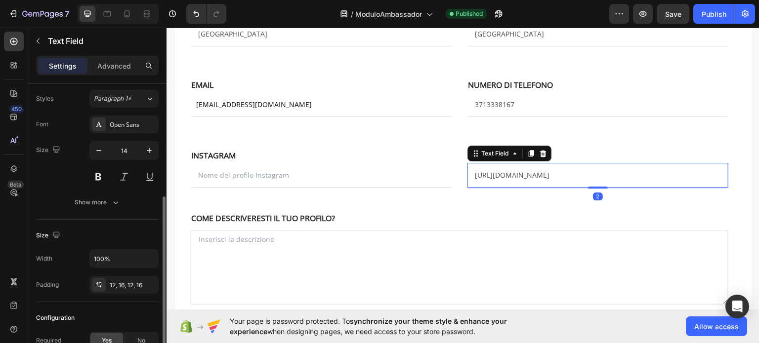
scroll to position [99, 0]
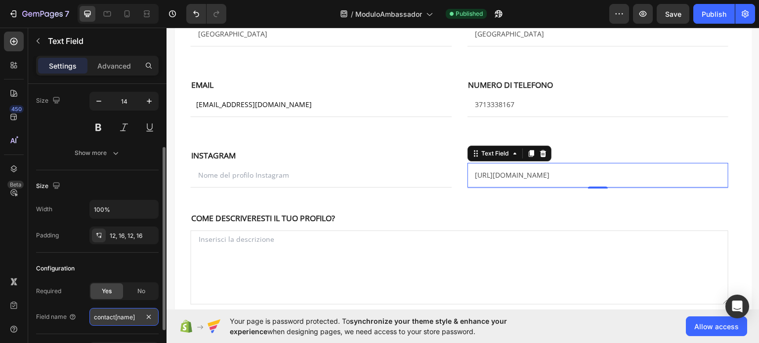
click at [139, 316] on input "contact[name]" at bounding box center [123, 317] width 69 height 18
click at [113, 318] on input "contact[name]" at bounding box center [123, 317] width 69 height 18
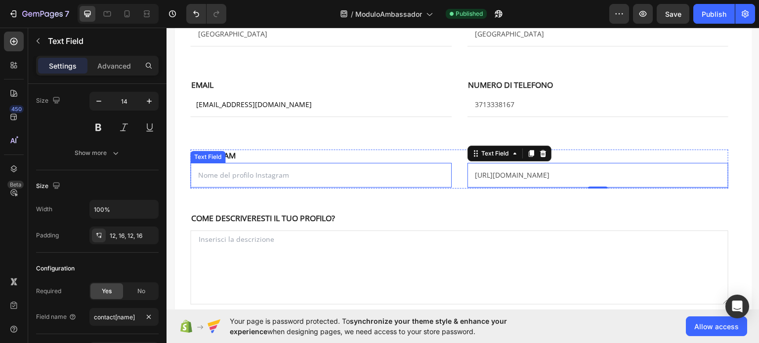
click at [269, 172] on input "text" at bounding box center [320, 175] width 261 height 25
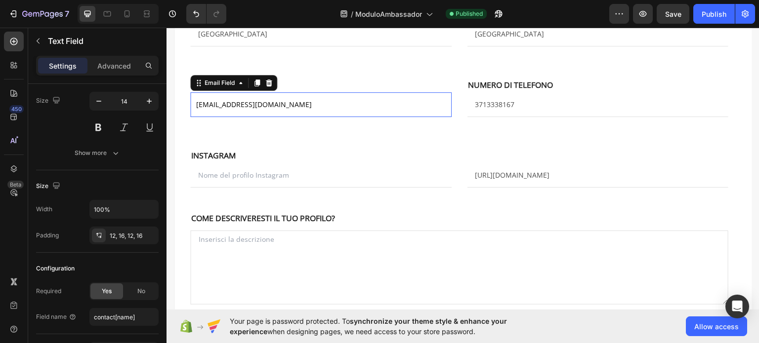
click at [275, 104] on input "info@flamamilano.com" at bounding box center [320, 104] width 261 height 25
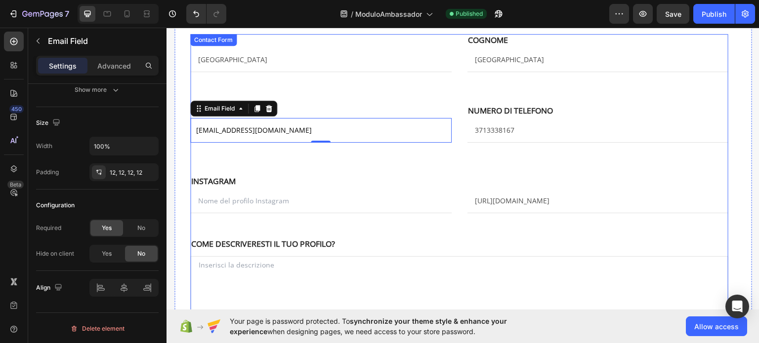
scroll to position [148, 0]
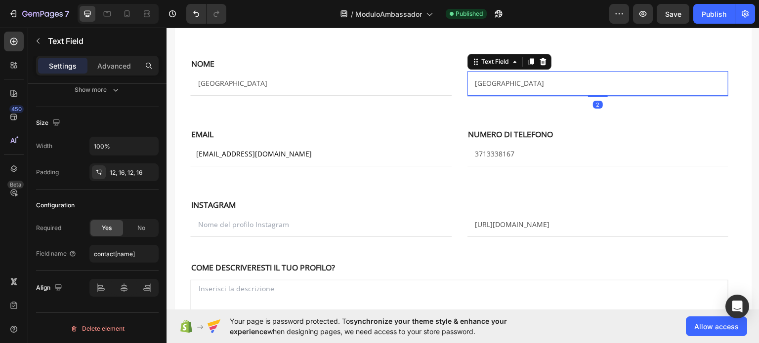
click at [496, 80] on input "Milano" at bounding box center [597, 83] width 261 height 25
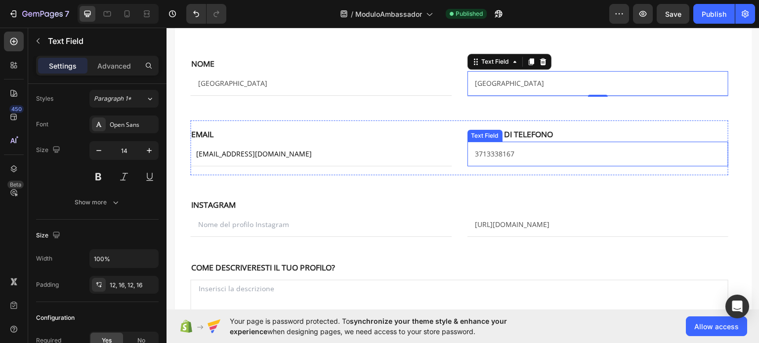
scroll to position [99, 0]
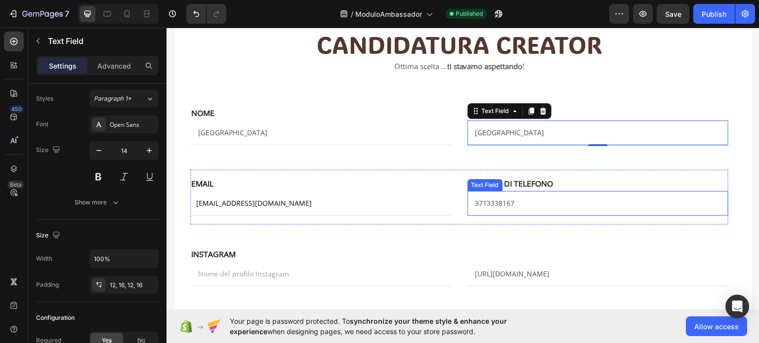
click at [515, 202] on input "3713338167" at bounding box center [597, 203] width 261 height 25
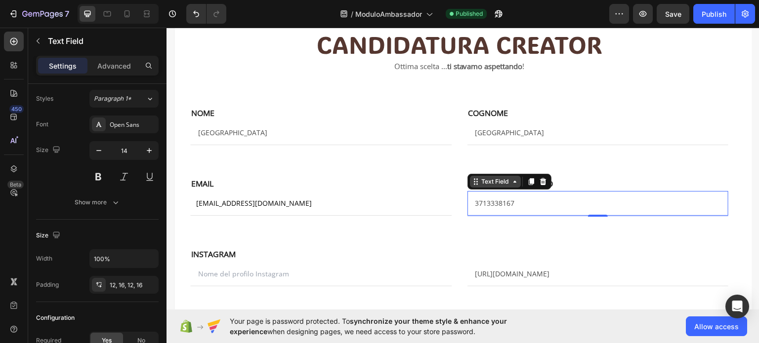
click at [513, 182] on icon at bounding box center [515, 181] width 8 height 8
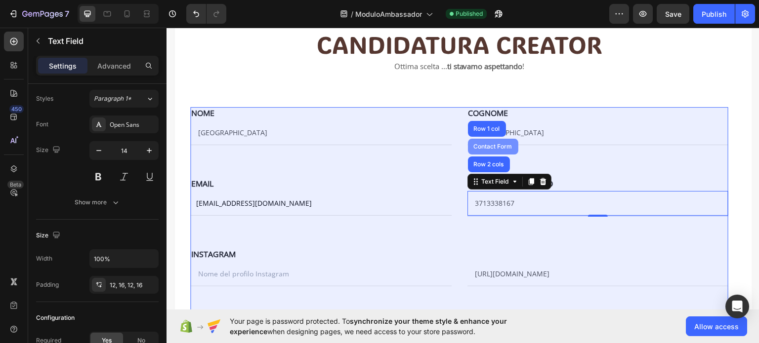
click at [503, 146] on div "Contact Form" at bounding box center [493, 146] width 42 height 6
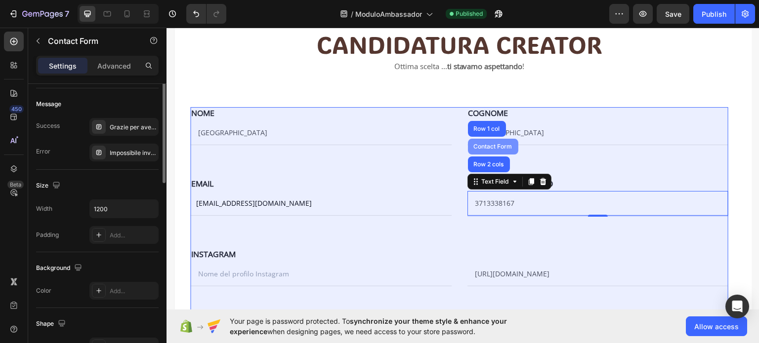
scroll to position [0, 0]
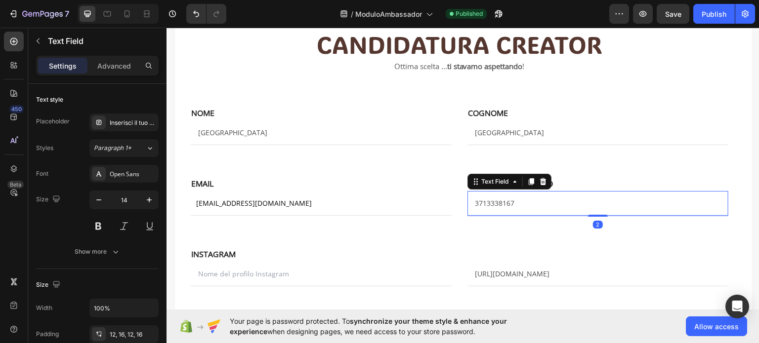
click at [515, 206] on input "3713338167" at bounding box center [597, 203] width 261 height 25
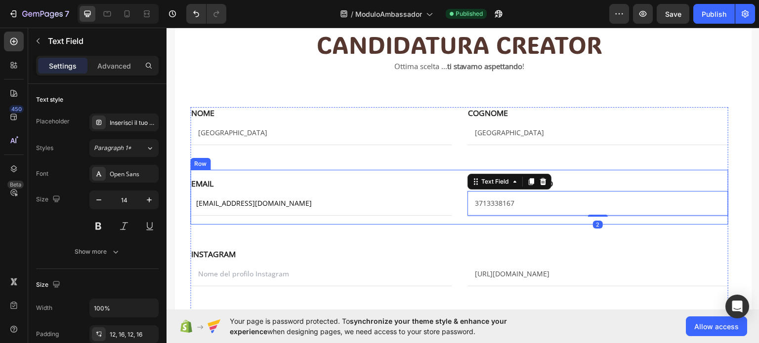
click at [319, 176] on div "EMAIL Text block info@flamamilano.com Email Field NUMERO DI TELEFONO Text block…" at bounding box center [459, 196] width 538 height 55
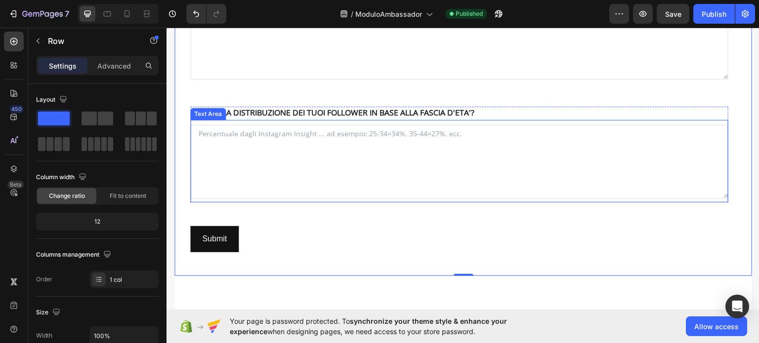
scroll to position [593, 0]
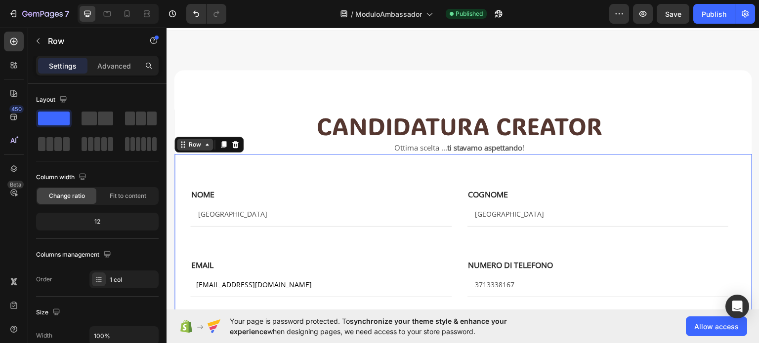
scroll to position [0, 0]
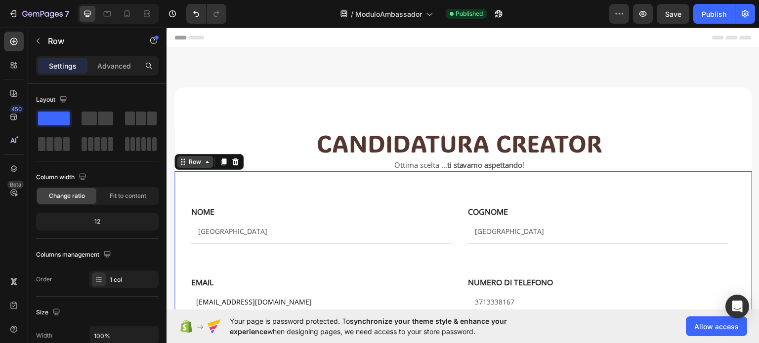
click at [210, 165] on div "Row" at bounding box center [195, 162] width 36 height 12
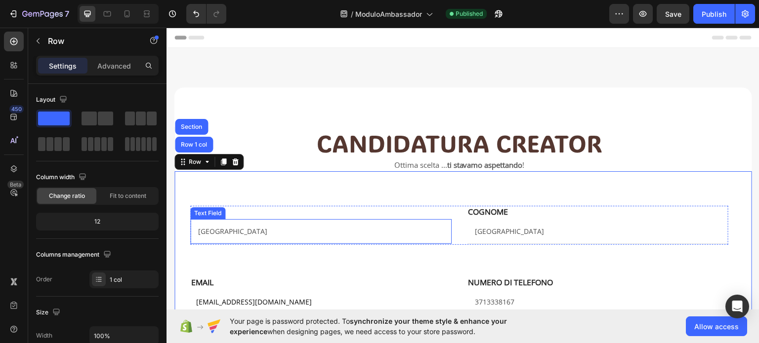
click at [341, 227] on input "Milano" at bounding box center [320, 231] width 261 height 25
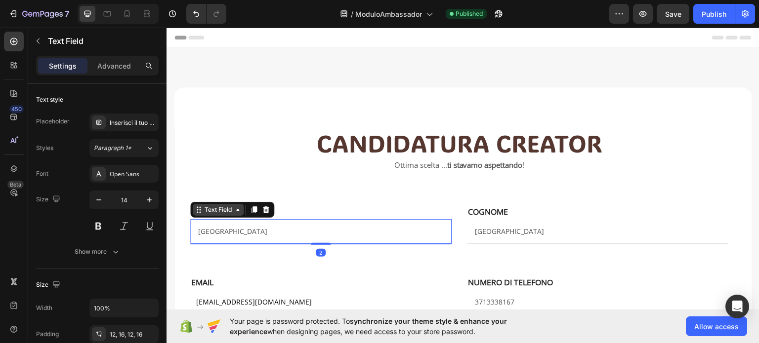
click at [239, 212] on icon at bounding box center [238, 209] width 8 height 8
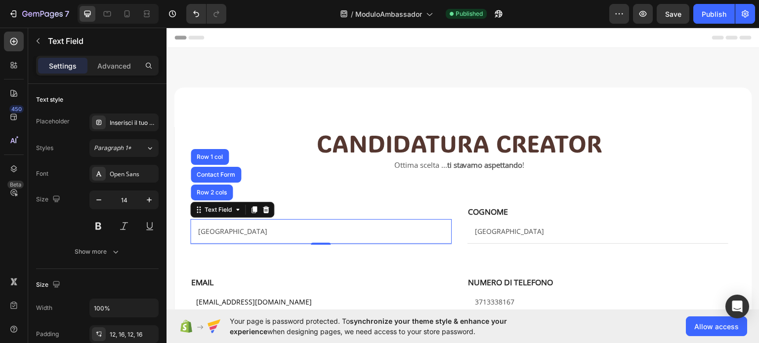
click at [226, 233] on input "Milano" at bounding box center [320, 231] width 261 height 25
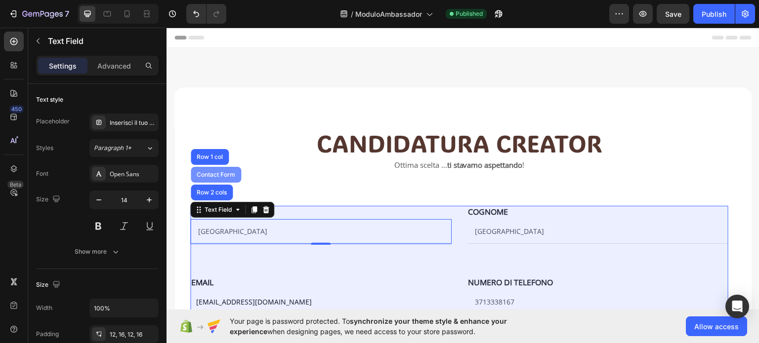
click at [211, 173] on div "Contact Form" at bounding box center [216, 174] width 42 height 6
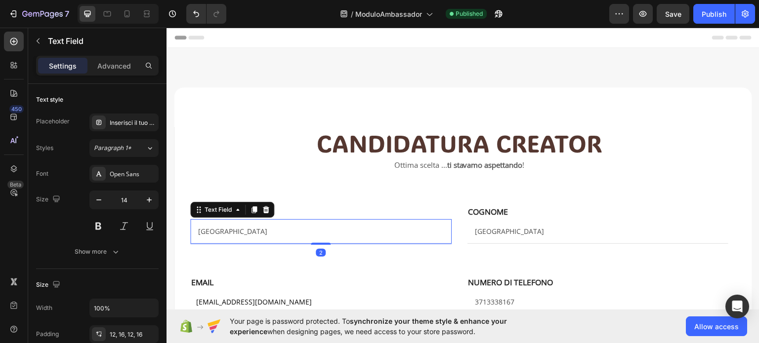
click at [264, 229] on input "Milano" at bounding box center [320, 231] width 261 height 25
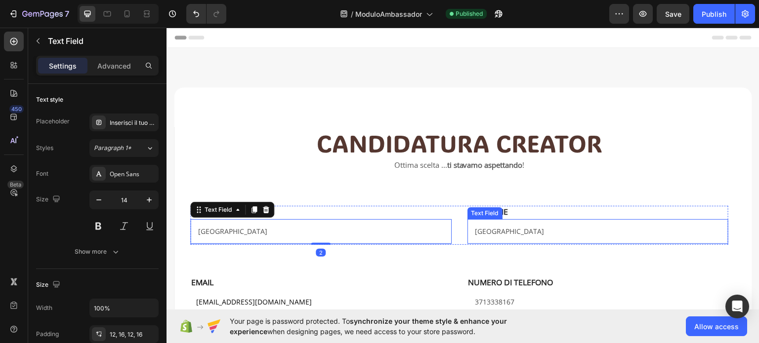
click at [509, 237] on input "Milano" at bounding box center [597, 231] width 261 height 25
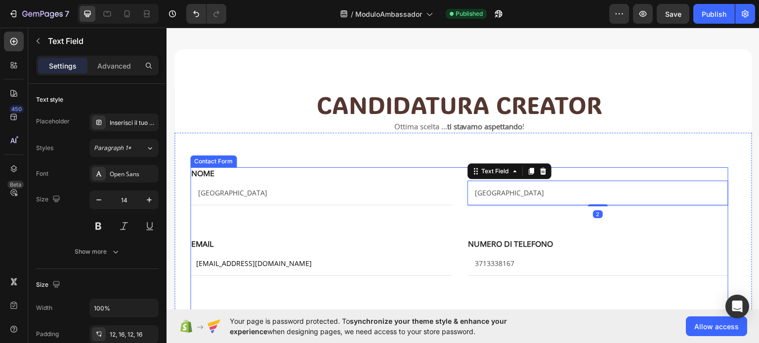
scroll to position [99, 0]
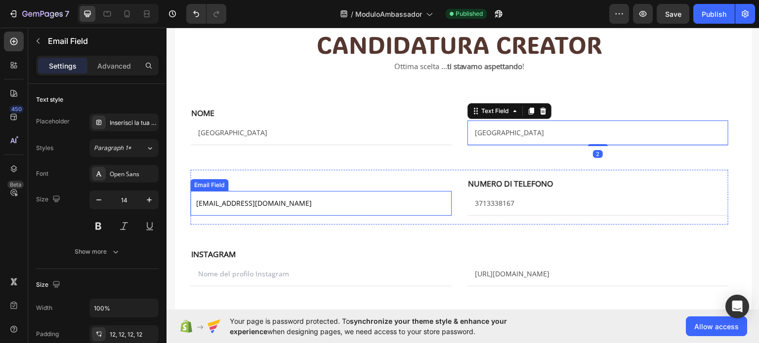
click at [295, 208] on input "info@flamamilano.com" at bounding box center [320, 203] width 261 height 25
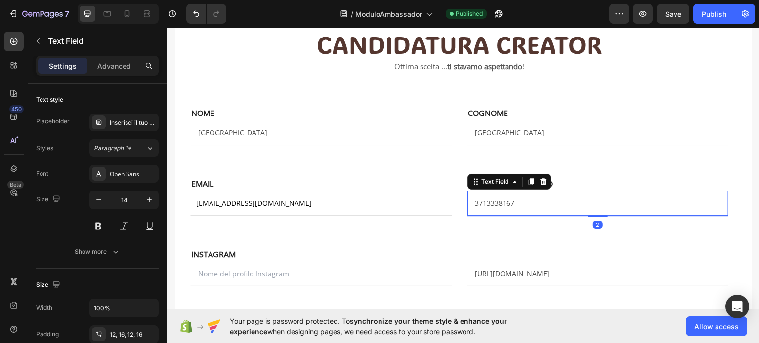
click at [479, 203] on input "3713338167" at bounding box center [597, 203] width 261 height 25
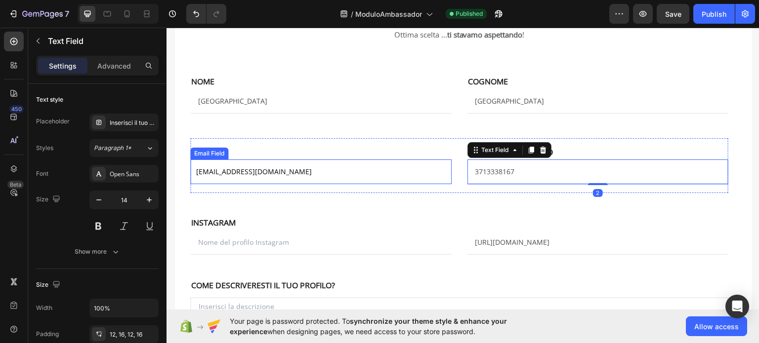
scroll to position [198, 0]
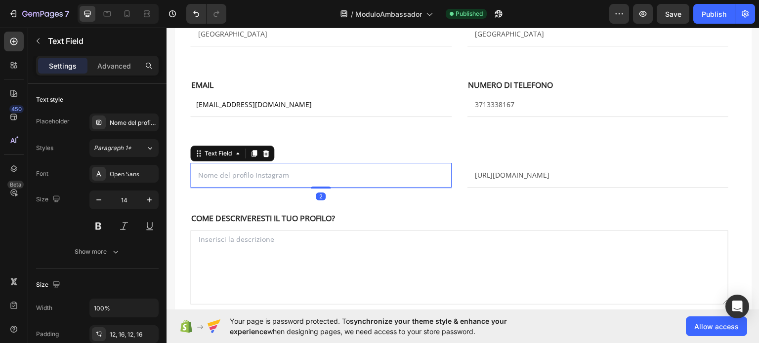
click at [283, 171] on input "text" at bounding box center [320, 175] width 261 height 25
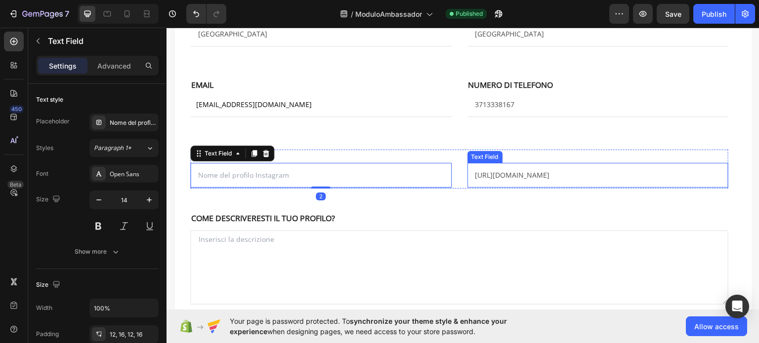
click at [536, 174] on input "https://www.instagram.com/govoninicolo/" at bounding box center [597, 175] width 261 height 25
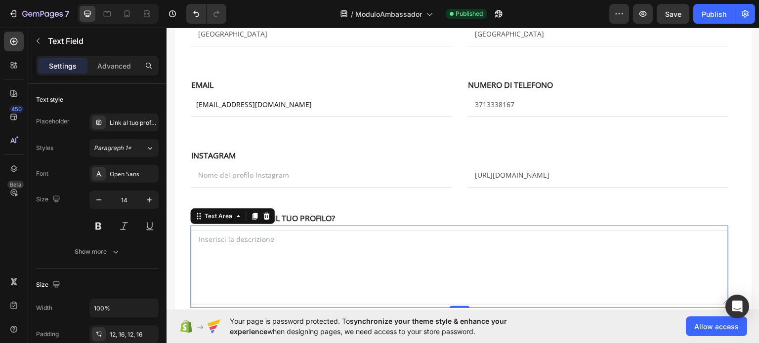
click at [256, 234] on textarea at bounding box center [459, 267] width 538 height 74
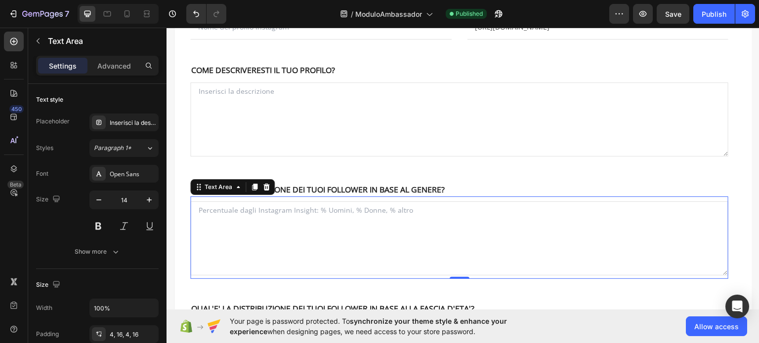
click at [253, 233] on textarea at bounding box center [459, 238] width 538 height 74
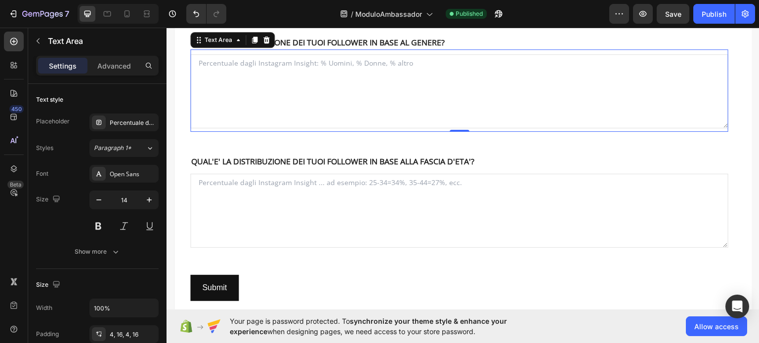
scroll to position [494, 0]
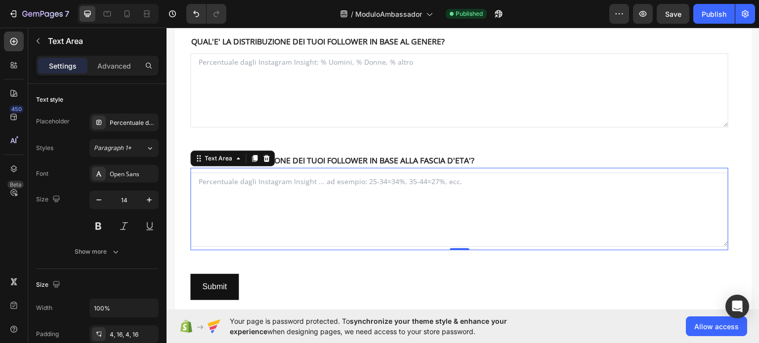
click at [251, 225] on textarea at bounding box center [459, 209] width 538 height 74
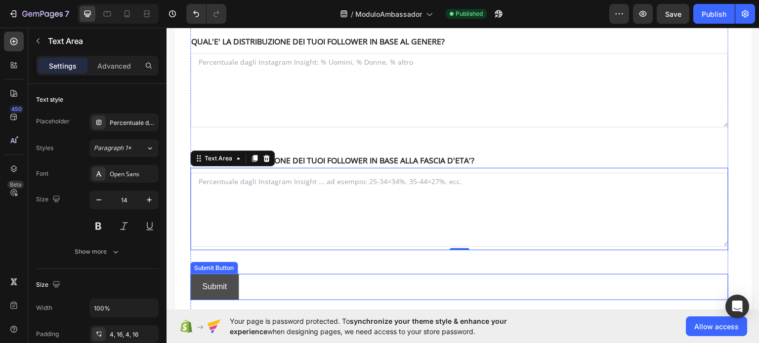
click at [228, 280] on button "Submit" at bounding box center [214, 287] width 48 height 26
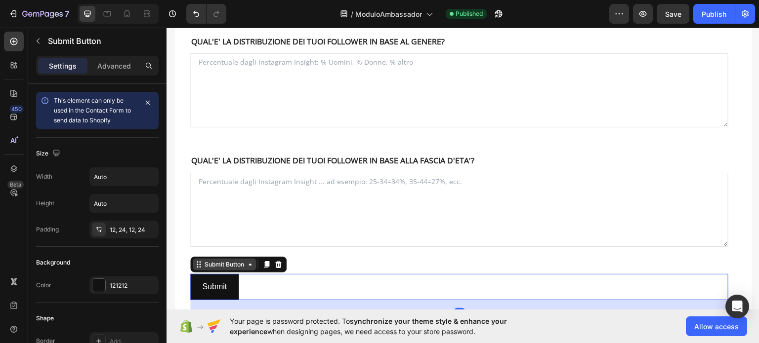
click at [249, 269] on div "Submit Button" at bounding box center [224, 264] width 63 height 12
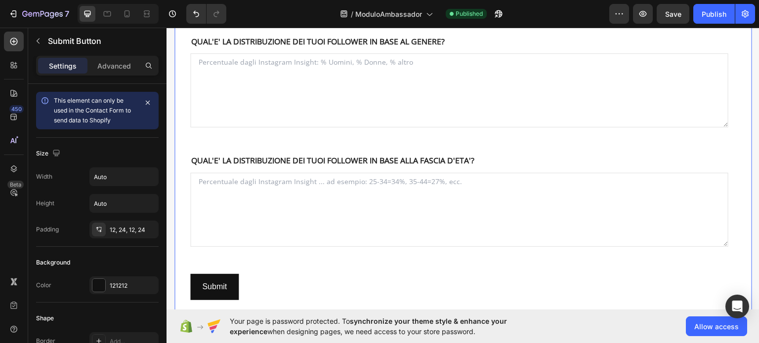
click at [181, 244] on div "NOME Text block NOME Text block Milano Text Field EMAIL Text block COGNOME Text…" at bounding box center [463, 0] width 578 height 647
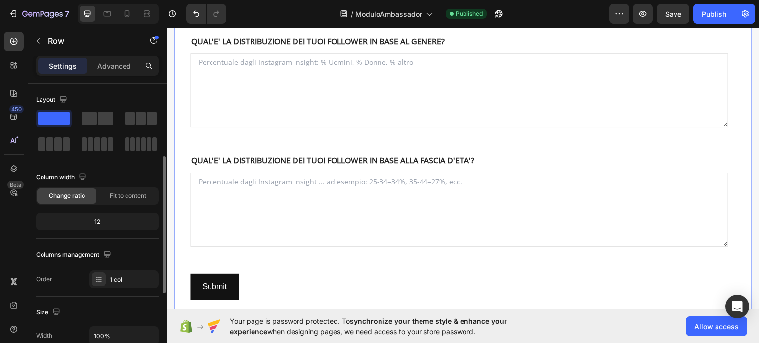
scroll to position [148, 0]
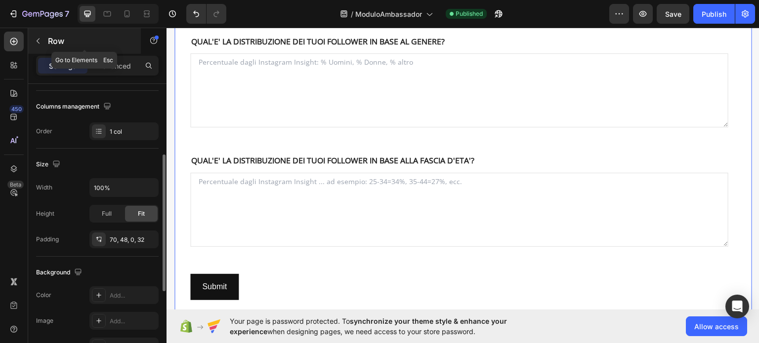
click at [40, 39] on icon "button" at bounding box center [38, 41] width 8 height 8
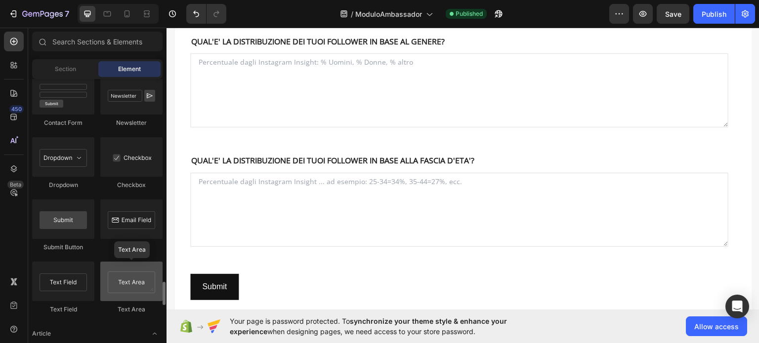
scroll to position [2124, 0]
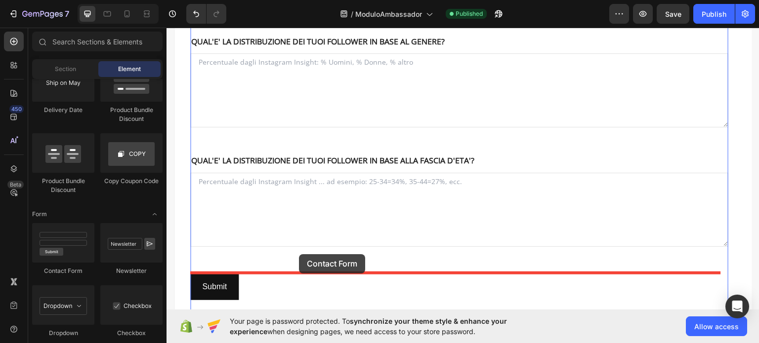
drag, startPoint x: 223, startPoint y: 274, endPoint x: 299, endPoint y: 254, distance: 78.6
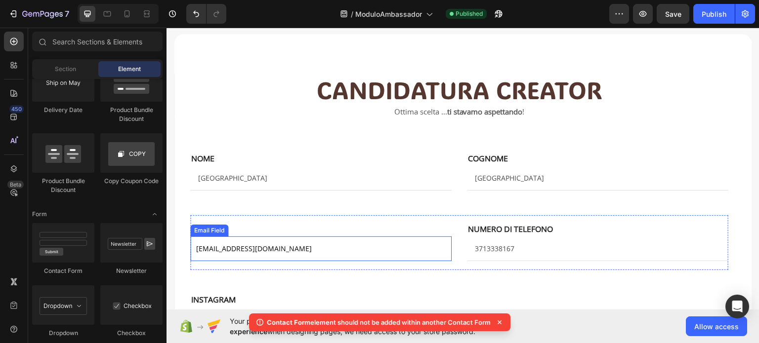
scroll to position [0, 0]
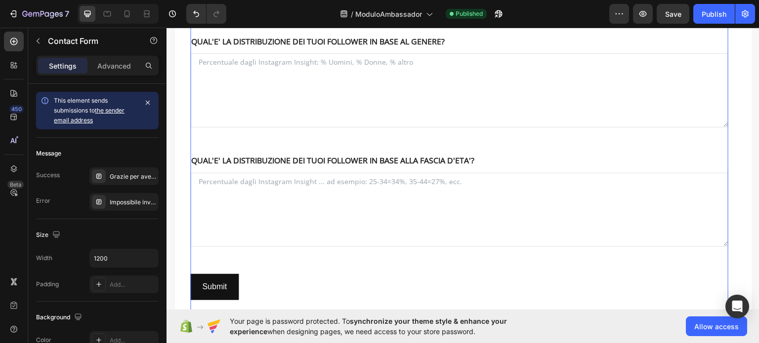
scroll to position [593, 0]
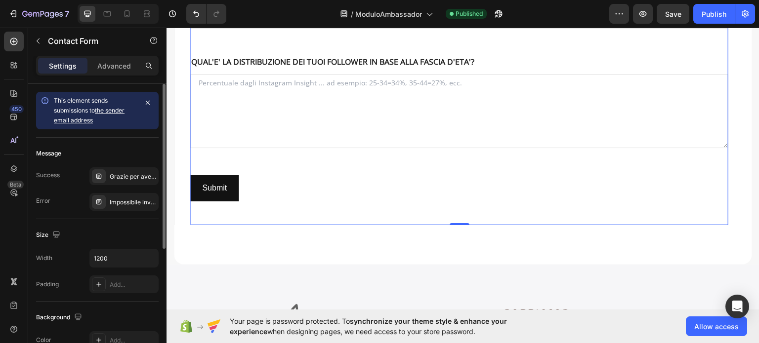
click at [110, 108] on link "the sender email address" at bounding box center [89, 115] width 71 height 17
click at [110, 69] on p "Advanced" at bounding box center [114, 66] width 34 height 10
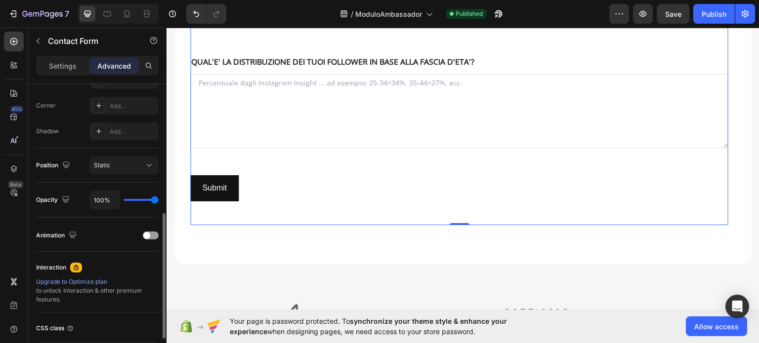
scroll to position [346, 0]
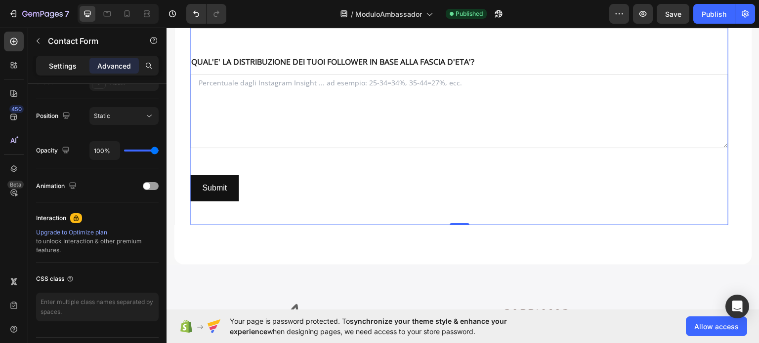
click at [54, 59] on div "Settings" at bounding box center [62, 66] width 49 height 16
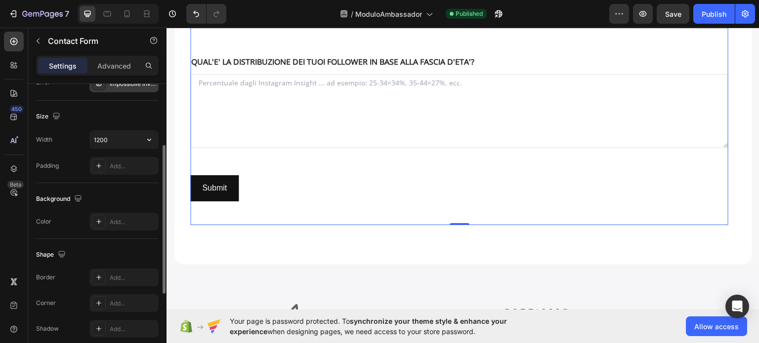
scroll to position [20, 0]
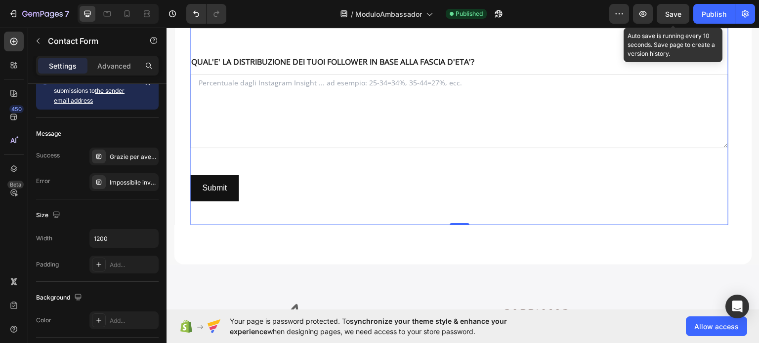
click at [668, 11] on span "Save" at bounding box center [673, 14] width 16 height 8
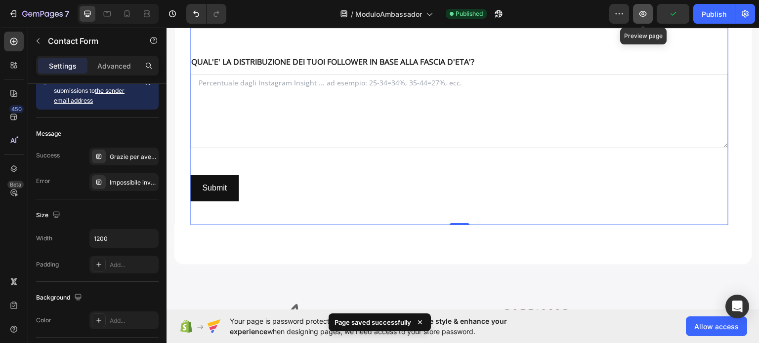
click at [644, 11] on icon "button" at bounding box center [643, 14] width 10 height 10
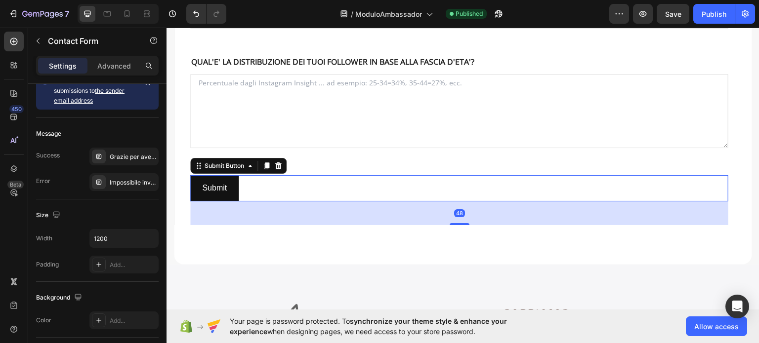
click at [703, 186] on div "Submit Submit Button 48" at bounding box center [459, 188] width 538 height 26
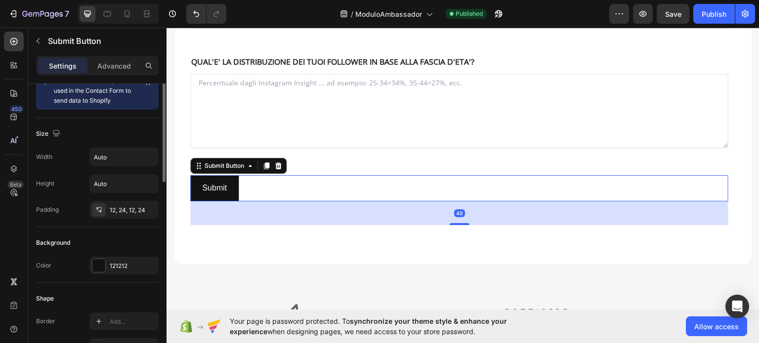
scroll to position [0, 0]
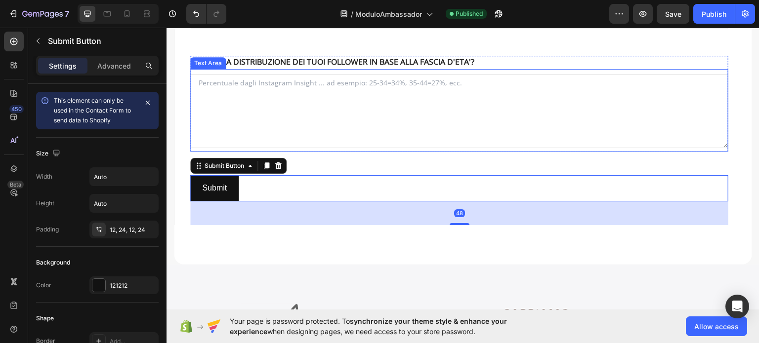
click at [292, 104] on textarea at bounding box center [459, 111] width 538 height 74
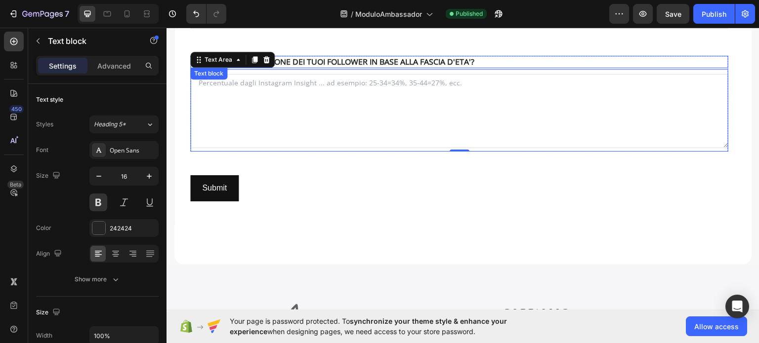
click at [612, 58] on p "QUAL'E' LA DISTRIBUZIONE DEI TUOI FOLLOWER IN BASE ALLA FASCIA D'ETA'?" at bounding box center [459, 61] width 536 height 10
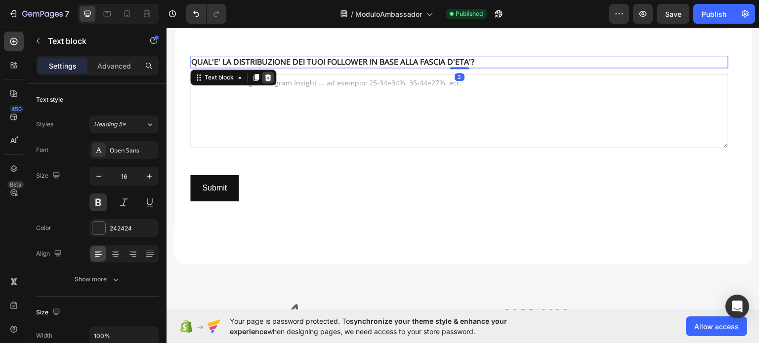
click at [271, 78] on icon at bounding box center [268, 77] width 8 height 8
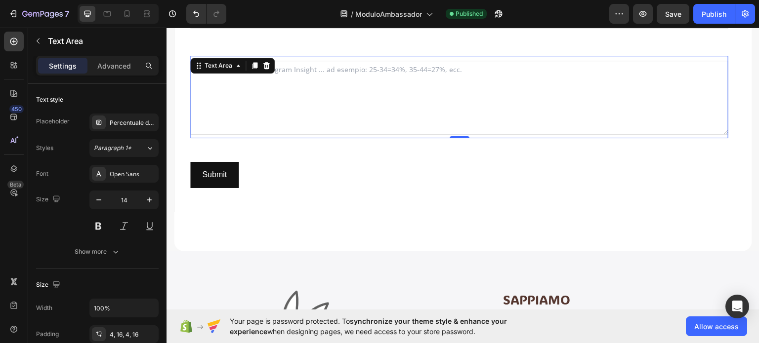
click at [257, 64] on div "Text Area 0" at bounding box center [459, 96] width 538 height 82
click at [267, 63] on icon at bounding box center [266, 65] width 6 height 7
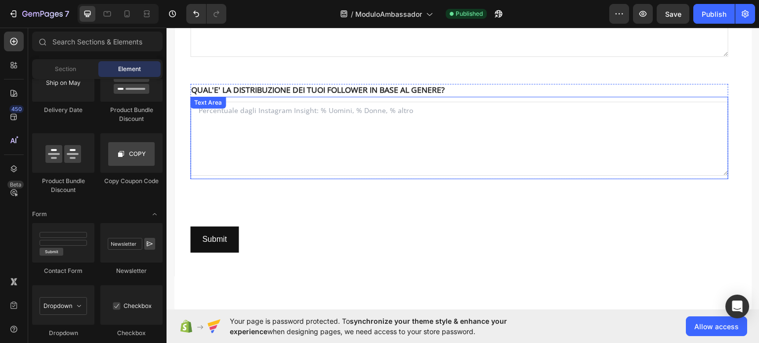
scroll to position [445, 0]
click at [277, 85] on p "QUAL'E' LA DISTRIBUZIONE DEI TUOI FOLLOWER IN BASE AL GENERE?" at bounding box center [459, 90] width 536 height 10
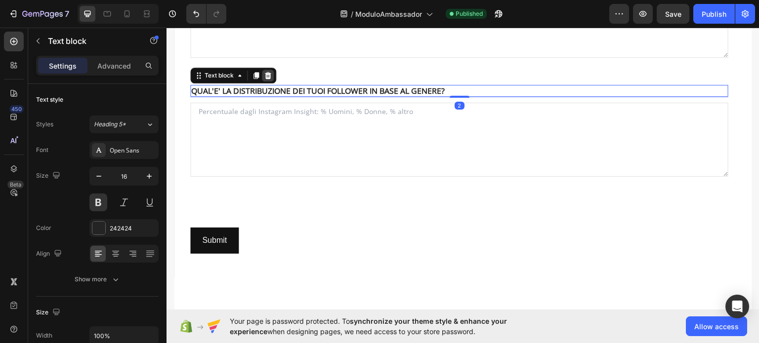
click at [271, 71] on icon at bounding box center [268, 75] width 8 height 8
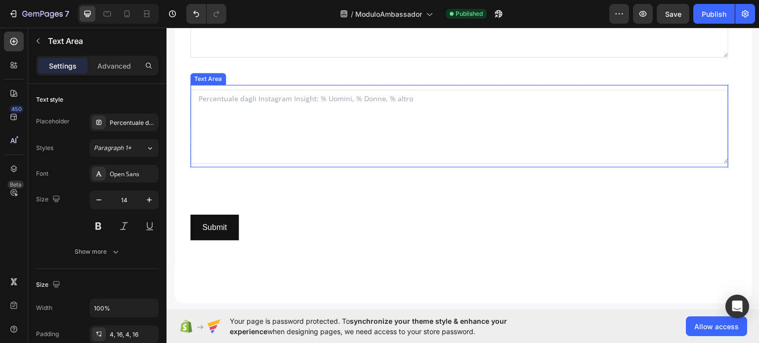
click at [280, 93] on textarea at bounding box center [459, 126] width 538 height 74
click at [269, 76] on icon at bounding box center [266, 75] width 8 height 8
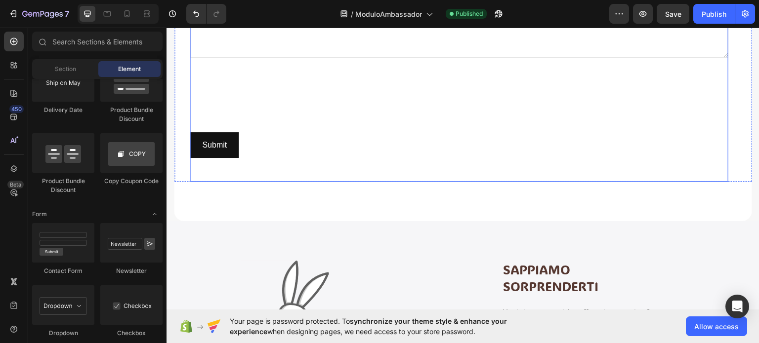
scroll to position [346, 0]
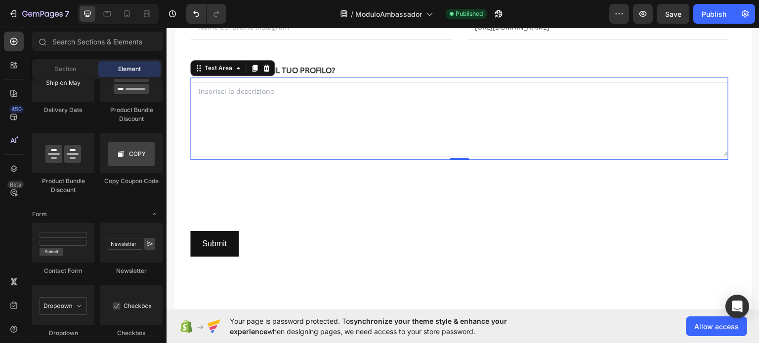
click at [305, 92] on textarea at bounding box center [459, 119] width 538 height 74
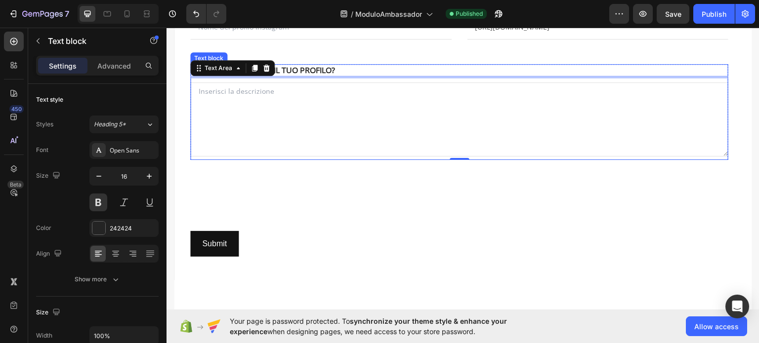
click at [353, 69] on p "COME DESCRIVERESTI IL TUO PROFILO?" at bounding box center [459, 70] width 536 height 10
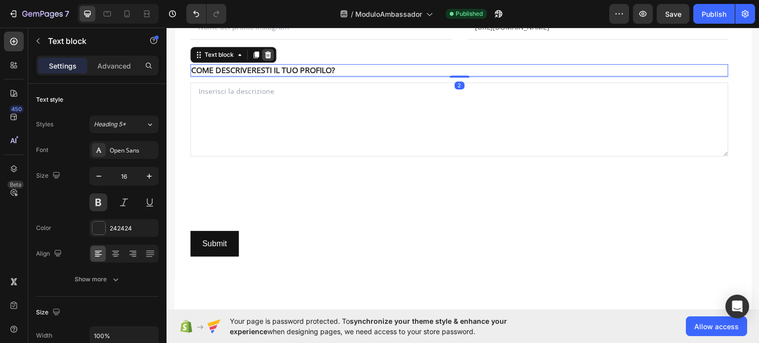
click at [272, 56] on div at bounding box center [268, 54] width 12 height 12
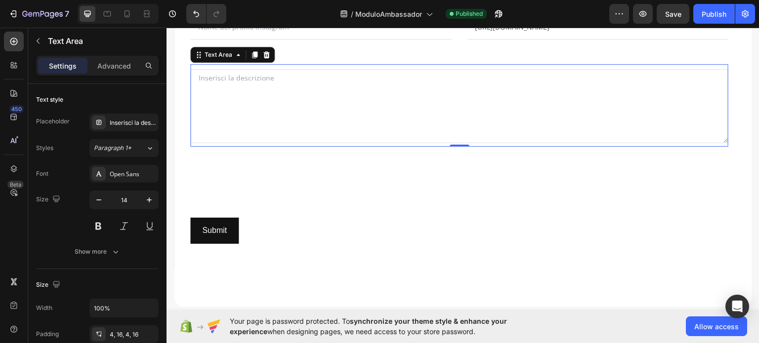
click at [301, 95] on textarea at bounding box center [459, 106] width 538 height 74
click at [264, 50] on icon at bounding box center [266, 54] width 8 height 8
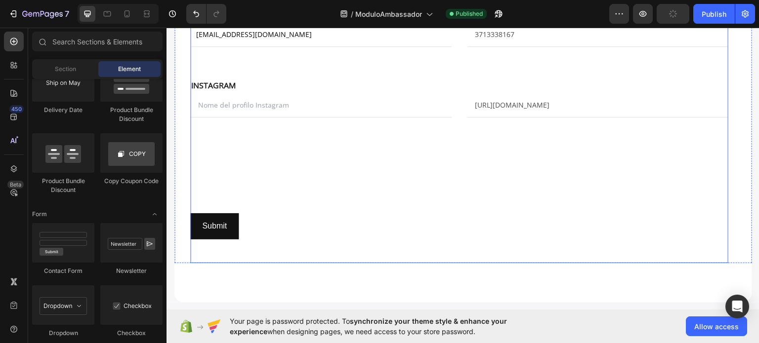
scroll to position [198, 0]
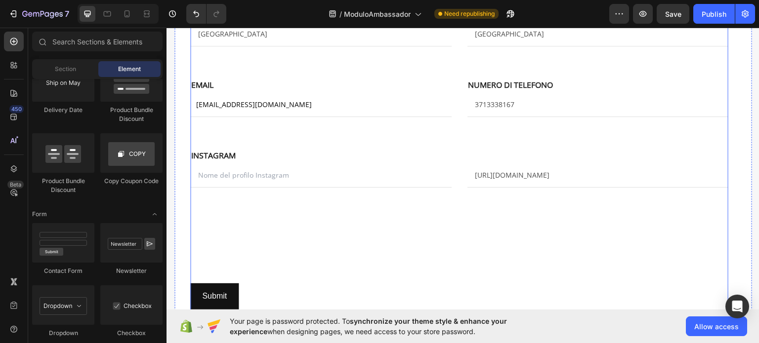
click at [260, 263] on div "NOME Text block NOME Text block Milano Text Field EMAIL Text block COGNOME Text…" at bounding box center [459, 170] width 538 height 325
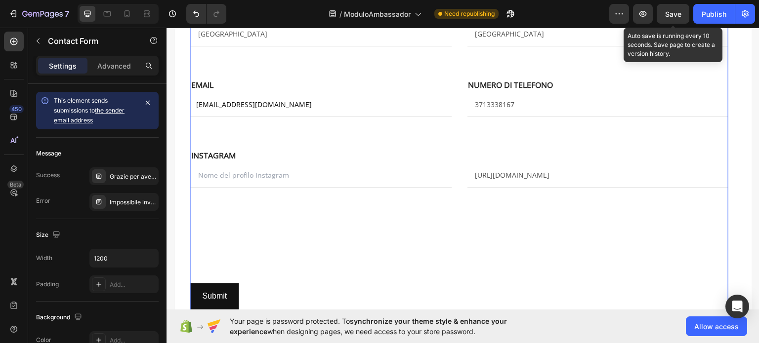
click at [672, 17] on span "Save" at bounding box center [673, 14] width 16 height 8
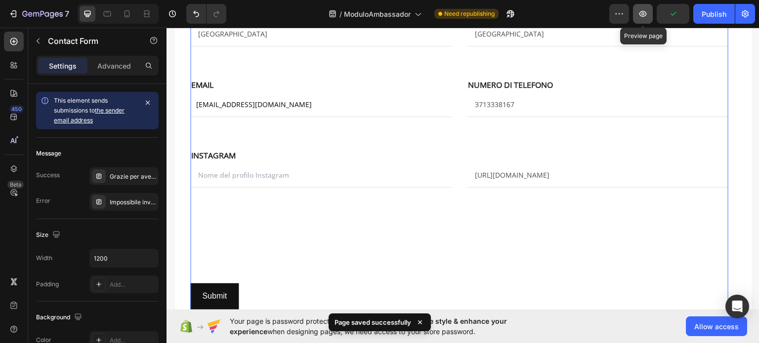
click at [650, 10] on button "button" at bounding box center [643, 14] width 20 height 20
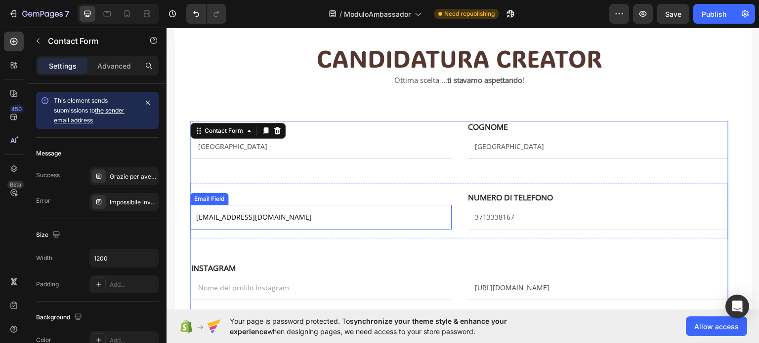
scroll to position [0, 0]
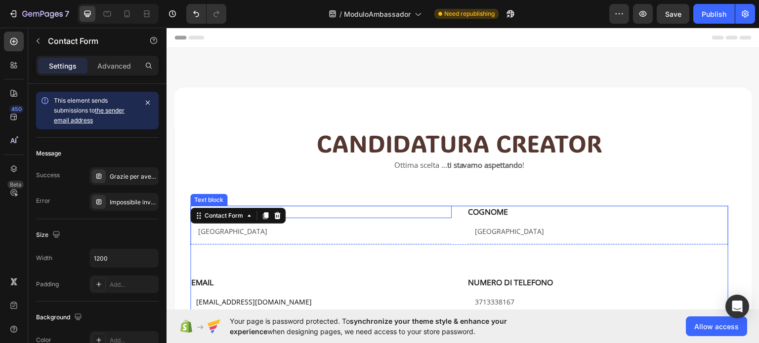
click at [335, 209] on p "NOME" at bounding box center [320, 211] width 259 height 10
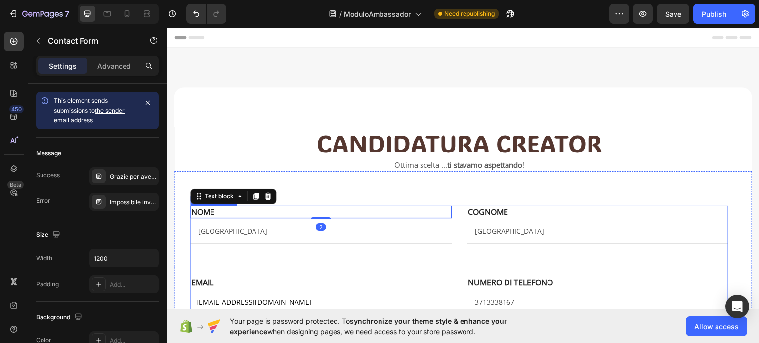
drag, startPoint x: 449, startPoint y: 261, endPoint x: 452, endPoint y: 271, distance: 9.8
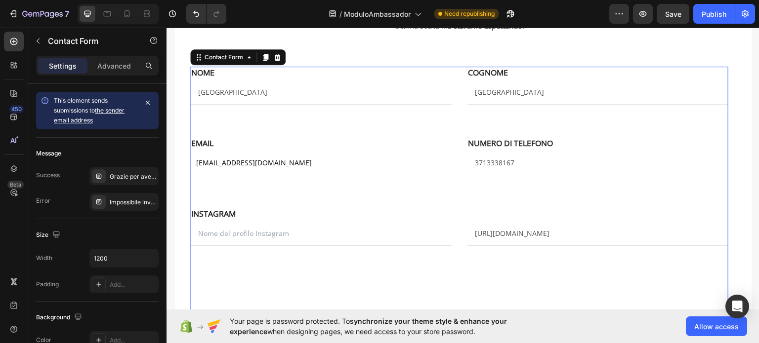
scroll to position [247, 0]
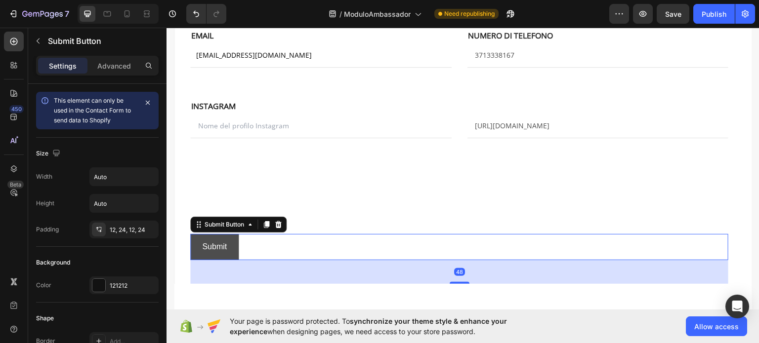
click at [237, 245] on button "Submit" at bounding box center [214, 247] width 48 height 26
click at [281, 224] on icon at bounding box center [278, 224] width 8 height 8
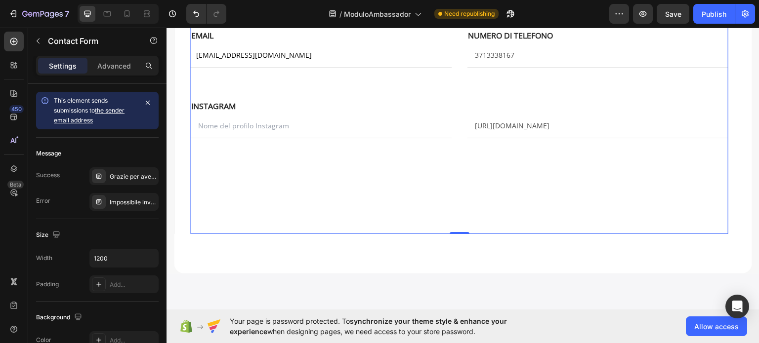
click at [315, 171] on div "NOME Text block NOME Text block Milano Text Field EMAIL Text block COGNOME Text…" at bounding box center [459, 96] width 538 height 275
click at [552, 144] on div "NOME Text block NOME Text block Milano Text Field EMAIL Text block COGNOME Text…" at bounding box center [459, 96] width 538 height 275
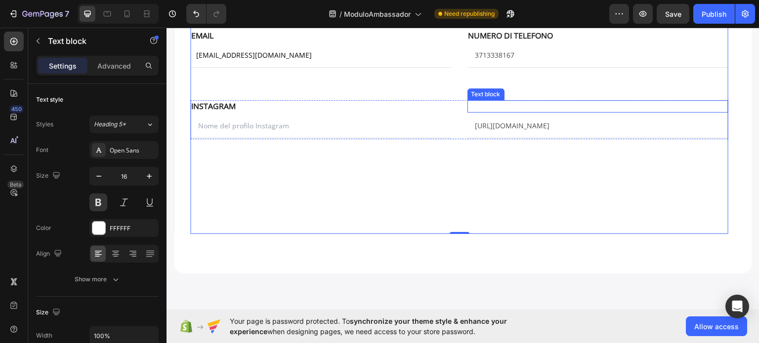
click at [522, 106] on p "." at bounding box center [597, 106] width 259 height 10
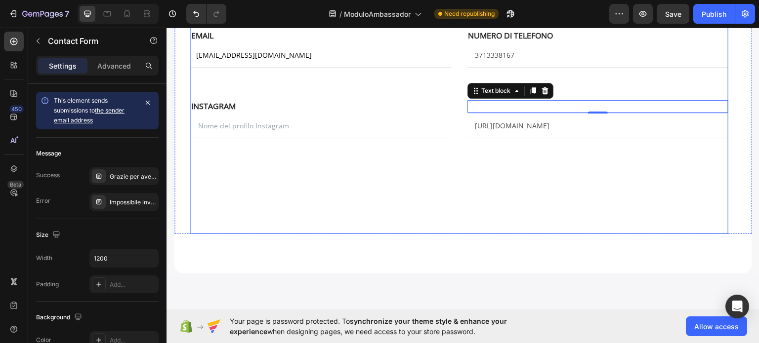
click at [379, 146] on div "NOME Text block NOME Text block Milano Text Field EMAIL Text block COGNOME Text…" at bounding box center [459, 96] width 538 height 275
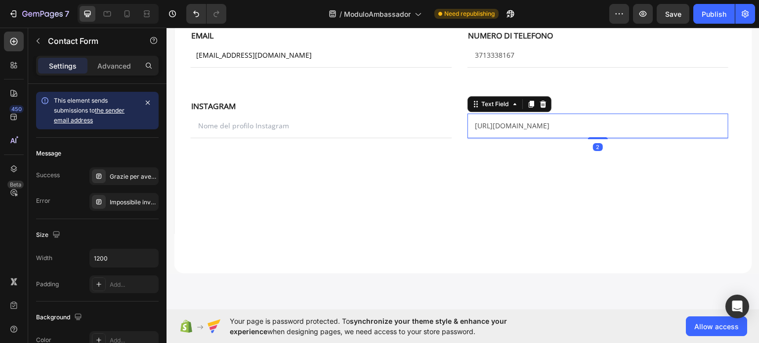
click at [479, 124] on input "https://www.instagram.com/govoninicolo/" at bounding box center [597, 125] width 261 height 25
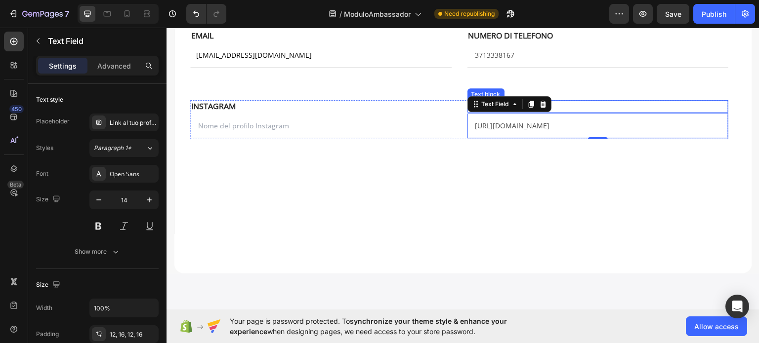
click at [629, 108] on p "." at bounding box center [597, 106] width 259 height 10
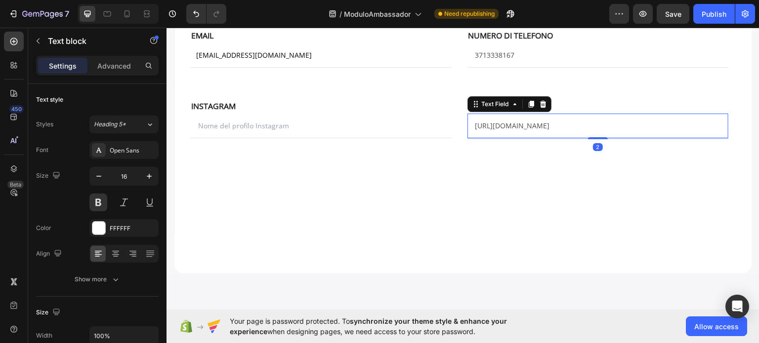
click at [622, 121] on input "https://www.instagram.com/govoninicolo/" at bounding box center [597, 125] width 261 height 25
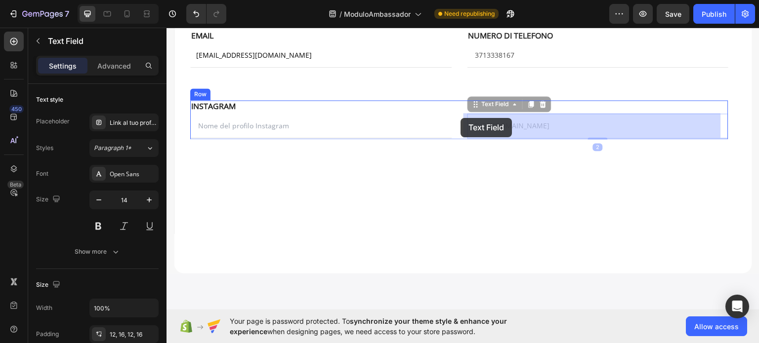
drag, startPoint x: 620, startPoint y: 127, endPoint x: 472, endPoint y: 124, distance: 148.7
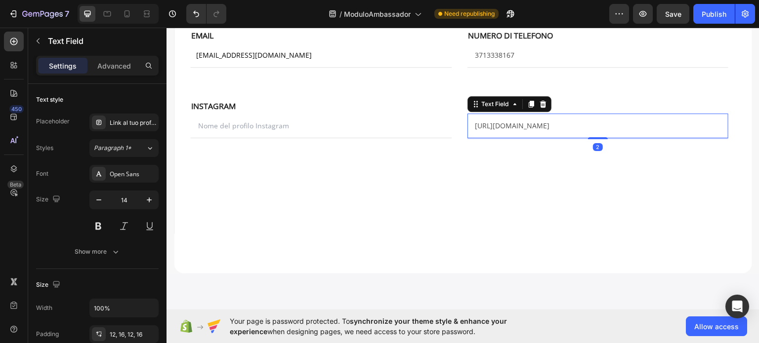
click at [472, 124] on input "https://www.instagram.com/govoninicolo/" at bounding box center [597, 125] width 261 height 25
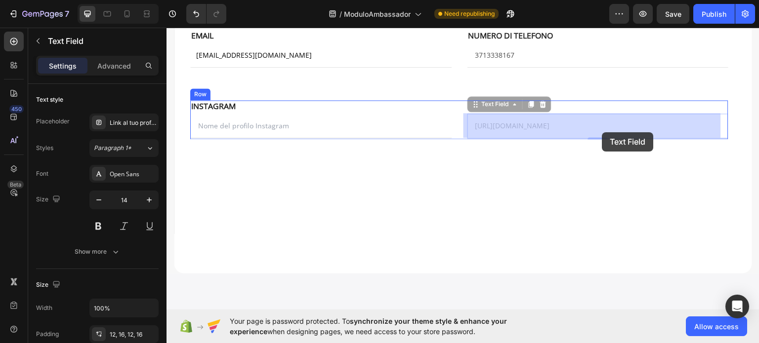
drag, startPoint x: 481, startPoint y: 125, endPoint x: 622, endPoint y: 132, distance: 140.9
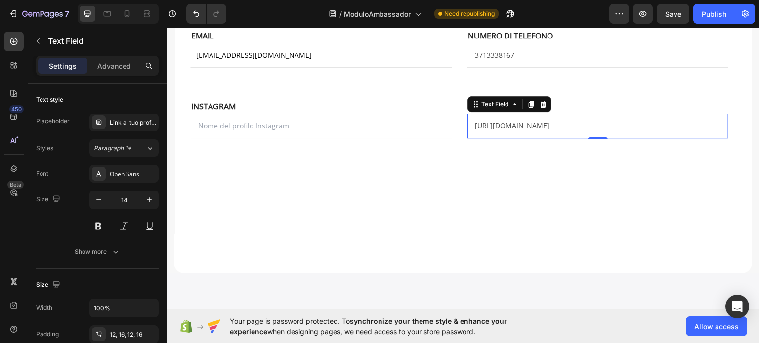
click at [614, 123] on input "https://www.instagram.com/govoninicolo/" at bounding box center [597, 125] width 261 height 25
type input "h"
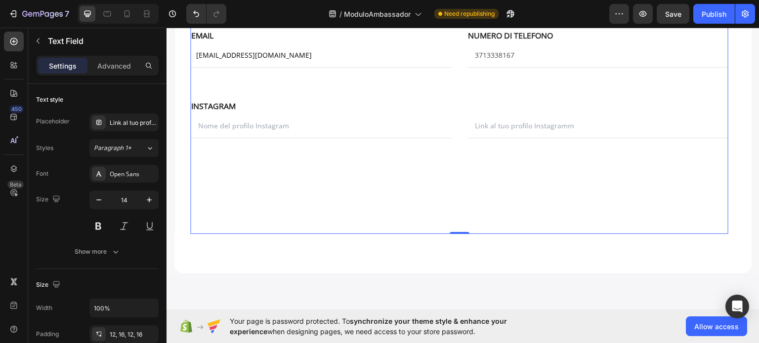
click at [531, 196] on div "NOME Text block NOME Text block Milano Text Field EMAIL Text block COGNOME Text…" at bounding box center [459, 96] width 538 height 275
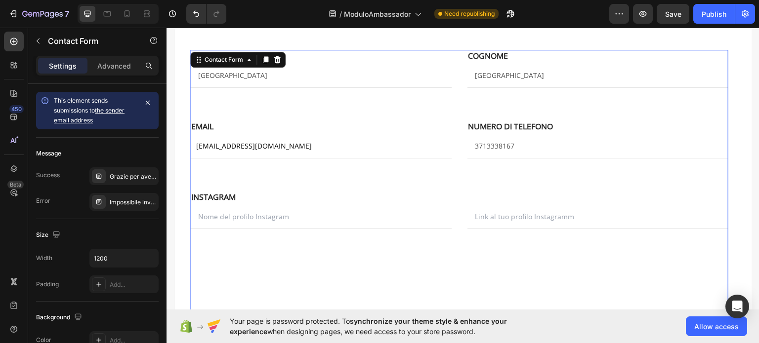
scroll to position [198, 0]
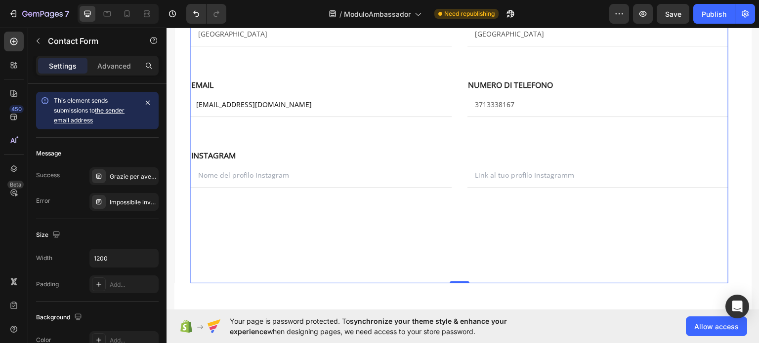
click at [410, 261] on div "NOME Text block NOME Text block Milano Text Field EMAIL Text block COGNOME Text…" at bounding box center [459, 145] width 538 height 275
click at [38, 35] on button "button" at bounding box center [38, 41] width 16 height 16
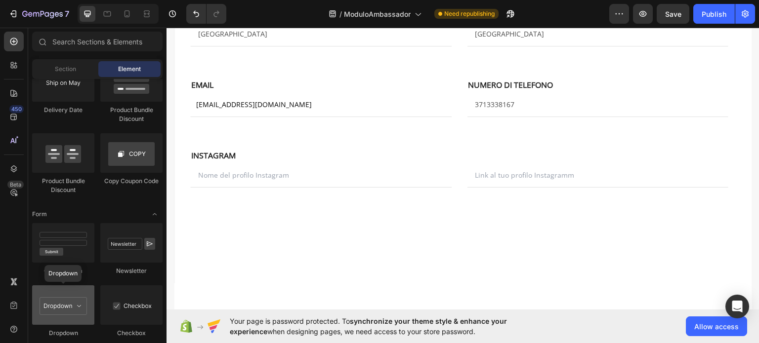
scroll to position [2173, 0]
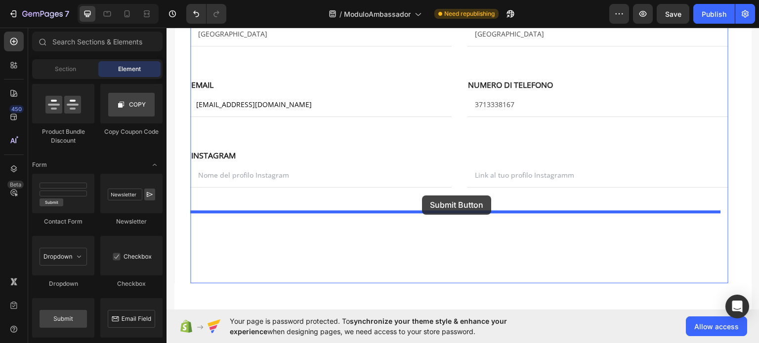
drag, startPoint x: 237, startPoint y: 335, endPoint x: 422, endPoint y: 195, distance: 232.1
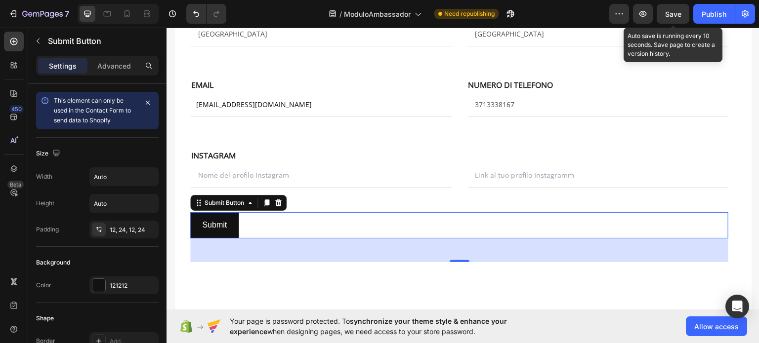
click at [676, 11] on span "Save" at bounding box center [673, 14] width 16 height 8
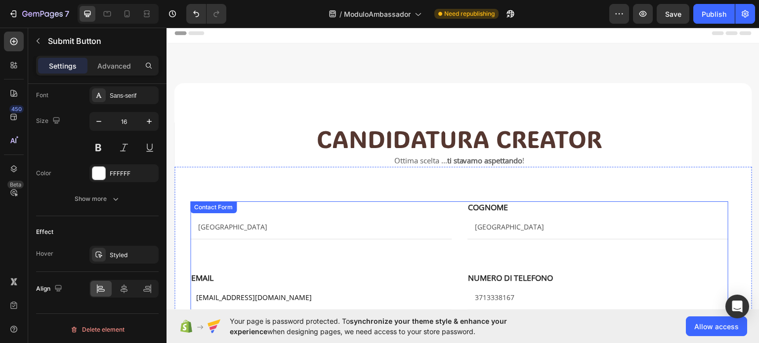
scroll to position [0, 0]
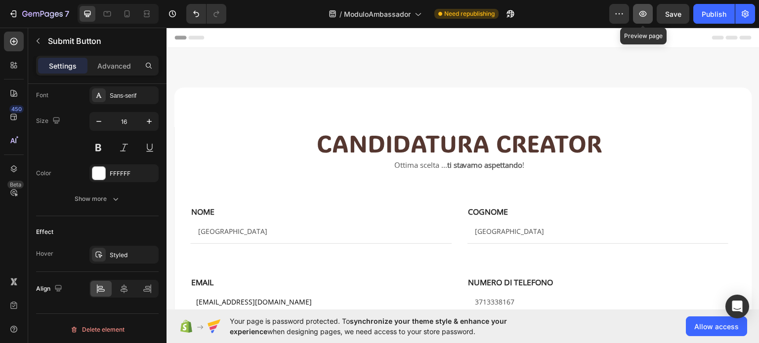
click at [652, 9] on button "button" at bounding box center [643, 14] width 20 height 20
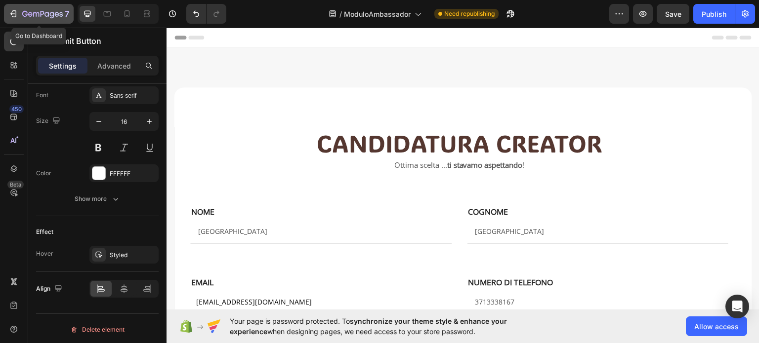
click at [47, 15] on icon "button" at bounding box center [46, 14] width 4 height 4
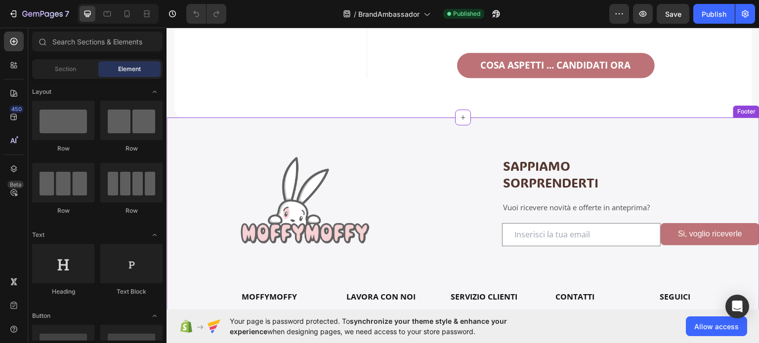
scroll to position [840, 0]
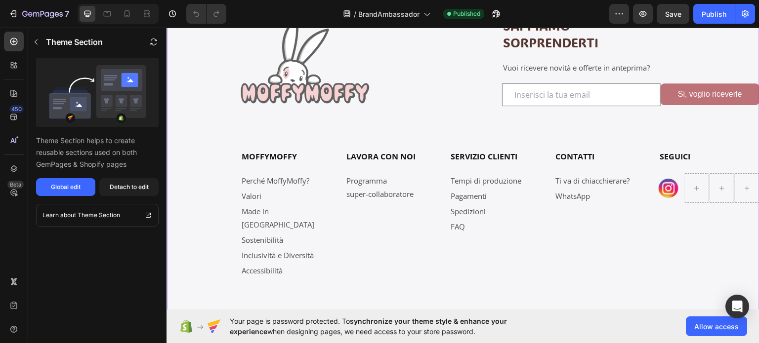
click at [383, 204] on div "LAVORA CON NOI Heading Programma super-collaboratore Text Block" at bounding box center [395, 214] width 101 height 128
click at [52, 189] on div "Global edit" at bounding box center [66, 187] width 30 height 9
click at [35, 13] on icon "button" at bounding box center [42, 14] width 41 height 8
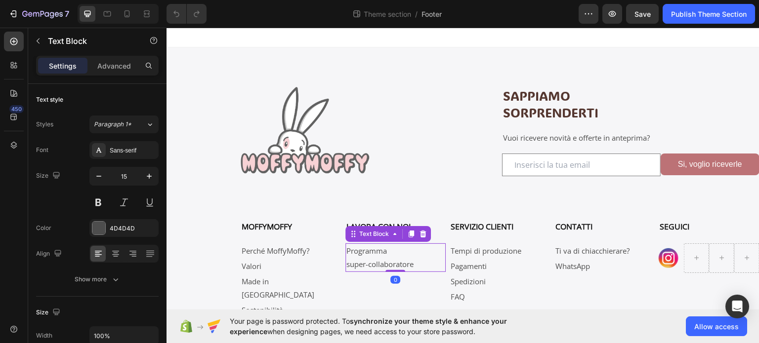
click at [376, 259] on link "super-collaboratore" at bounding box center [379, 264] width 67 height 10
click at [411, 234] on icon at bounding box center [410, 233] width 5 height 7
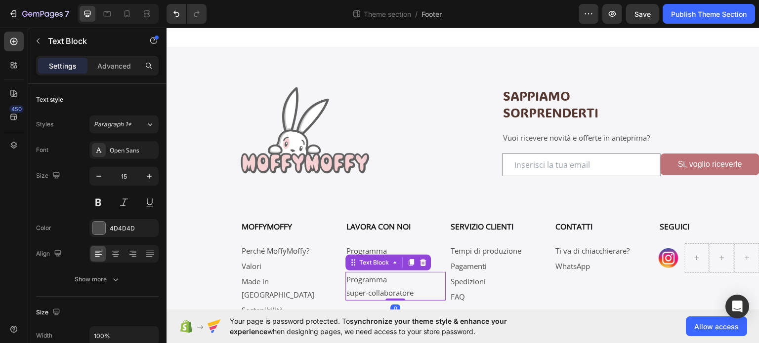
click at [386, 282] on link "Programma" at bounding box center [366, 279] width 41 height 10
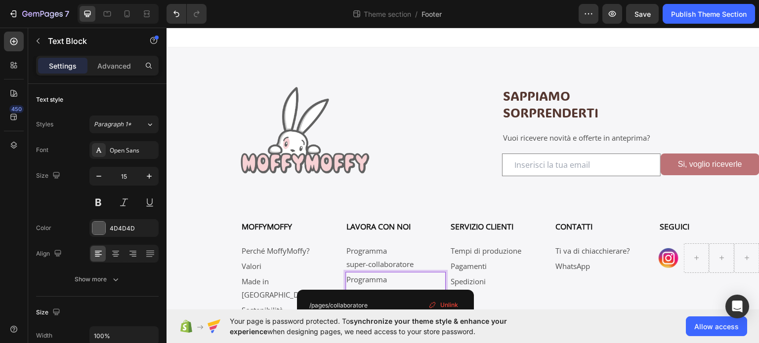
scroll to position [49, 0]
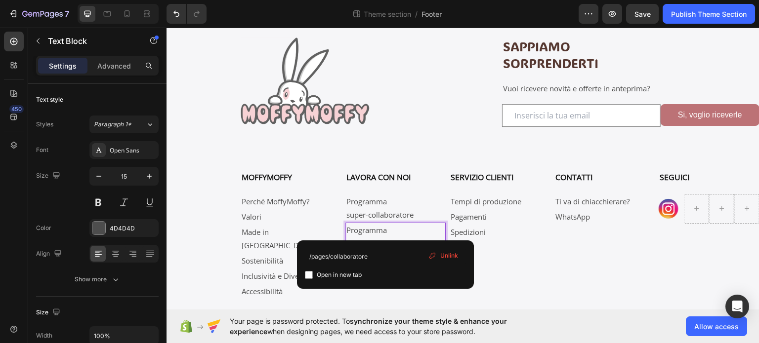
drag, startPoint x: 459, startPoint y: 255, endPoint x: 200, endPoint y: 225, distance: 260.5
click at [459, 255] on div "Unlink" at bounding box center [443, 255] width 38 height 13
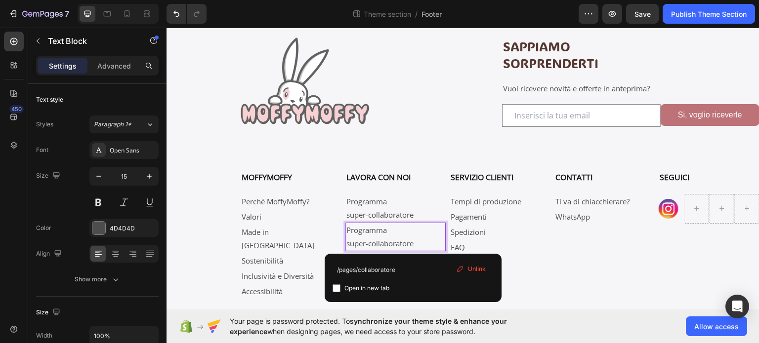
click at [413, 241] on p "super-collaboratore" at bounding box center [395, 243] width 99 height 13
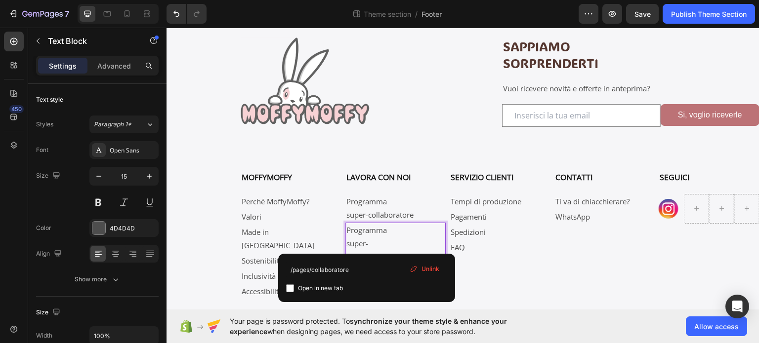
drag, startPoint x: 418, startPoint y: 246, endPoint x: 381, endPoint y: 241, distance: 37.4
click at [379, 241] on p "super-collaboratore/pages/collaboratore" at bounding box center [395, 257] width 99 height 40
click at [430, 266] on span "Unlink" at bounding box center [430, 269] width 18 height 9
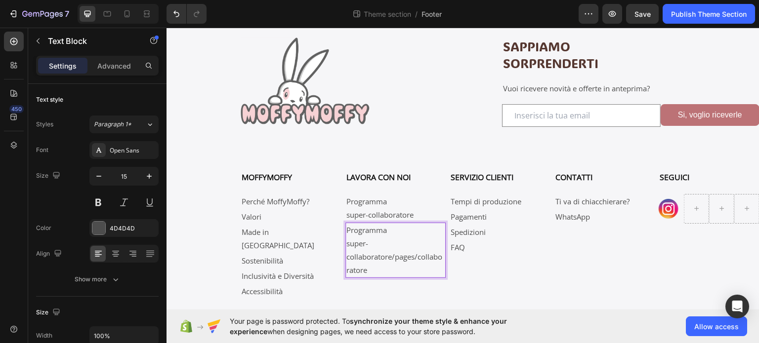
click at [368, 267] on p "super-collaboratore/pages/collaboratore" at bounding box center [395, 257] width 99 height 40
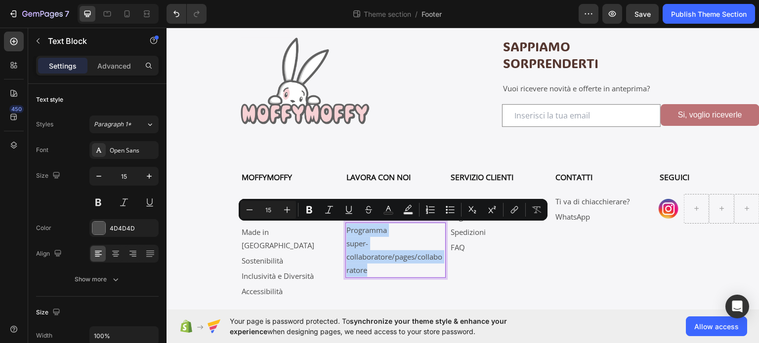
drag, startPoint x: 369, startPoint y: 269, endPoint x: 345, endPoint y: 231, distance: 45.1
click at [345, 231] on div "Programma super-collaboratore/pages/collaboratore" at bounding box center [395, 249] width 101 height 55
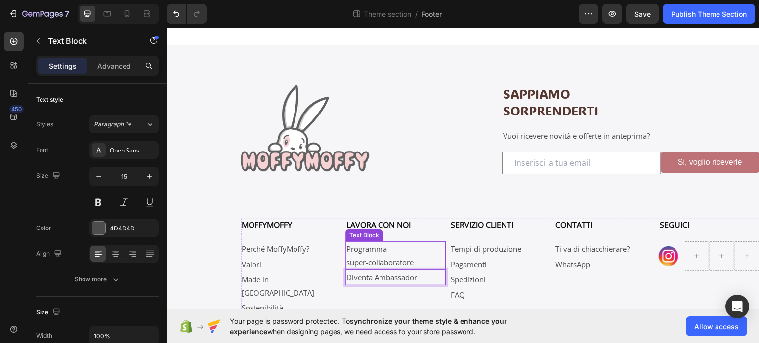
scroll to position [0, 0]
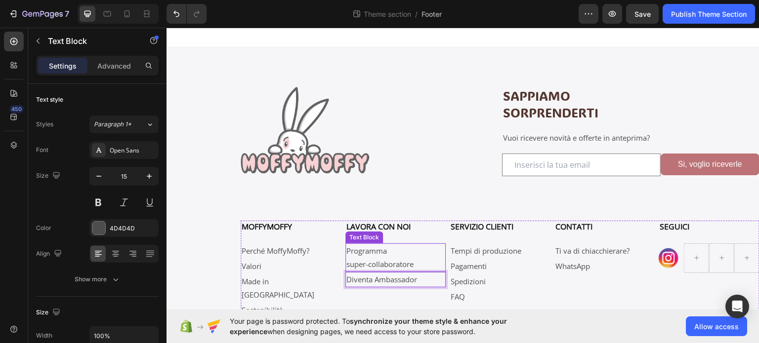
click at [359, 258] on p "super-collaboratore" at bounding box center [395, 263] width 99 height 13
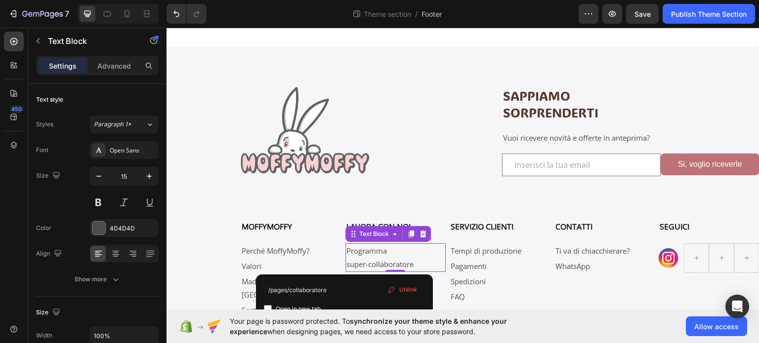
click at [346, 265] on link "super-collaboratore" at bounding box center [379, 264] width 67 height 10
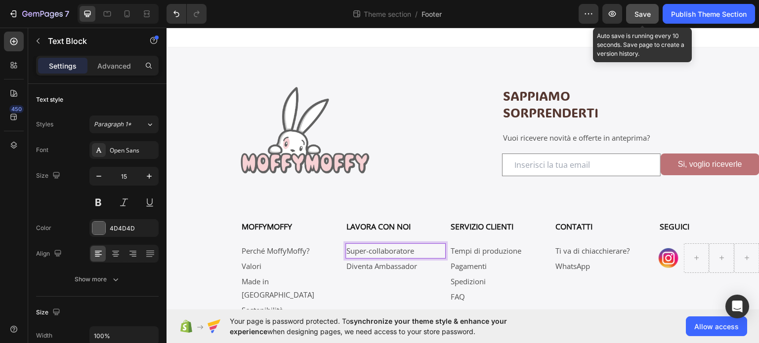
click at [640, 18] on div "Save" at bounding box center [642, 14] width 16 height 10
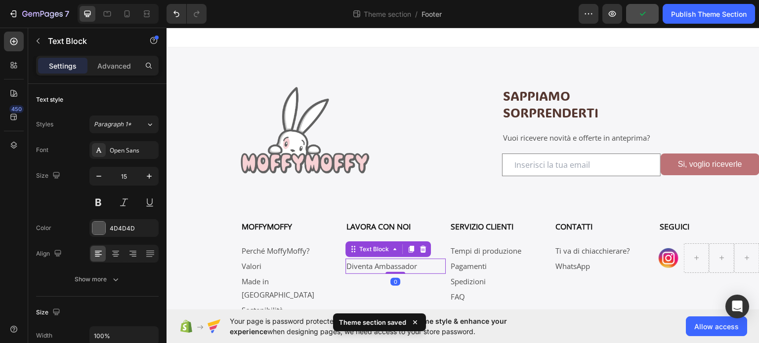
click at [403, 262] on p "Diventa Ambassador" at bounding box center [395, 265] width 99 height 13
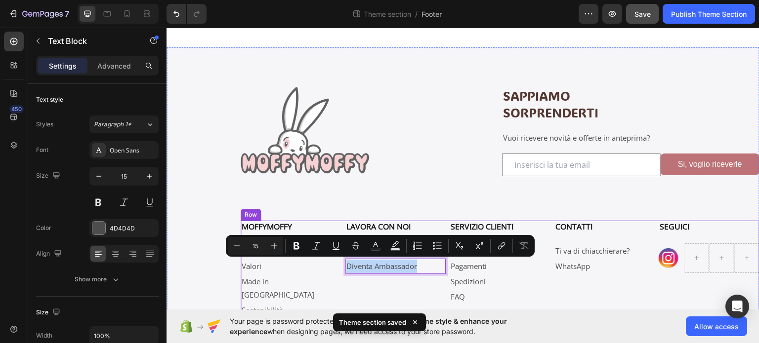
drag, startPoint x: 417, startPoint y: 265, endPoint x: 341, endPoint y: 271, distance: 76.8
click at [341, 271] on div "MOFFYMOFFY Heading Perché MoffyMoffy? Text Block Valori Text Block Made in [GEO…" at bounding box center [500, 284] width 519 height 128
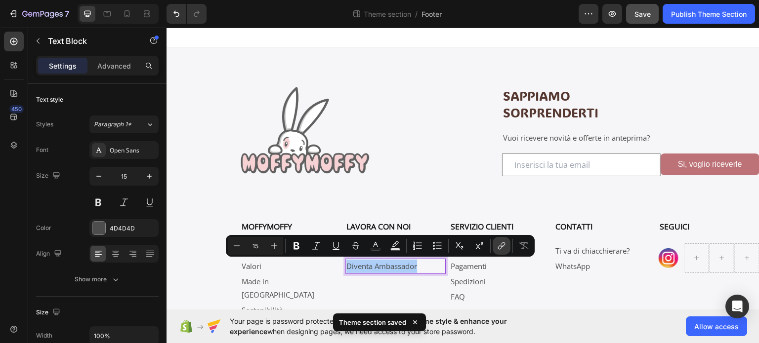
click at [498, 242] on icon "Editor contextual toolbar" at bounding box center [501, 246] width 10 height 10
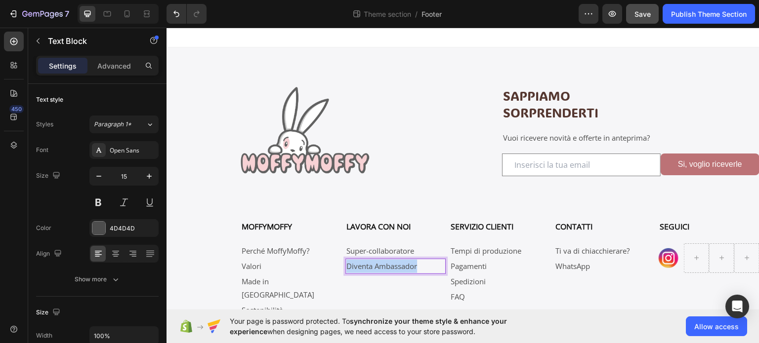
click at [416, 266] on p "Diventa Ambassador" at bounding box center [395, 265] width 99 height 13
drag, startPoint x: 418, startPoint y: 266, endPoint x: 370, endPoint y: 260, distance: 48.3
click at [346, 270] on p "Diventa Ambassador" at bounding box center [395, 265] width 99 height 13
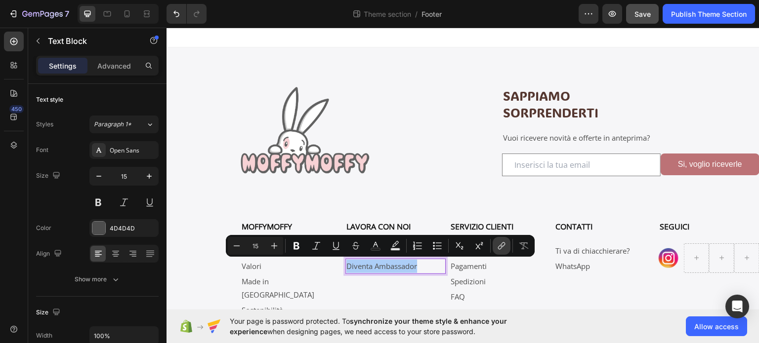
click at [507, 243] on button "link" at bounding box center [501, 246] width 18 height 18
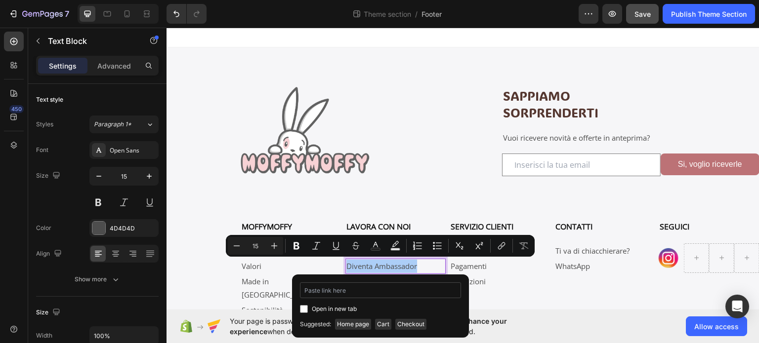
click at [380, 290] on input "Editor contextual toolbar" at bounding box center [380, 291] width 161 height 16
type input "[URL][DOMAIN_NAME]"
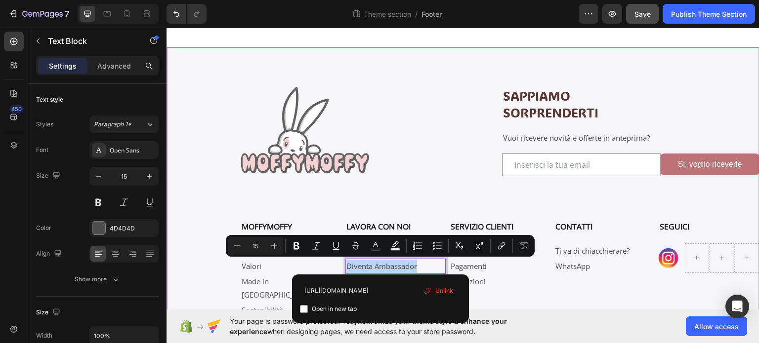
click at [194, 222] on div "Image SAPPIAMO SORPRENDERTI Heading Vuoi ricevere novità e offerte in anteprima…" at bounding box center [462, 219] width 593 height 344
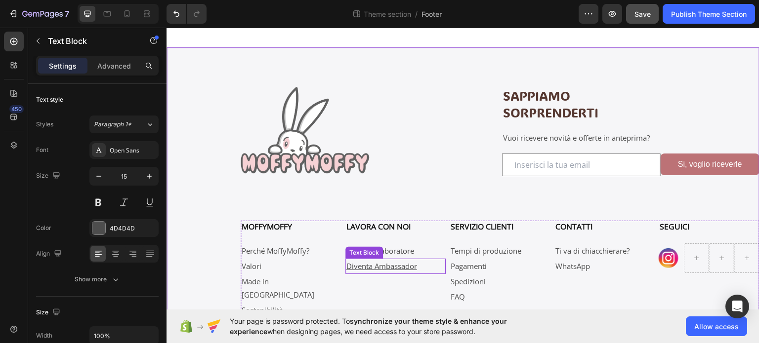
click at [421, 264] on p "Diventa Ambassador" at bounding box center [395, 265] width 99 height 13
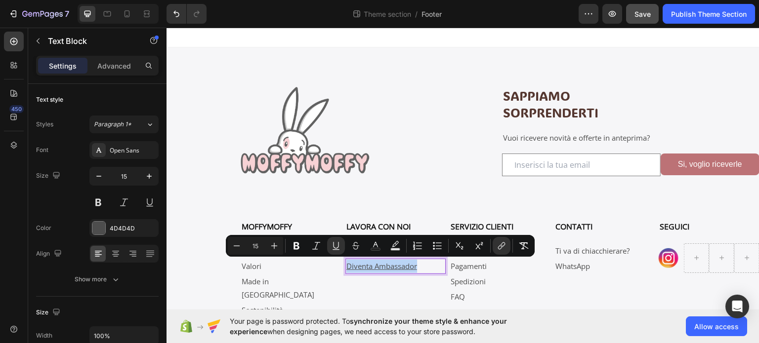
drag, startPoint x: 417, startPoint y: 265, endPoint x: 345, endPoint y: 266, distance: 72.1
click at [346, 266] on p "Diventa Ambassador" at bounding box center [395, 265] width 99 height 13
click at [333, 246] on icon "Editor contextual toolbar" at bounding box center [336, 246] width 10 height 10
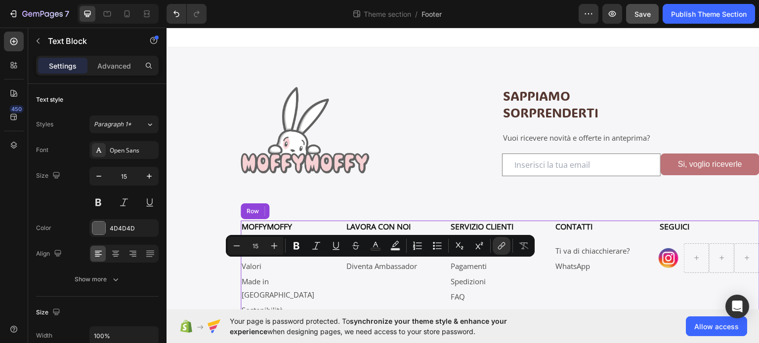
click at [345, 294] on div "LAVORA CON NOI Heading Super-collaboratore ⁠⁠⁠⁠⁠⁠⁠ Text Block Diventa Ambassado…" at bounding box center [395, 284] width 101 height 128
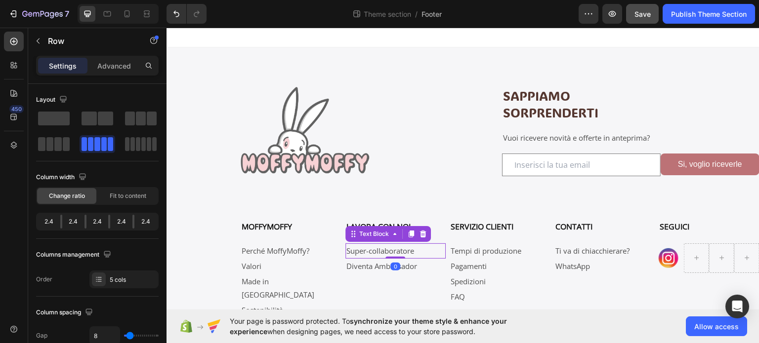
click at [394, 250] on link "Super-collaboratore" at bounding box center [380, 250] width 68 height 10
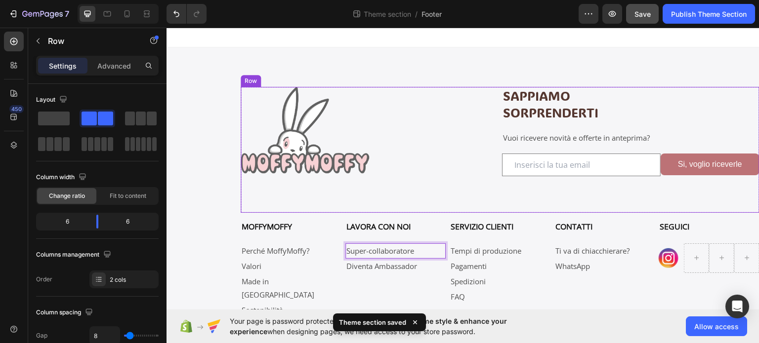
click at [383, 189] on div "Image SAPPIAMO SORPRENDERTI Heading Vuoi ricevere novità e offerte in anteprima…" at bounding box center [500, 149] width 519 height 126
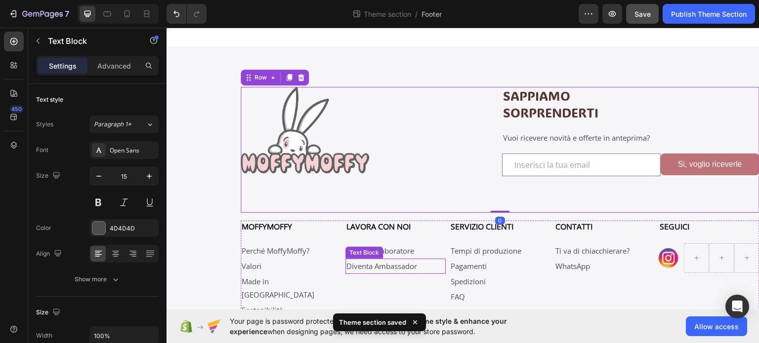
click at [406, 261] on link "Diventa Ambassador" at bounding box center [381, 266] width 71 height 10
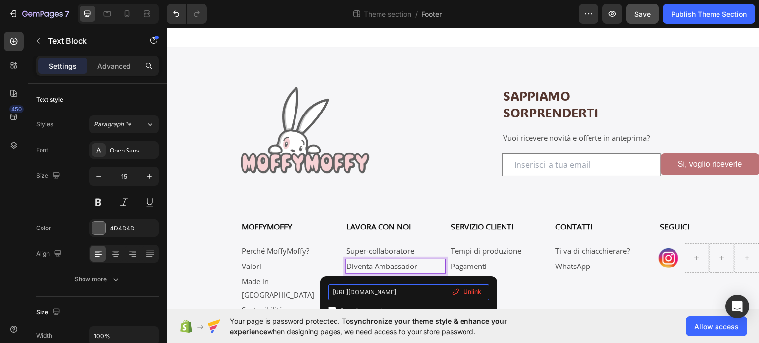
click at [411, 292] on input "[URL][DOMAIN_NAME]" at bounding box center [408, 293] width 161 height 16
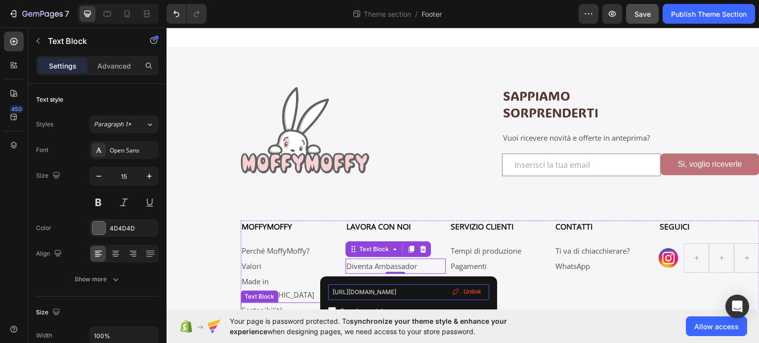
drag, startPoint x: 565, startPoint y: 319, endPoint x: 293, endPoint y: 291, distance: 273.0
type input "/pages/brandambassador"
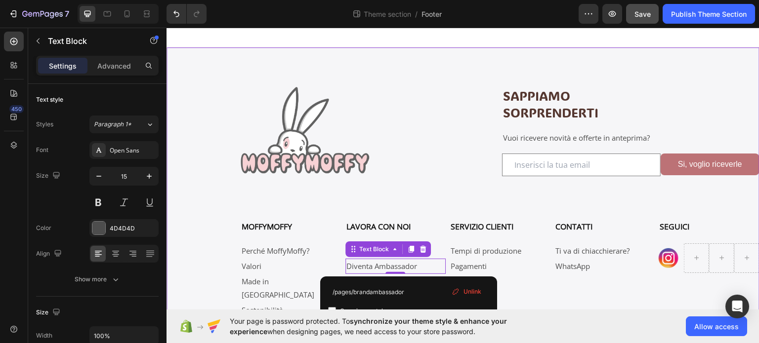
click at [213, 182] on div "Image SAPPIAMO SORPRENDERTI Heading Vuoi ricevere novità e offerte in anteprima…" at bounding box center [462, 219] width 593 height 344
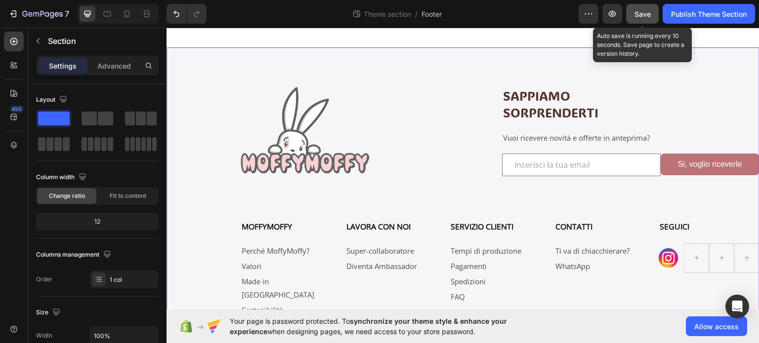
click at [638, 9] on div "Save" at bounding box center [642, 14] width 16 height 10
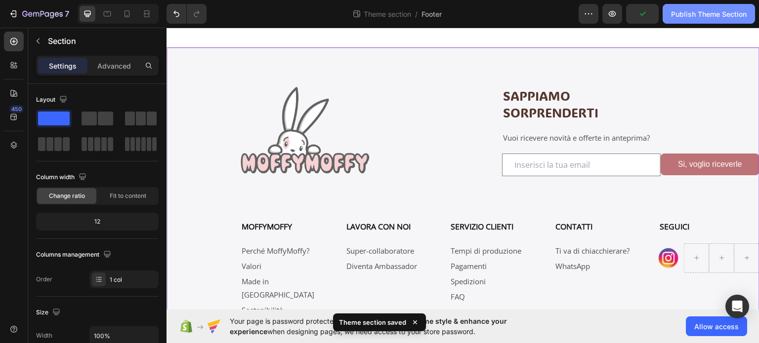
click at [718, 14] on div "Publish Theme Section" at bounding box center [709, 14] width 76 height 10
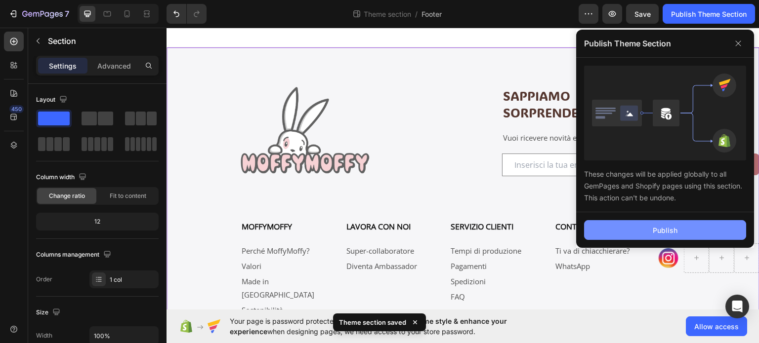
click at [678, 224] on button "Publish" at bounding box center [665, 230] width 162 height 20
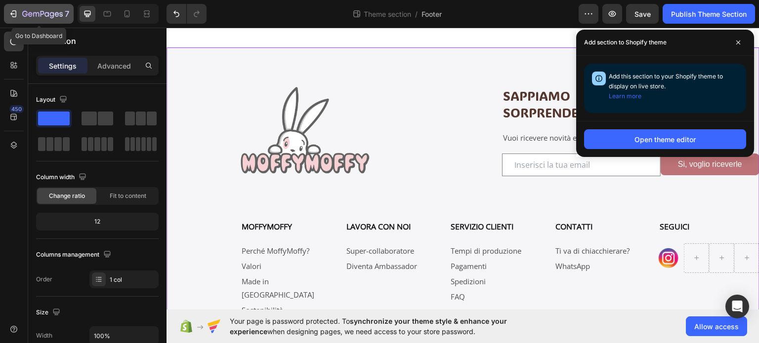
click at [47, 13] on icon "button" at bounding box center [46, 14] width 4 height 4
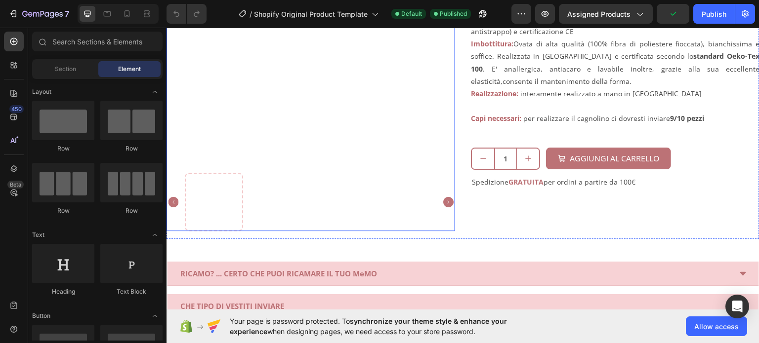
scroll to position [346, 0]
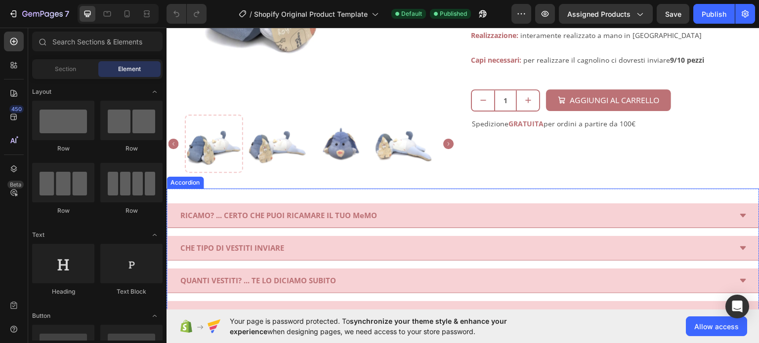
click at [434, 218] on div "RICAMO? ... CERTO CHE PUOI RICAMARE IL TUO MeMO" at bounding box center [455, 215] width 552 height 16
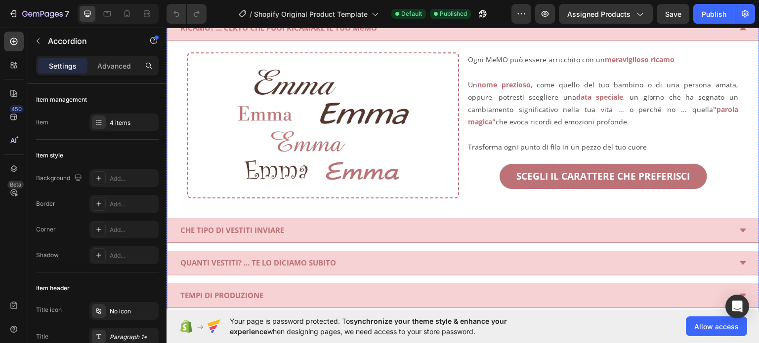
scroll to position [593, 0]
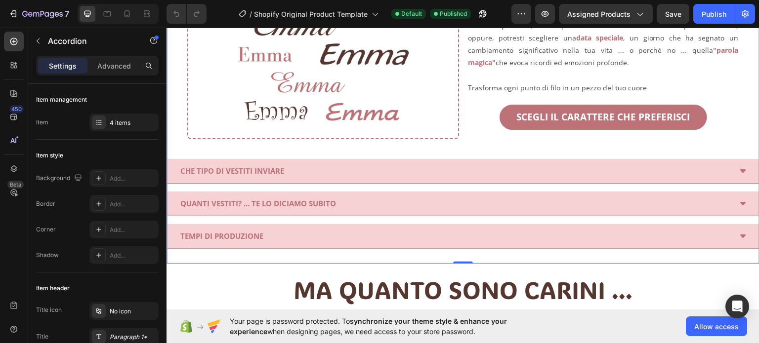
click at [320, 163] on div "CHE TIPO DI VESTITI INVIARE" at bounding box center [455, 171] width 552 height 16
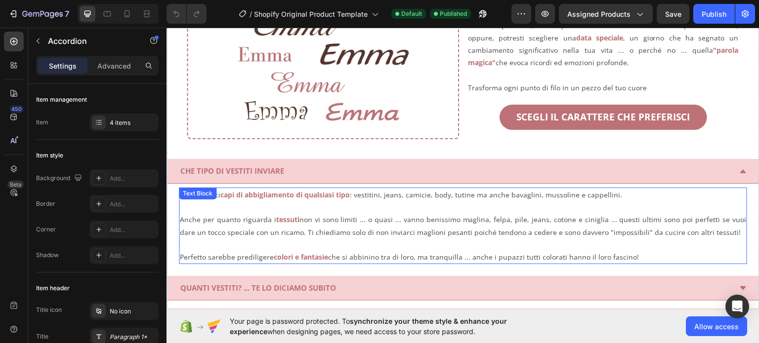
click at [488, 251] on p "Perfetto sarebbe prediligere colori e fantasie che si abbinino tra di loro, ma …" at bounding box center [463, 256] width 566 height 12
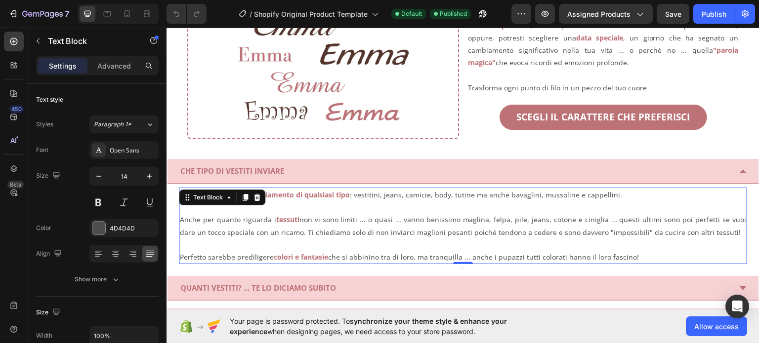
click at [488, 251] on p "Perfetto sarebbe prediligere colori e fantasie che si abbinino tra di loro, ma …" at bounding box center [463, 256] width 566 height 12
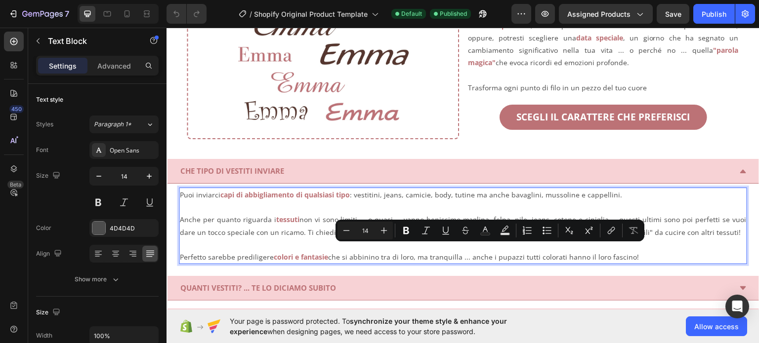
click at [487, 250] on p "Perfetto sarebbe prediligere colori e fantasie che si abbinino tra di loro, ma …" at bounding box center [463, 256] width 566 height 12
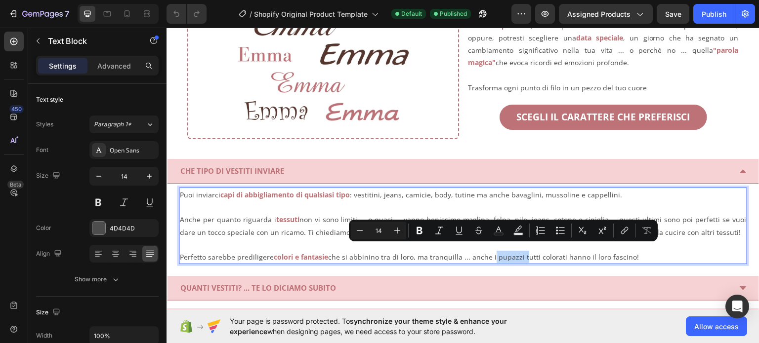
drag, startPoint x: 488, startPoint y: 250, endPoint x: 517, endPoint y: 253, distance: 29.2
click at [517, 253] on p "Perfetto sarebbe prediligere colori e fantasie che si abbinino tra di loro, ma …" at bounding box center [463, 256] width 566 height 12
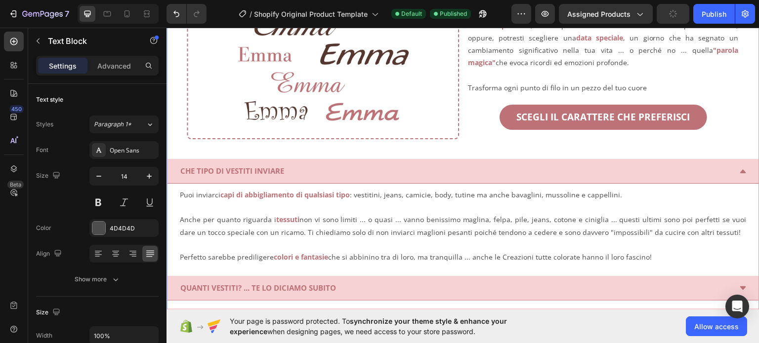
click at [367, 281] on div "QUANTI VESTITI? ... TE LO DICIAMO SUBITO" at bounding box center [455, 288] width 552 height 16
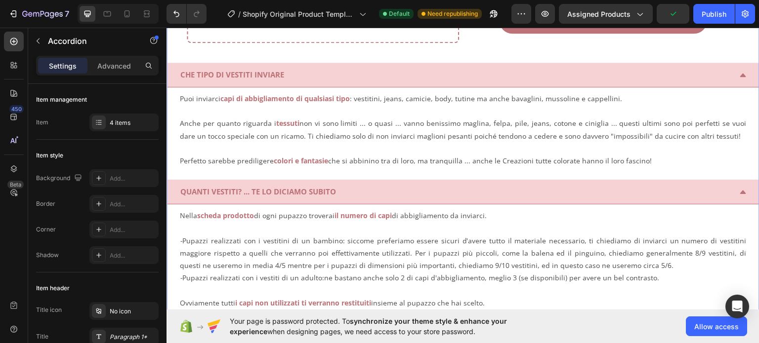
scroll to position [692, 0]
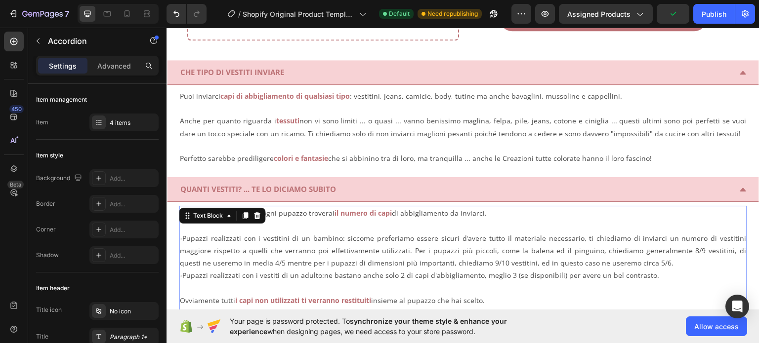
click at [307, 208] on span "di ogni pupazzo troverai" at bounding box center [294, 212] width 81 height 9
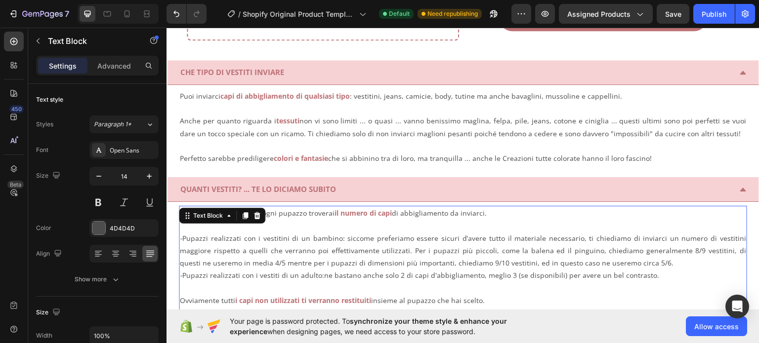
click at [309, 208] on span "di ogni pupazzo troverai" at bounding box center [294, 212] width 81 height 9
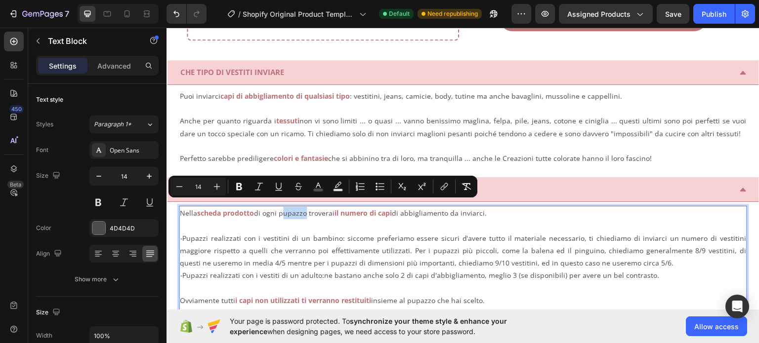
drag, startPoint x: 306, startPoint y: 206, endPoint x: 284, endPoint y: 205, distance: 22.3
click at [284, 208] on span "di ogni pupazzo troverai" at bounding box center [294, 212] width 81 height 9
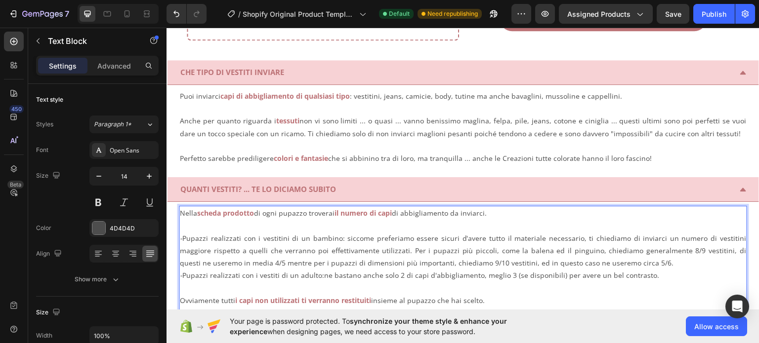
click at [196, 206] on p "Nella scheda prodotto di ogni pupazzo troverai il numero di capi di abbigliamen…" at bounding box center [463, 212] width 566 height 12
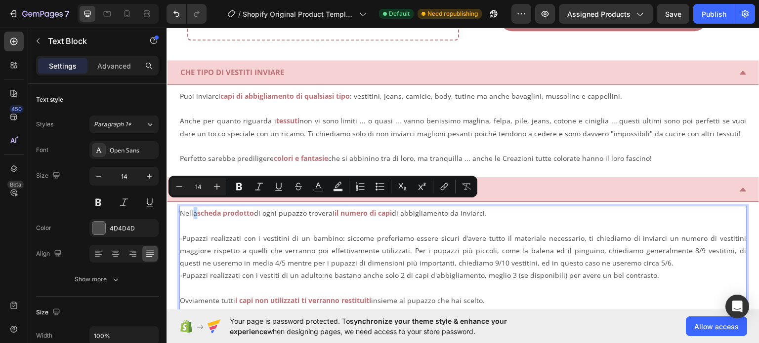
click at [193, 206] on p "Nella scheda prodotto di ogni pupazzo troverai il numero di capi di abbigliamen…" at bounding box center [463, 212] width 566 height 12
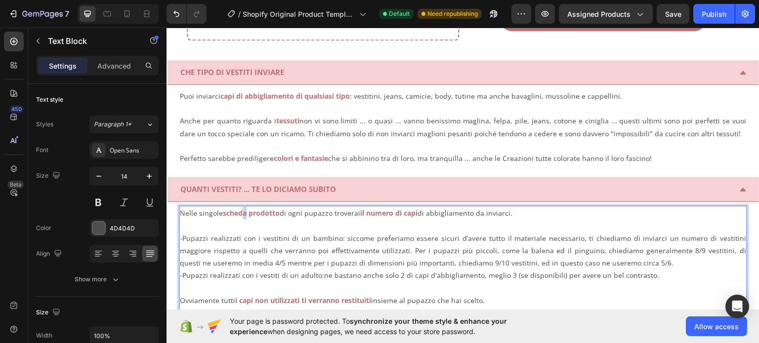
click at [242, 208] on strong "scheda prodotto" at bounding box center [251, 212] width 57 height 9
drag, startPoint x: 284, startPoint y: 207, endPoint x: 330, endPoint y: 208, distance: 46.5
click at [330, 208] on span "di ogni pupazzo troverai" at bounding box center [320, 212] width 81 height 9
click at [198, 220] on p "Rich Text Editor. Editing area: main" at bounding box center [463, 225] width 566 height 12
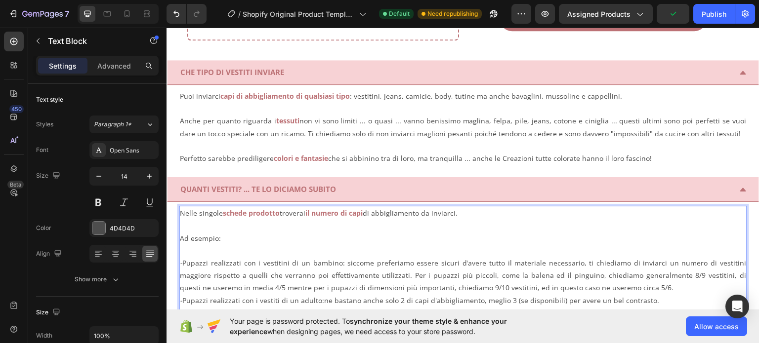
scroll to position [741, 0]
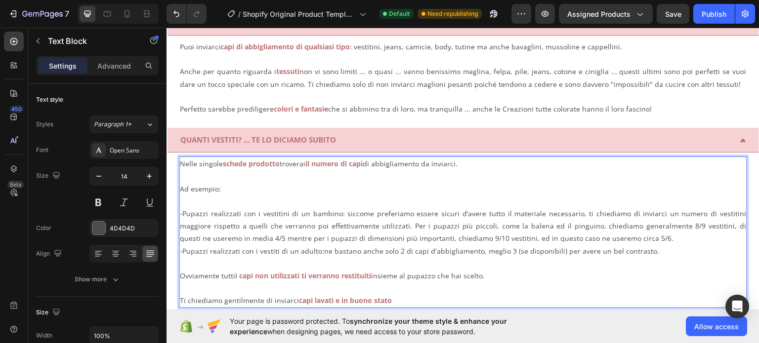
click at [420, 269] on p "Ovviamente tutti i capi non utilizzati ti verranno restituiti insieme al pupazz…" at bounding box center [463, 269] width 566 height 25
click at [740, 138] on icon at bounding box center [743, 139] width 6 height 3
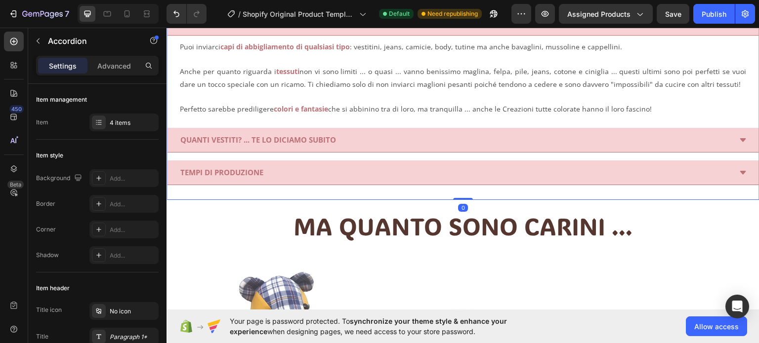
click at [297, 164] on div "TEMPI DI PRODUZIONE" at bounding box center [455, 172] width 552 height 16
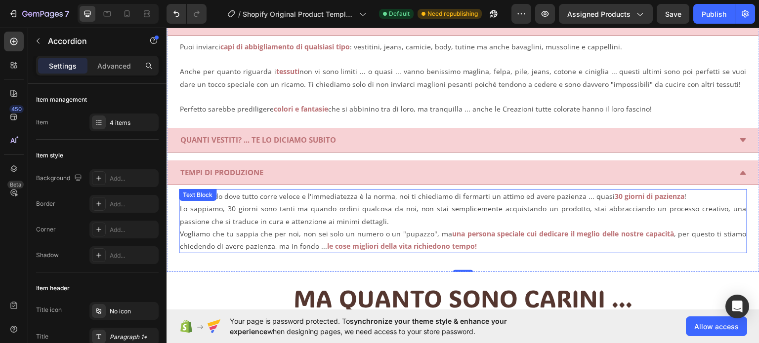
click at [425, 231] on p "Vogliamo che tu sappia che per noi, non sei solo un numero o un "pupazzo", ma u…" at bounding box center [463, 239] width 566 height 25
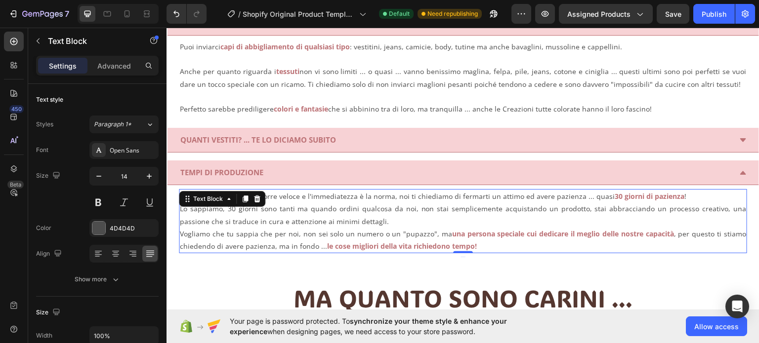
click at [428, 228] on p "Vogliamo che tu sappia che per noi, non sei solo un numero o un "pupazzo", ma u…" at bounding box center [463, 239] width 566 height 25
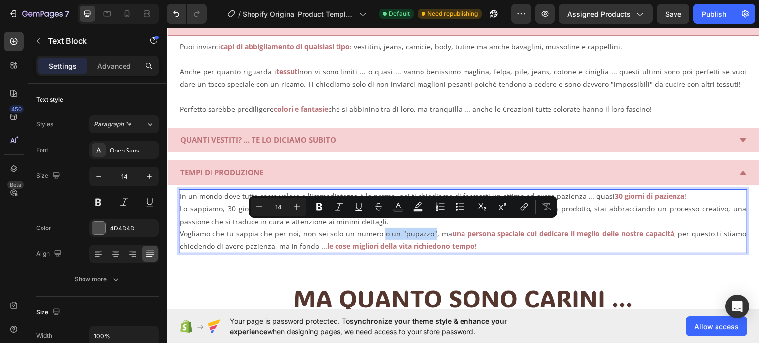
drag, startPoint x: 428, startPoint y: 227, endPoint x: 377, endPoint y: 226, distance: 50.9
click at [377, 227] on p "Vogliamo che tu sappia che per noi, non sei solo un numero o un "pupazzo", ma u…" at bounding box center [463, 239] width 566 height 25
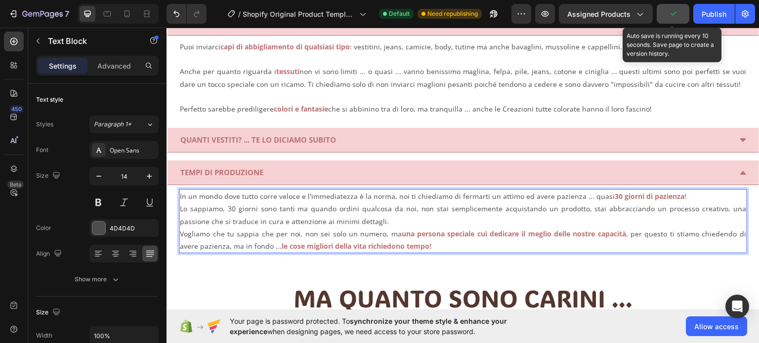
click at [670, 13] on icon "button" at bounding box center [673, 14] width 10 height 10
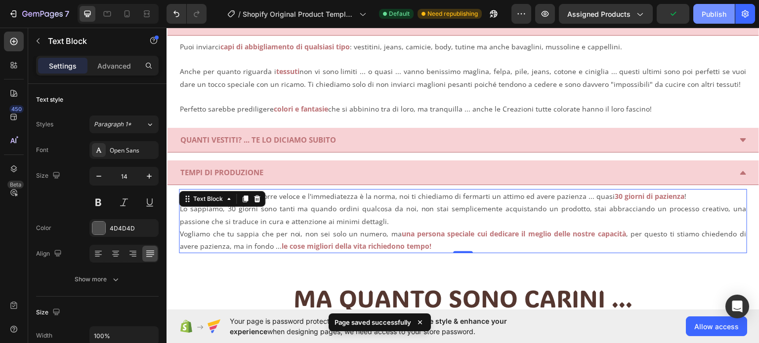
click at [704, 16] on div "Publish" at bounding box center [713, 14] width 25 height 10
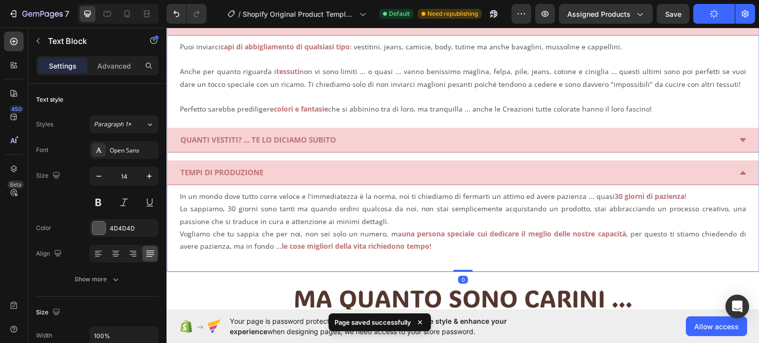
click at [410, 167] on div "TEMPI DI PRODUZIONE" at bounding box center [455, 172] width 552 height 16
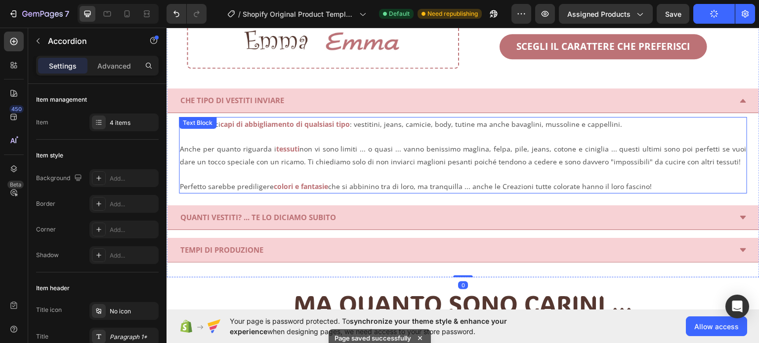
scroll to position [642, 0]
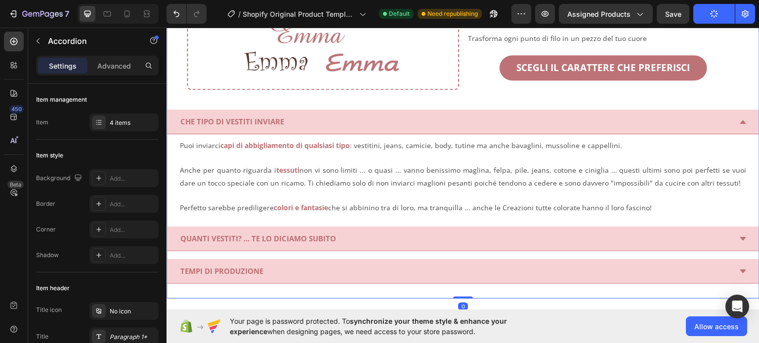
click at [709, 115] on div "CHE TIPO DI VESTITI INVIARE" at bounding box center [455, 121] width 552 height 16
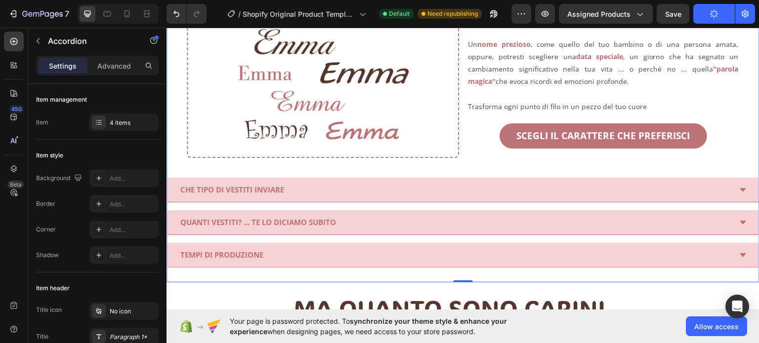
scroll to position [494, 0]
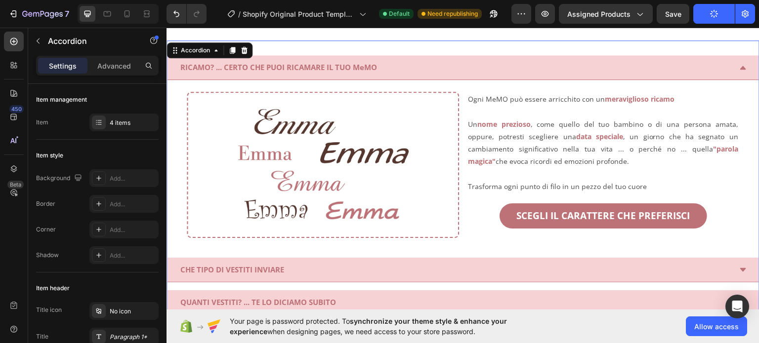
click at [444, 61] on div "RICAMO? ... CERTO CHE PUOI RICAMARE IL TUO MeMO" at bounding box center [455, 67] width 552 height 16
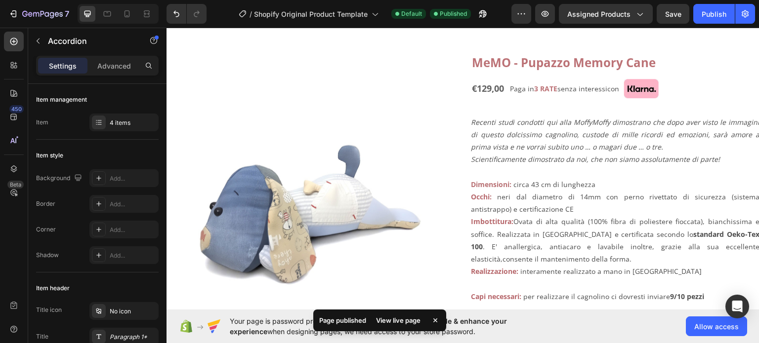
scroll to position [99, 0]
